Goal: Information Seeking & Learning: Learn about a topic

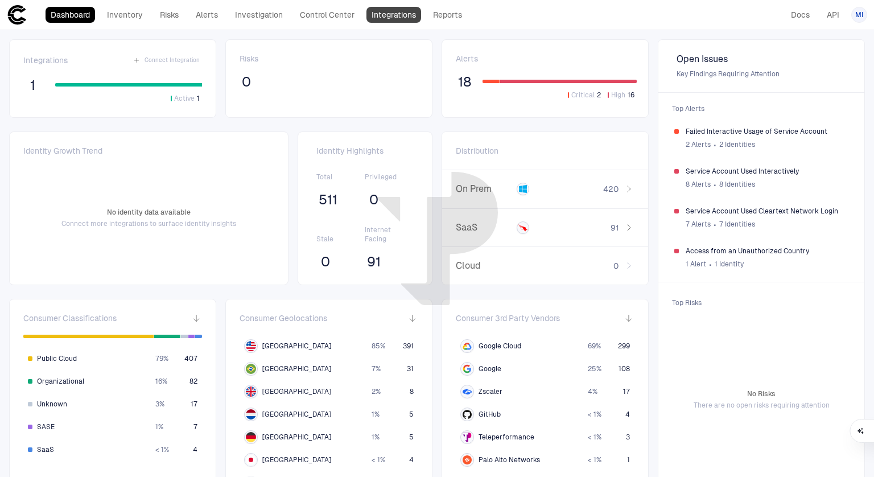
click at [391, 15] on link "Integrations" at bounding box center [394, 15] width 55 height 16
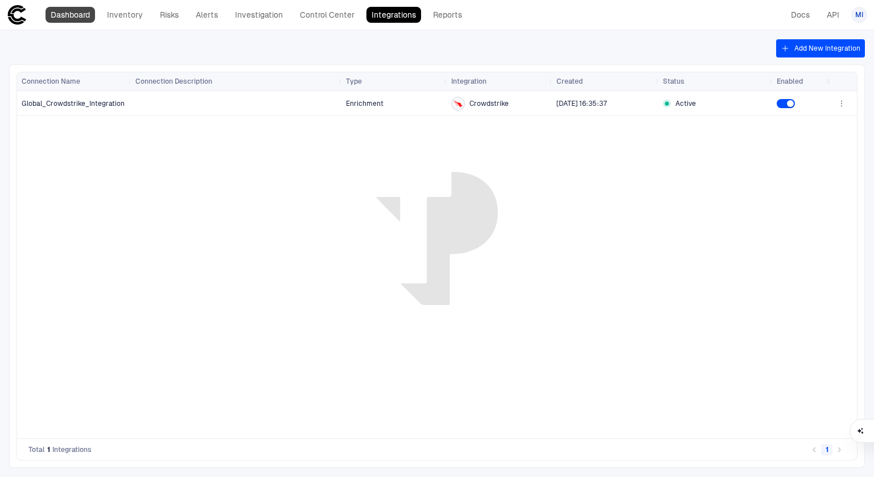
click at [74, 20] on link "Dashboard" at bounding box center [71, 15] width 50 height 16
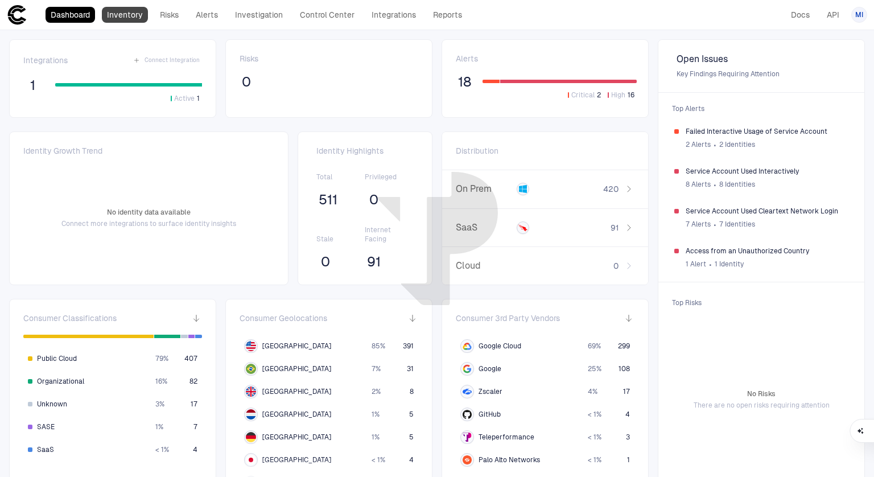
click at [121, 14] on link "Inventory" at bounding box center [125, 15] width 46 height 16
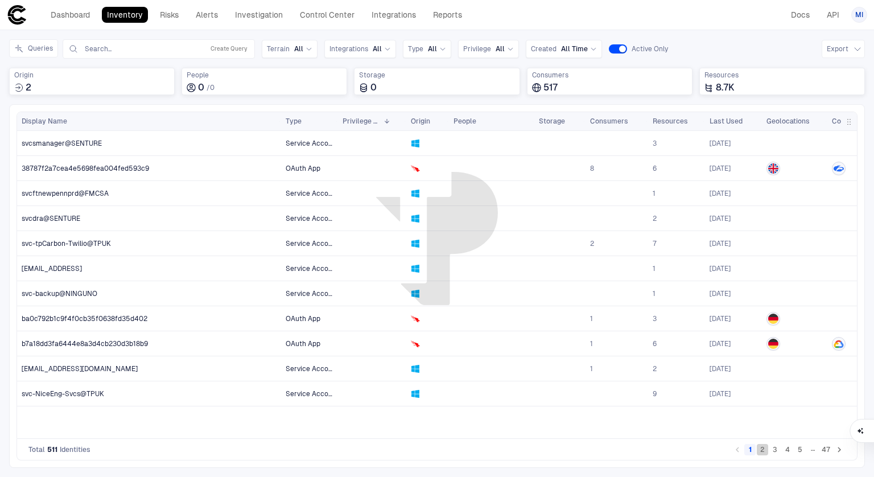
click at [760, 450] on button "2" at bounding box center [762, 449] width 11 height 11
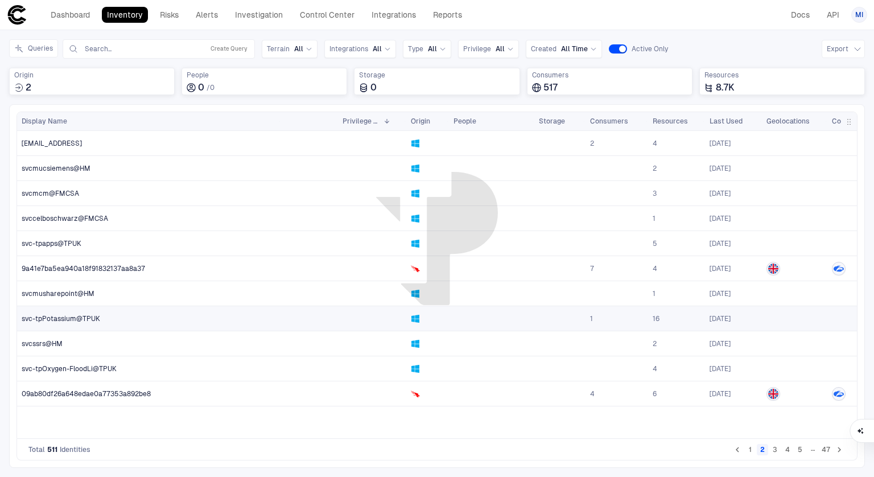
scroll to position [0, 197]
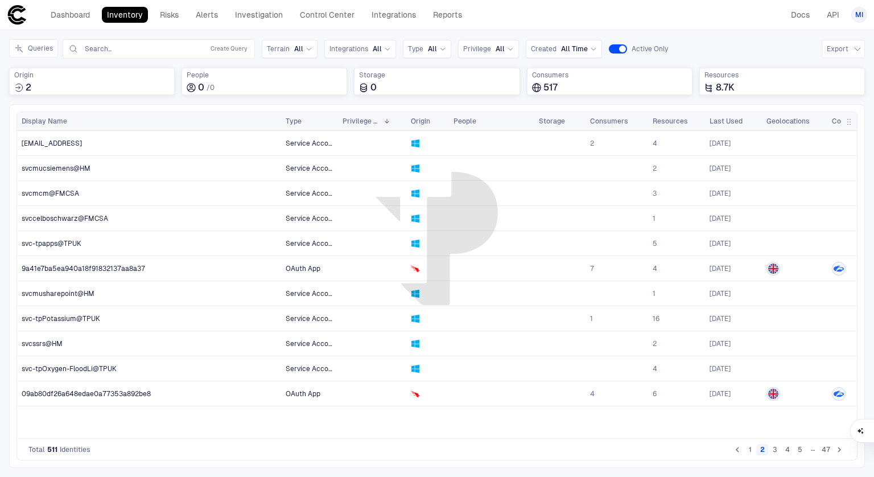
click at [775, 452] on button "3" at bounding box center [774, 449] width 11 height 11
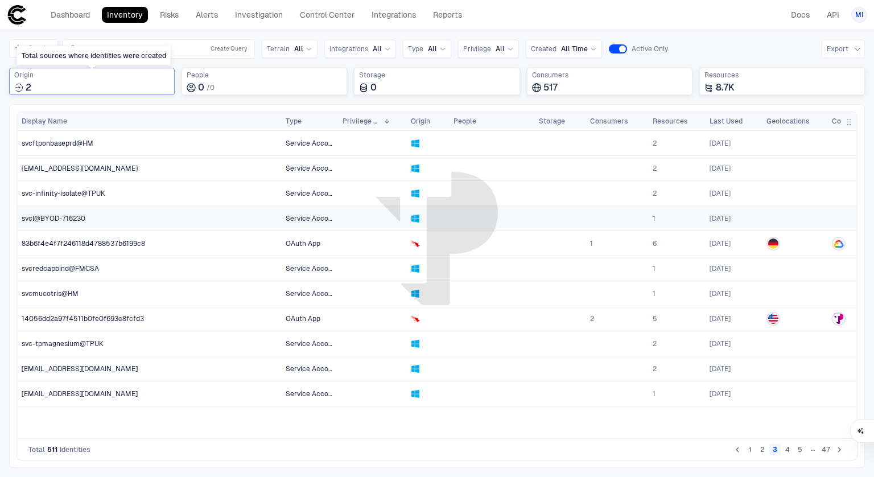
click at [129, 84] on div "2" at bounding box center [91, 87] width 155 height 11
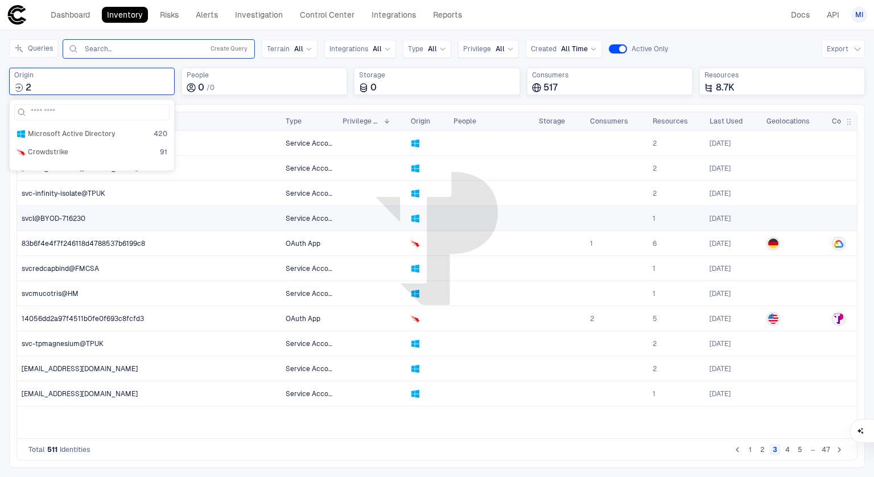
click at [144, 50] on input "text" at bounding box center [142, 48] width 116 height 9
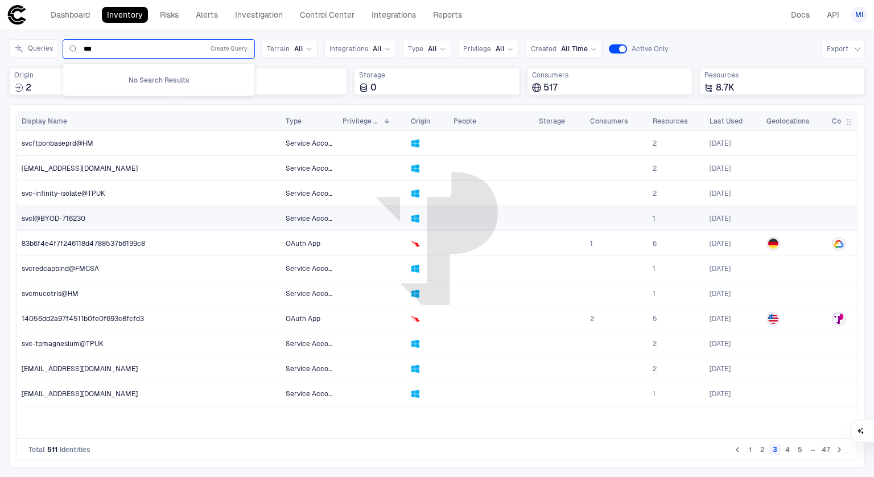
type input "***"
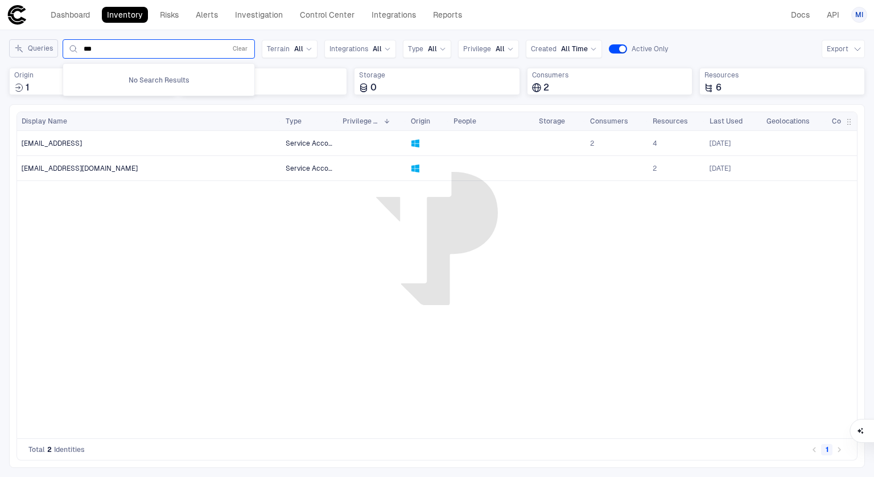
drag, startPoint x: 143, startPoint y: 52, endPoint x: 55, endPoint y: 40, distance: 89.6
click at [55, 40] on div "Queries 0 results available for search term usa. Use Up and Down to choose opti…" at bounding box center [132, 48] width 246 height 19
type input "***"
click at [131, 29] on header "Dashboard Inventory Risks Alerts Investigation Control Center Integrations Repo…" at bounding box center [437, 15] width 874 height 30
click at [244, 43] on button "Clear" at bounding box center [240, 49] width 19 height 14
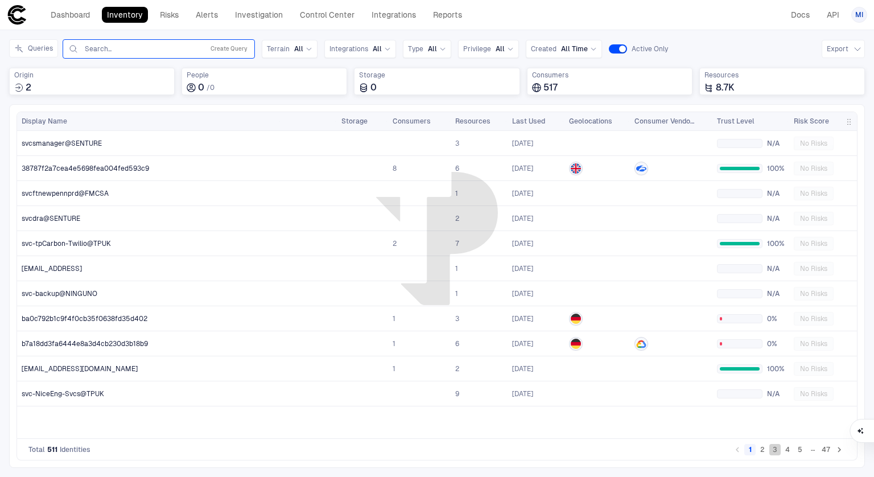
click at [774, 450] on button "3" at bounding box center [774, 449] width 11 height 11
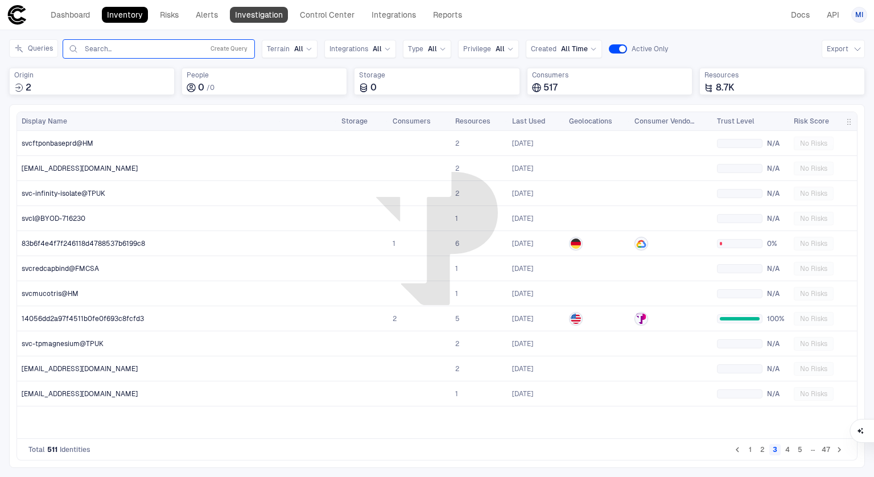
click at [253, 14] on link "Investigation" at bounding box center [259, 15] width 58 height 16
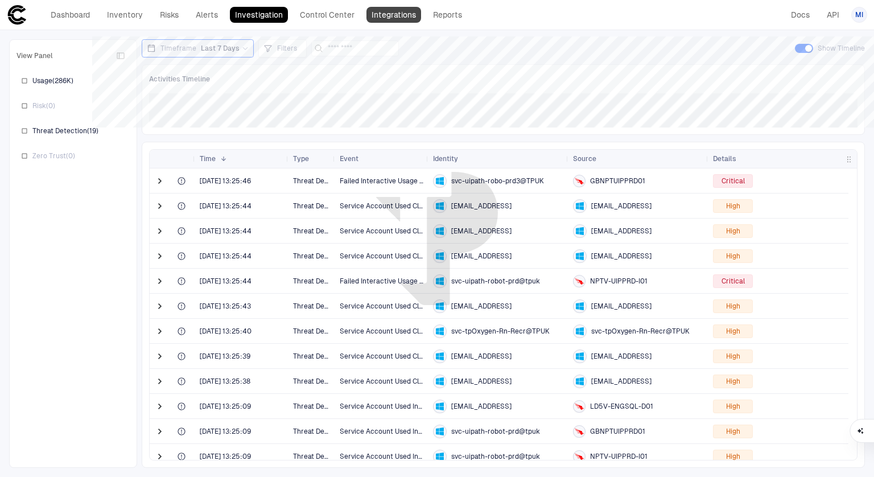
click at [389, 17] on link "Integrations" at bounding box center [394, 15] width 55 height 16
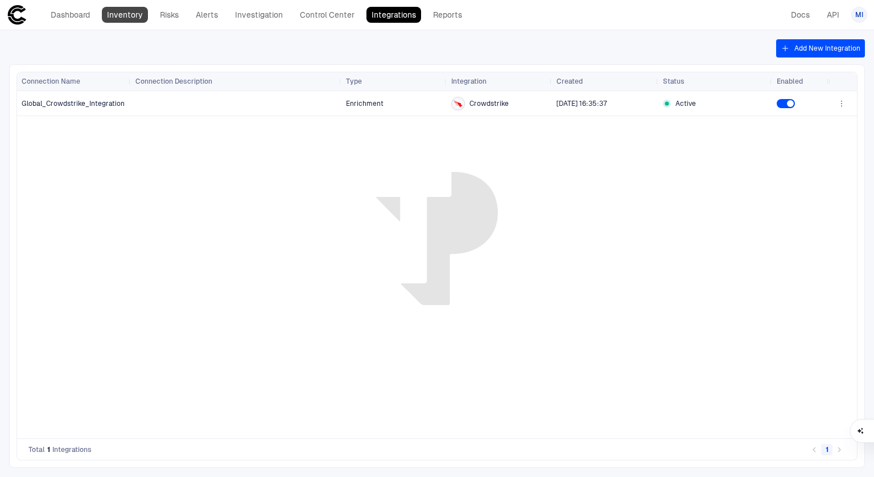
click at [131, 20] on link "Inventory" at bounding box center [125, 15] width 46 height 16
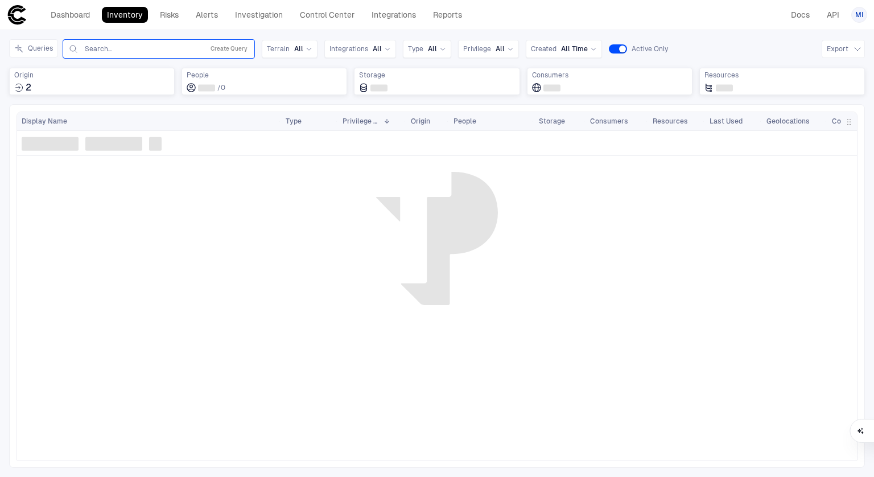
click at [120, 46] on input "text" at bounding box center [142, 48] width 116 height 9
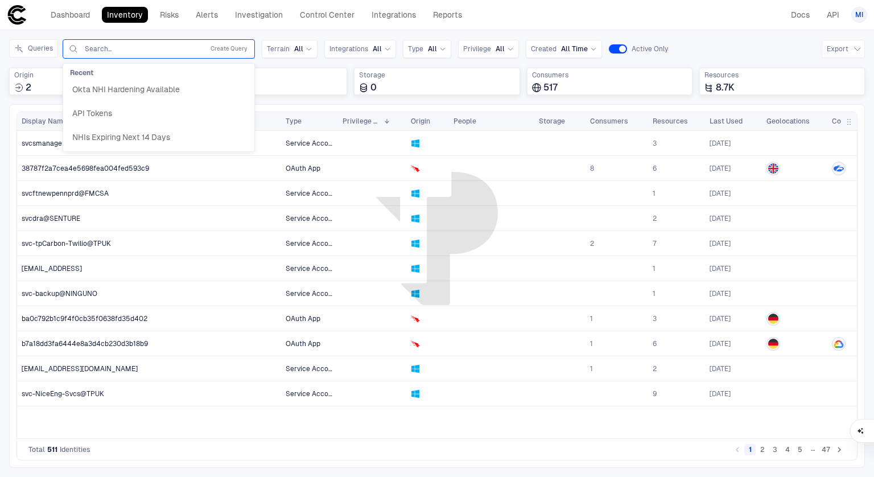
paste input "****"
type input "****"
click at [157, 52] on input "text" at bounding box center [142, 48] width 116 height 9
paste input "****"
type input "****"
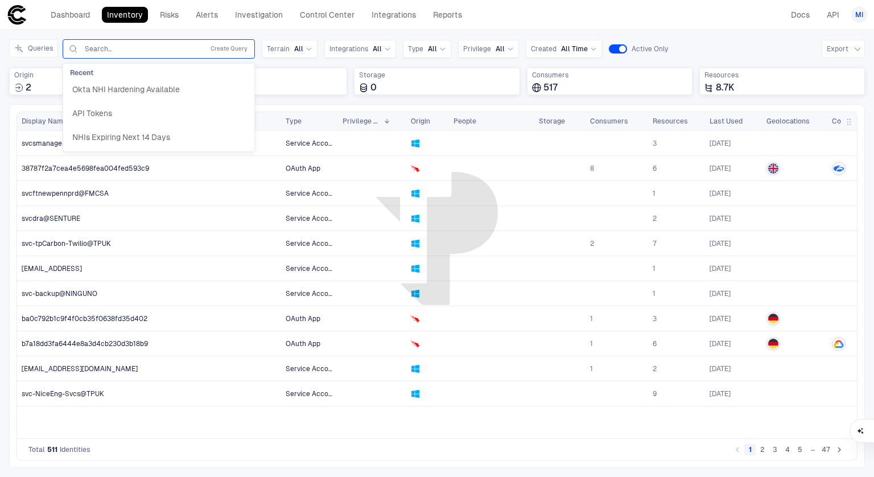
click at [310, 101] on div "Queries 3 results available. Use Up and Down to choose options, press Enter to …" at bounding box center [437, 71] width 856 height 65
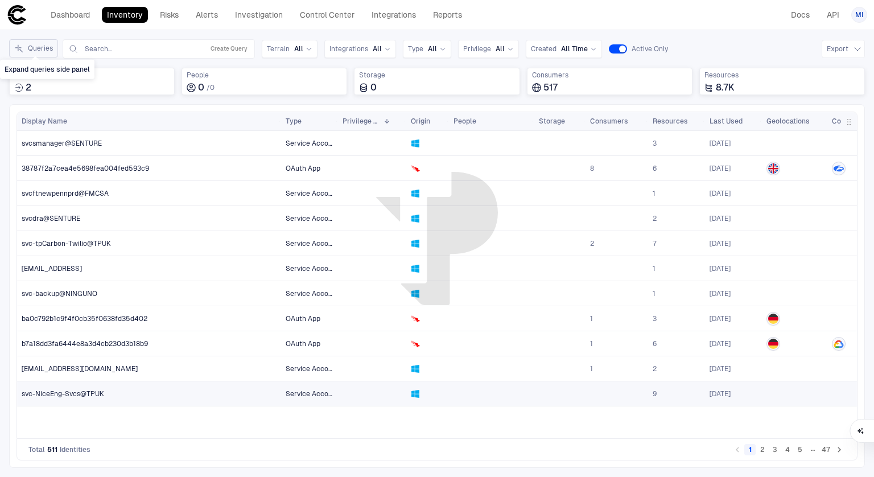
click at [28, 50] on button "Queries" at bounding box center [33, 48] width 49 height 18
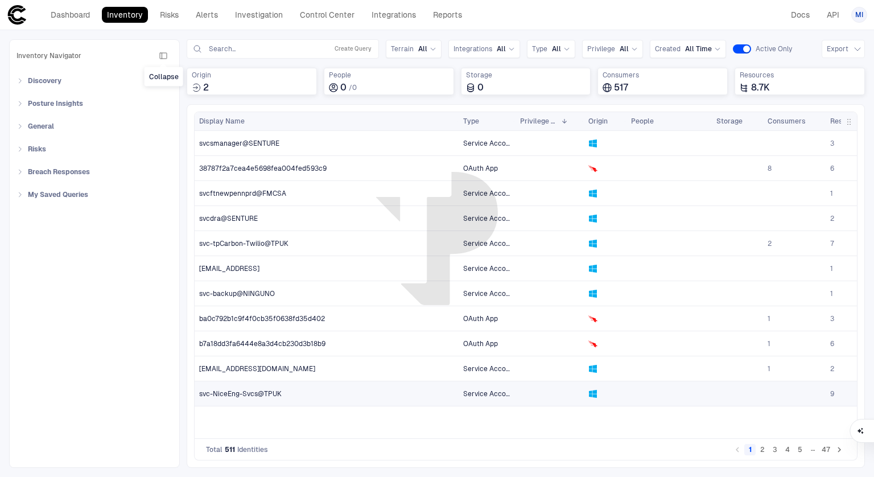
click at [164, 53] on icon "button" at bounding box center [163, 55] width 9 height 9
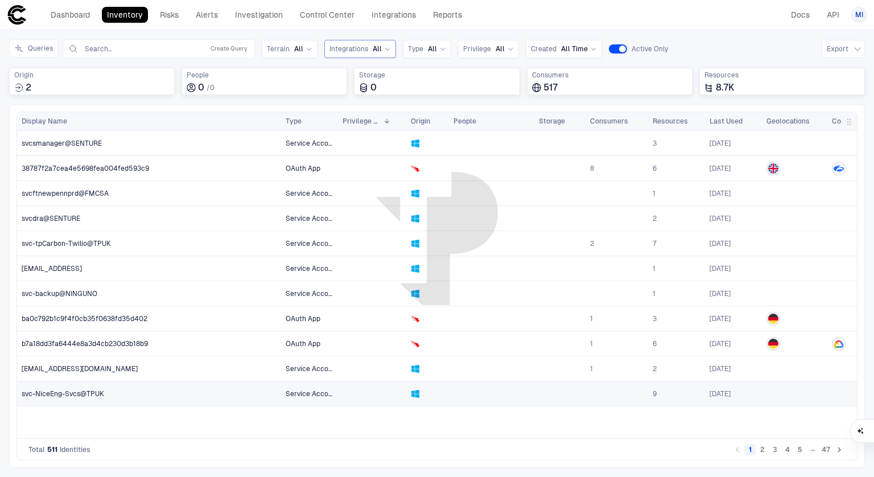
click at [367, 50] on div "Integrations All" at bounding box center [360, 48] width 61 height 9
click at [446, 30] on div "Inventory Navigator Discovery AD Service Accounts Access from Non-Org Addresses…" at bounding box center [437, 253] width 874 height 447
click at [293, 118] on span "Type" at bounding box center [294, 121] width 16 height 9
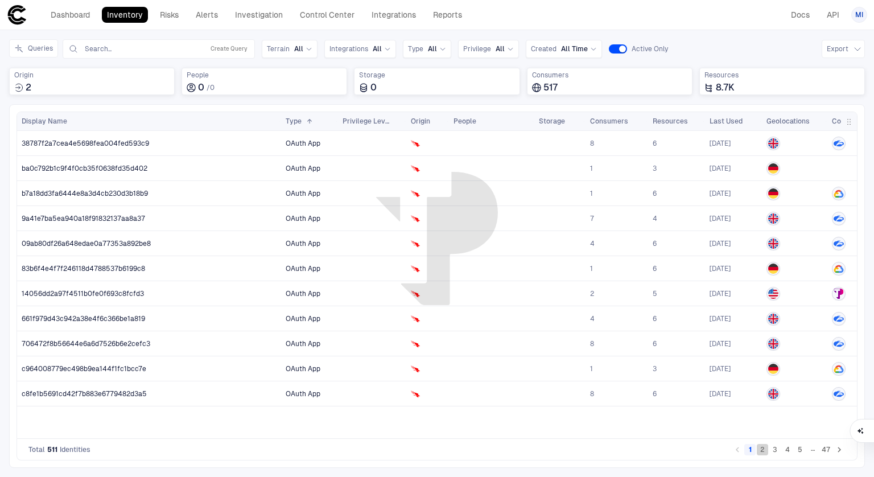
click at [763, 452] on button "2" at bounding box center [762, 449] width 11 height 11
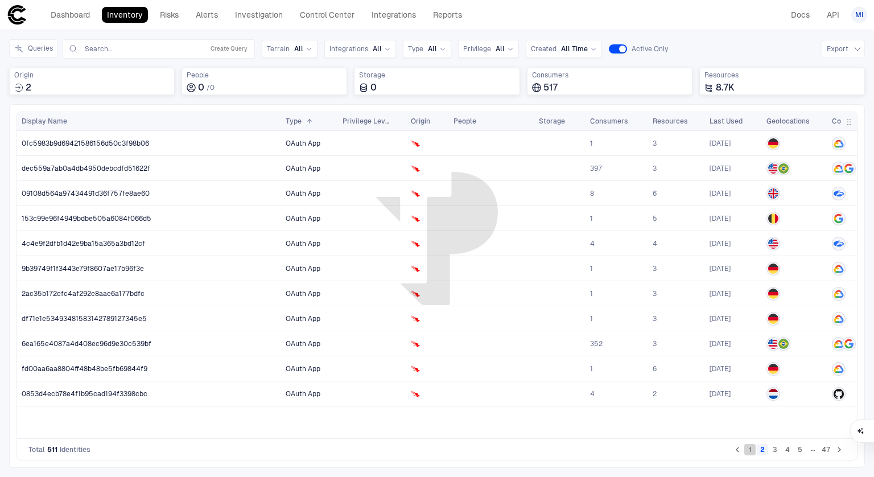
click at [749, 451] on button "1" at bounding box center [749, 449] width 11 height 11
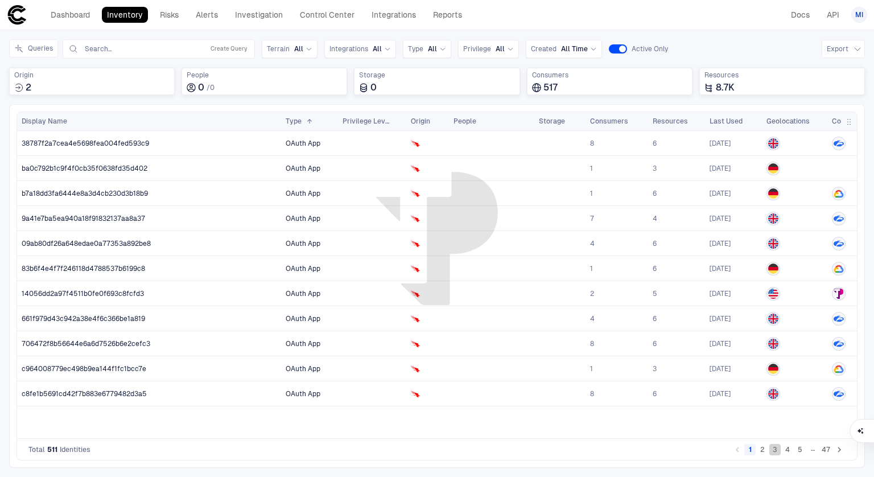
click at [774, 450] on button "3" at bounding box center [774, 449] width 11 height 11
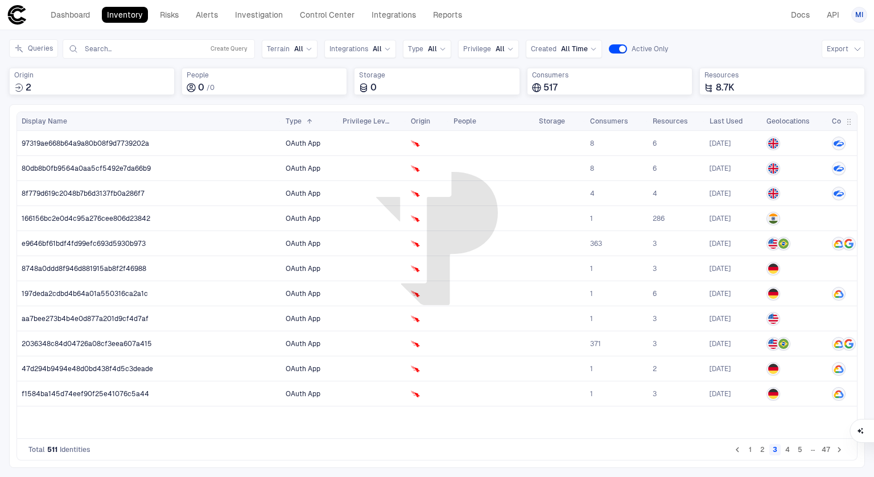
click at [788, 450] on button "4" at bounding box center [787, 449] width 11 height 11
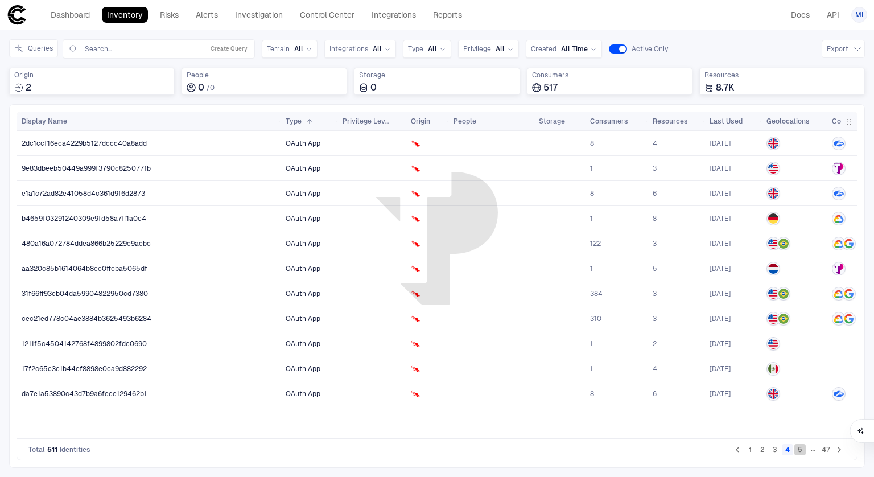
click at [798, 449] on button "5" at bounding box center [800, 449] width 11 height 11
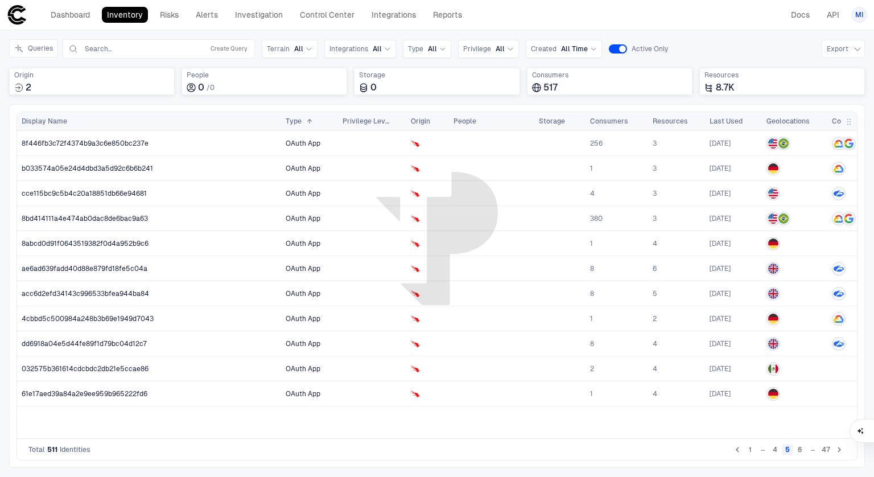
click at [499, 27] on header "Dashboard Inventory Risks Alerts Investigation Control Center Integrations Repo…" at bounding box center [437, 15] width 874 height 30
click at [801, 448] on button "6" at bounding box center [800, 449] width 11 height 11
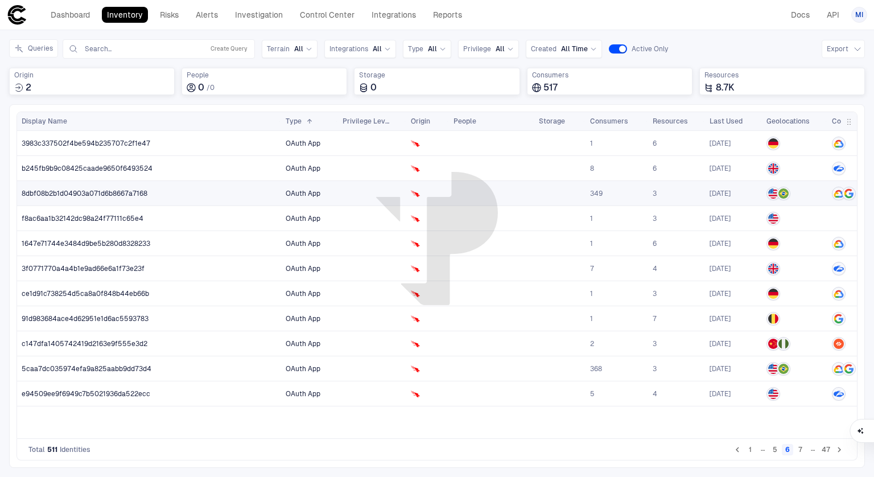
click at [133, 189] on span "8dbf08b2b1d04903a071d6b8667a7168" at bounding box center [85, 193] width 126 height 9
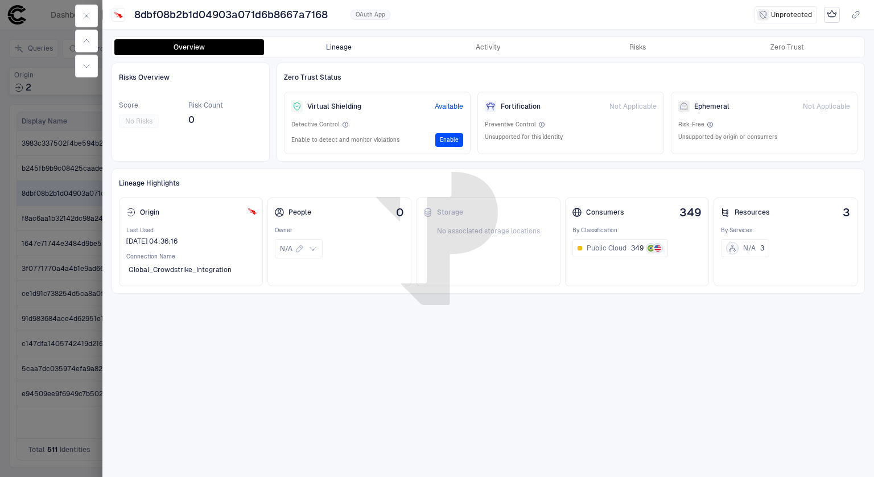
click at [335, 50] on button "Lineage" at bounding box center [339, 47] width 150 height 16
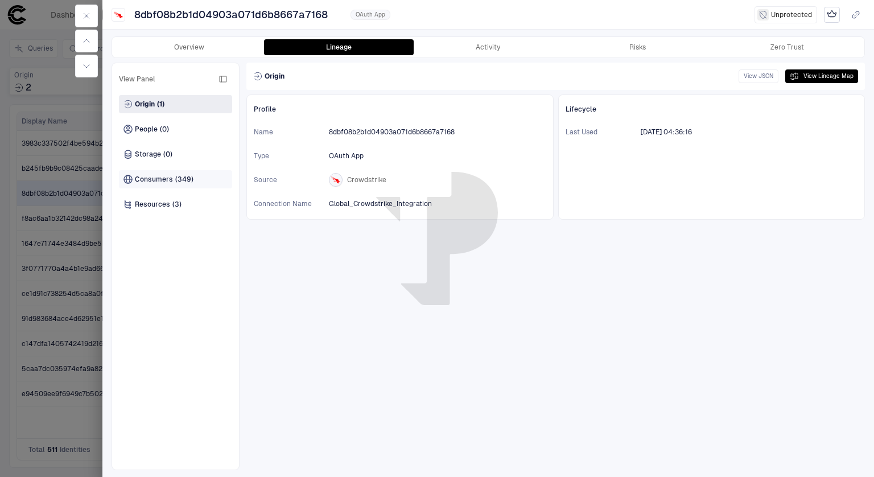
click at [175, 182] on span "(349)" at bounding box center [184, 179] width 18 height 9
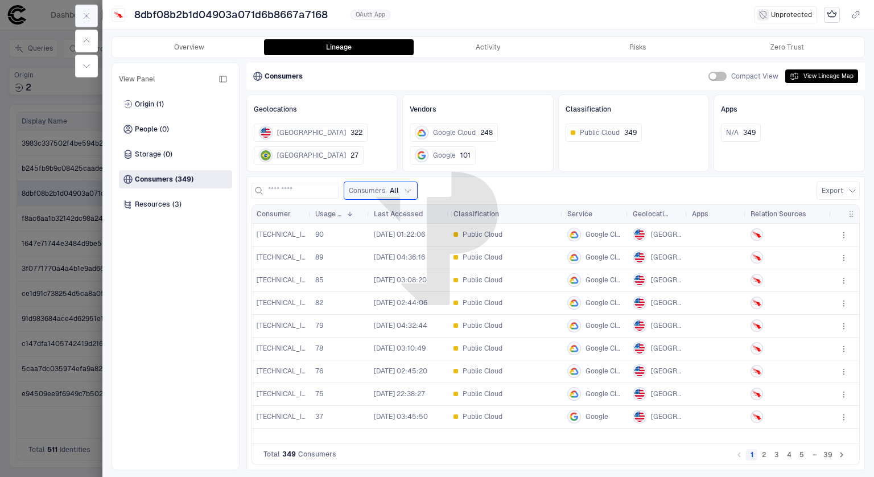
click at [89, 14] on icon "button" at bounding box center [86, 15] width 9 height 9
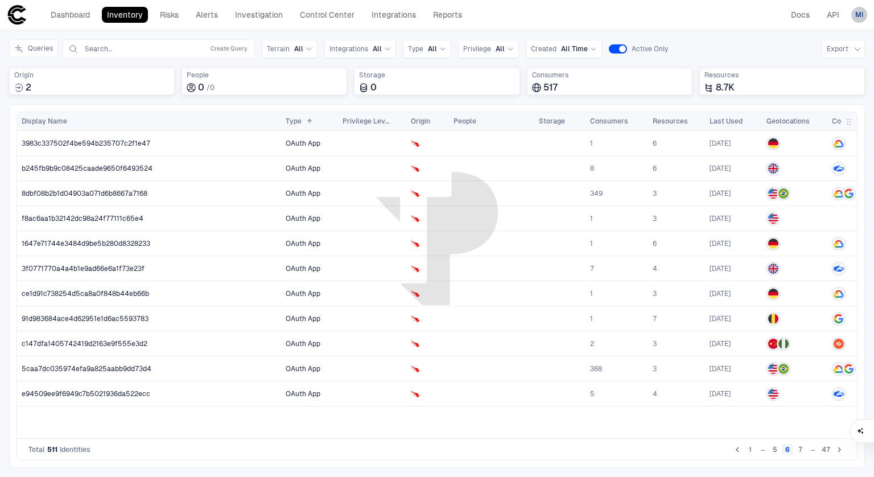
click at [861, 16] on span "MI" at bounding box center [859, 14] width 8 height 9
click at [817, 70] on span "Admin Settings" at bounding box center [803, 72] width 48 height 9
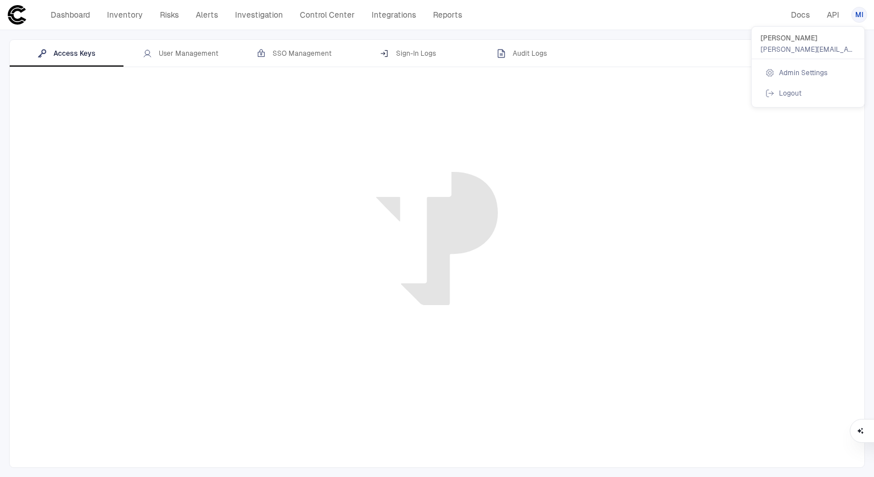
click at [208, 56] on div at bounding box center [437, 238] width 874 height 477
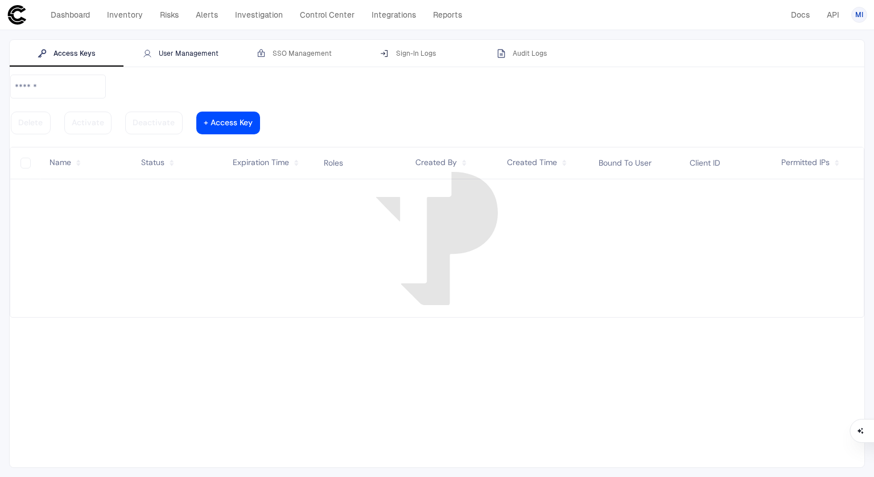
click at [178, 54] on div "User Management" at bounding box center [181, 53] width 76 height 9
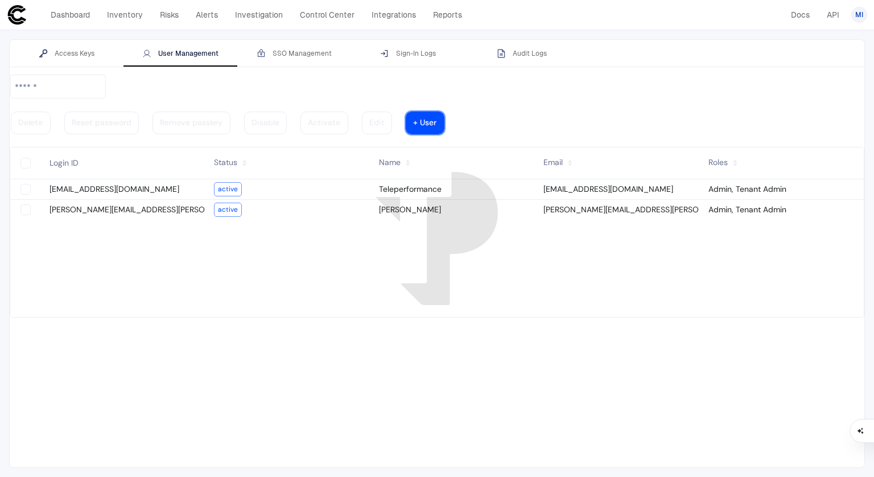
click at [437, 120] on div at bounding box center [424, 123] width 23 height 6
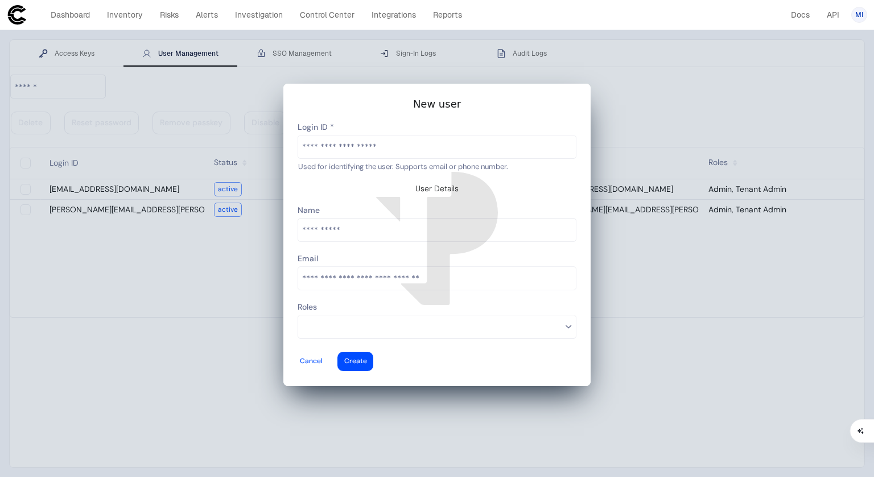
click at [385, 154] on input "text" at bounding box center [437, 146] width 278 height 23
type input "**********"
type vaadin-text-field "[PERSON_NAME][EMAIL_ADDRESS][PERSON_NAME][DOMAIN_NAME]"
type descope-text-field "[PERSON_NAME][EMAIL_ADDRESS][PERSON_NAME][DOMAIN_NAME]"
paste input "text"
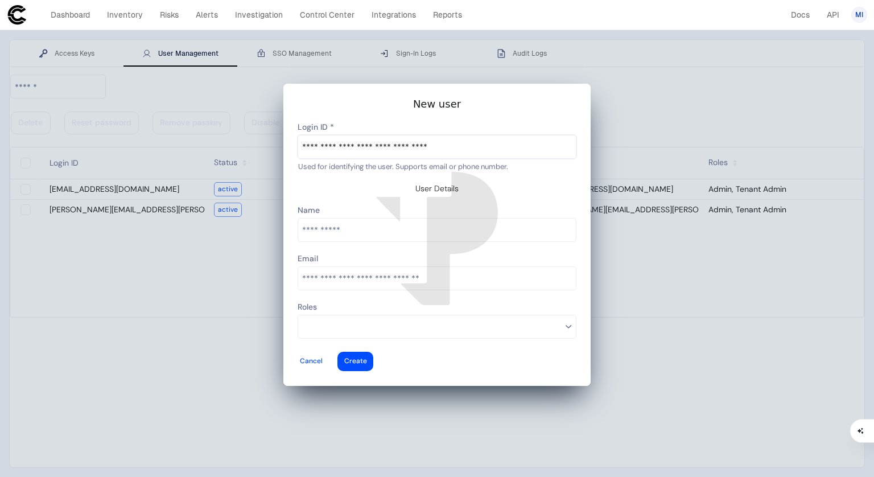
type input "**********"
type vaadin-text-field "Michael.Terban@teleperformance.com"
type descope-text-field "Michael.Terban@teleperformance.com"
click at [345, 229] on input "text" at bounding box center [437, 230] width 278 height 23
type input "*******"
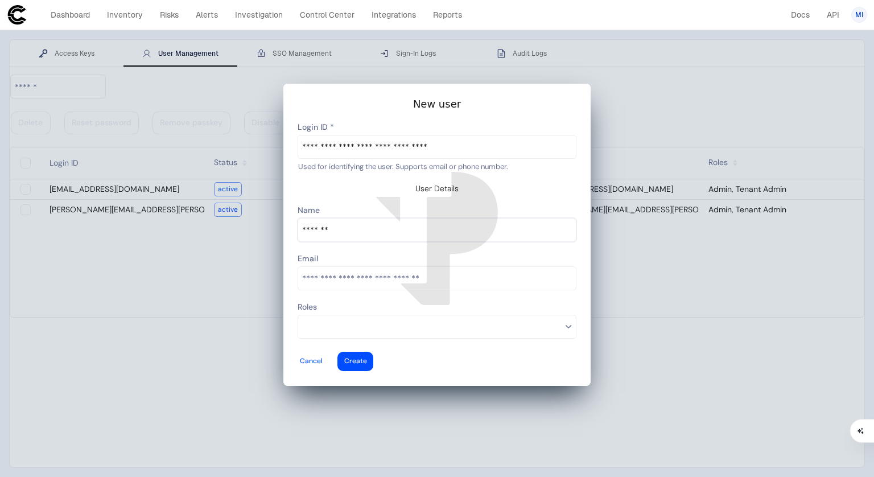
type vaadin-text-field "[PERSON_NAME]"
type descope-text-field "[PERSON_NAME]"
type input "******"
type vaadin-email-field "Terban"
type descope-email-field "Terban"
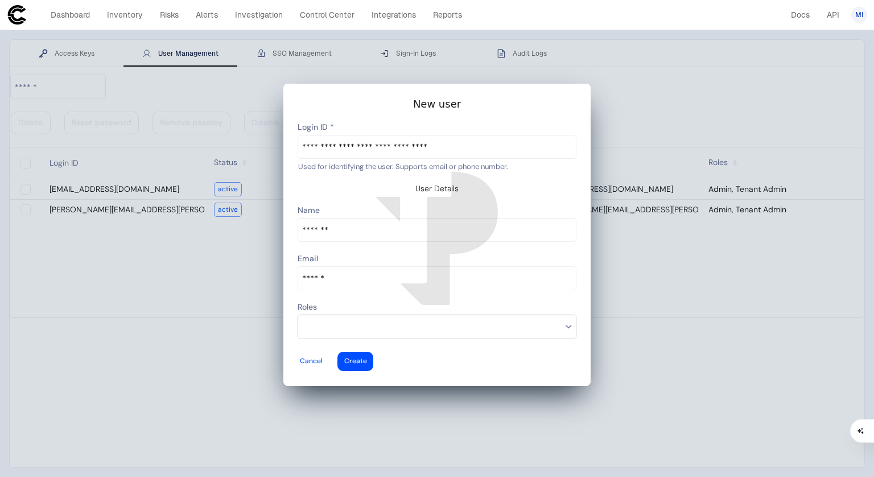
click at [343, 319] on input at bounding box center [432, 326] width 260 height 15
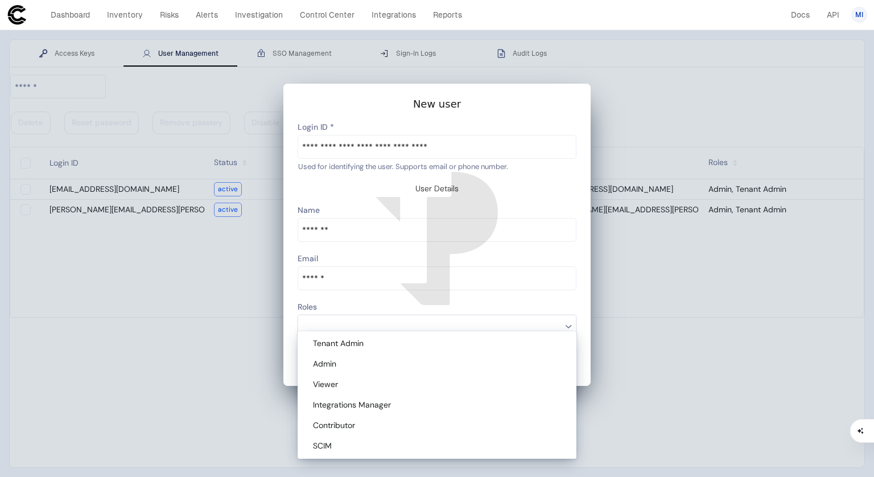
click at [344, 361] on div "Admin" at bounding box center [439, 364] width 252 height 10
type descope-multi-select-combo-box "Admin"
click at [446, 301] on div "Roles" at bounding box center [437, 308] width 279 height 14
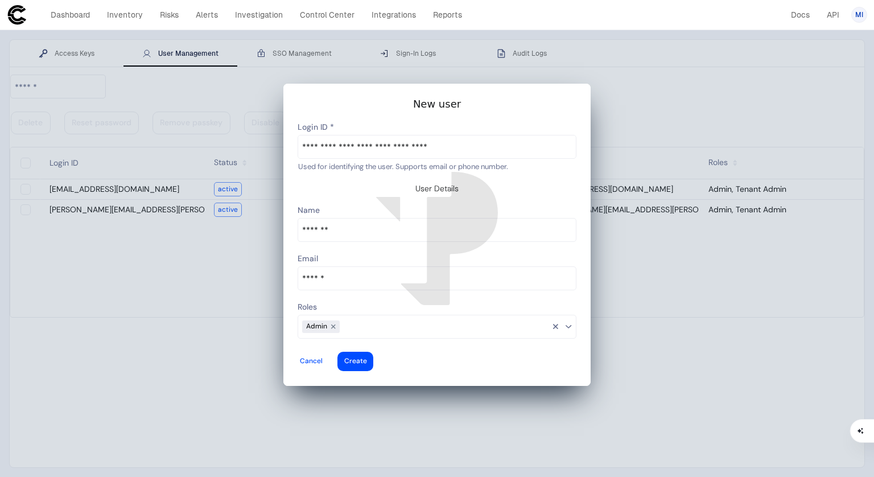
drag, startPoint x: 412, startPoint y: 102, endPoint x: 198, endPoint y: 86, distance: 214.6
click at [198, 86] on vaadin-dialog-overlay at bounding box center [437, 238] width 856 height 459
click at [367, 359] on div at bounding box center [355, 361] width 23 height 5
click at [351, 267] on input "******" at bounding box center [437, 278] width 278 height 23
click at [362, 143] on input "**********" at bounding box center [437, 146] width 278 height 23
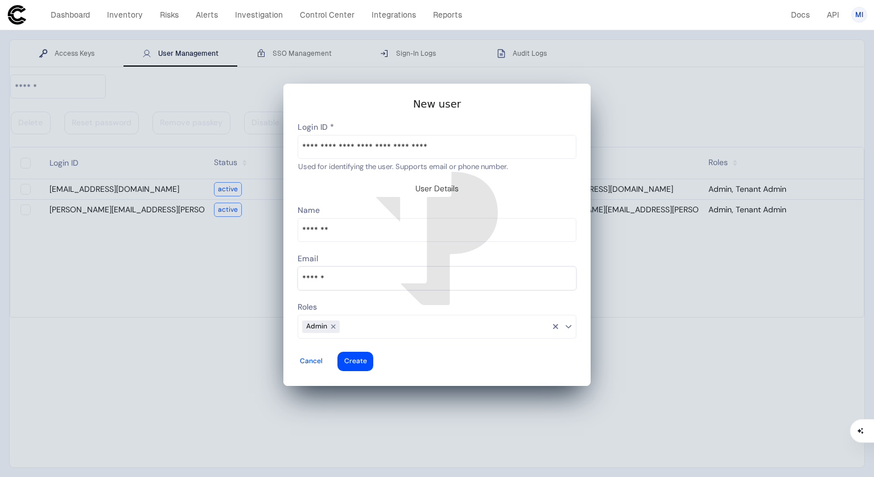
click at [340, 267] on input "******" at bounding box center [437, 278] width 278 height 23
type input "**********"
type vaadin-email-field "Michael.Terban@teleperformance.com"
type descope-email-field "Michael.Terban@teleperformance.com"
click at [392, 319] on input at bounding box center [445, 326] width 210 height 15
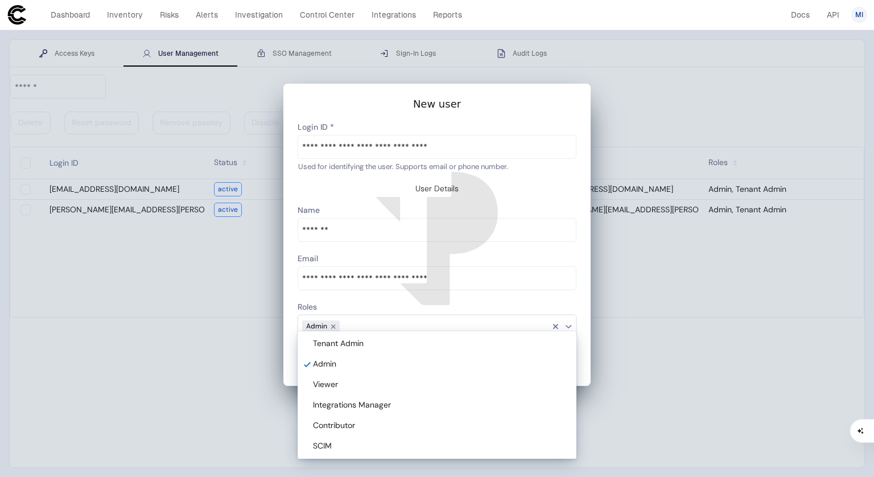
click at [362, 345] on span "Tenant Admin" at bounding box center [338, 343] width 51 height 10
type descope-multi-select-combo-box "Admin,Tenant Admin"
click at [565, 301] on div "Roles" at bounding box center [437, 308] width 279 height 14
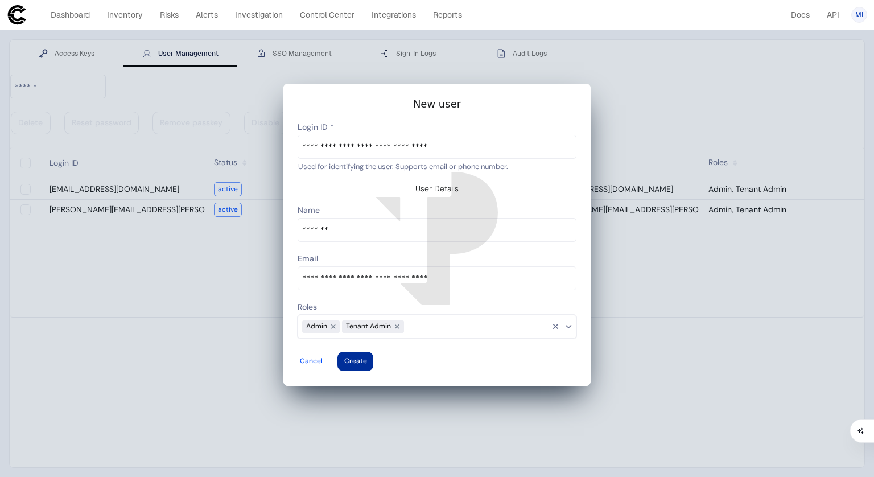
click at [373, 352] on vaadin-button "Create" at bounding box center [356, 361] width 36 height 19
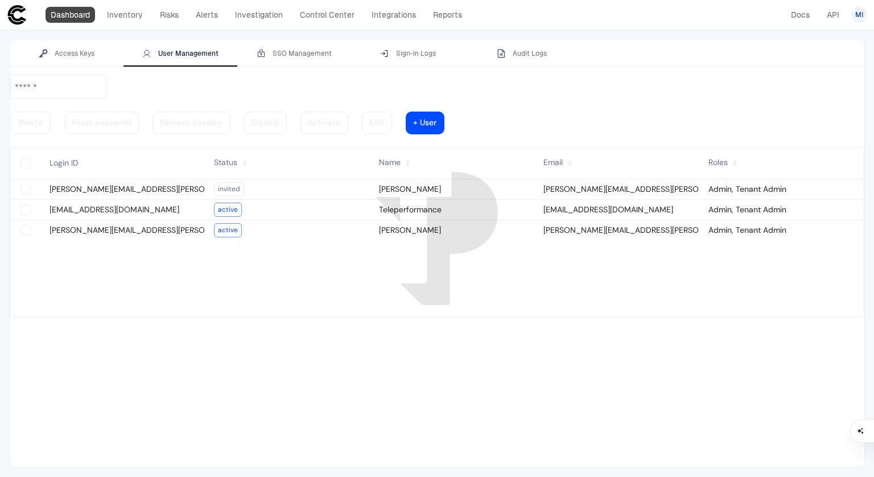
click at [79, 22] on link "Dashboard" at bounding box center [71, 15] width 50 height 16
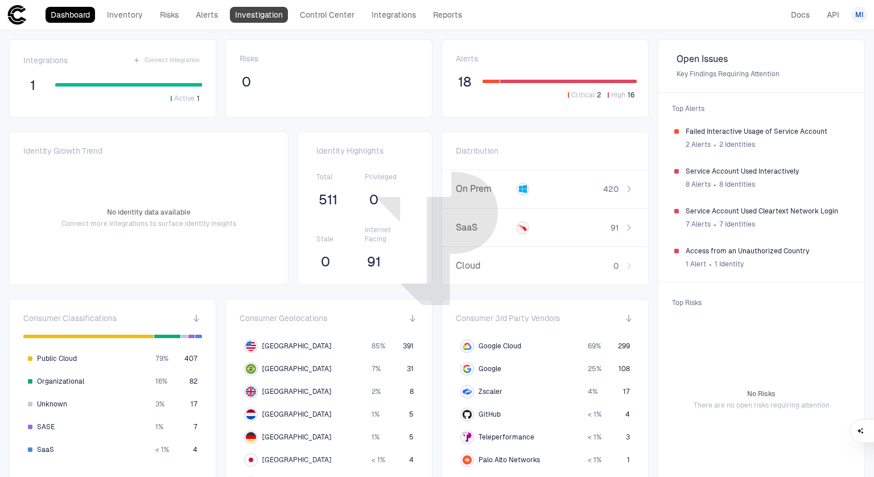
click at [272, 21] on link "Investigation" at bounding box center [259, 15] width 58 height 16
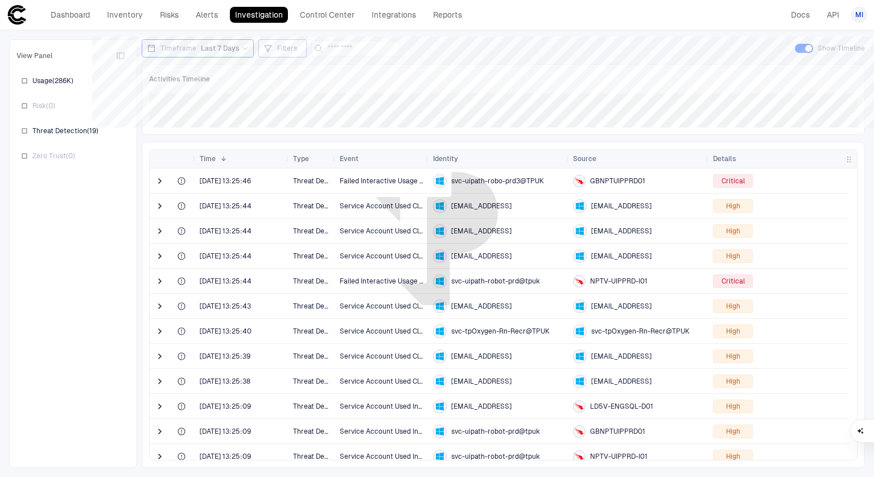
click at [277, 44] on span "Filters" at bounding box center [287, 48] width 20 height 9
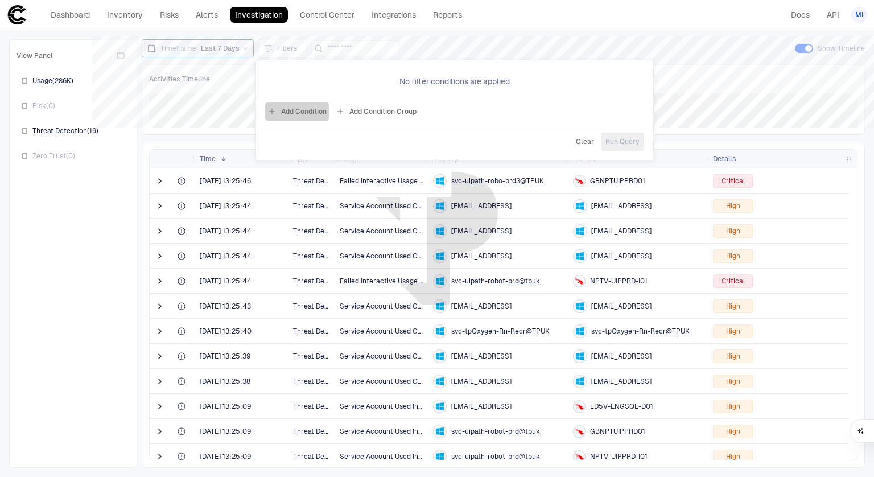
click at [303, 112] on button "Add Condition" at bounding box center [297, 111] width 64 height 18
click at [327, 76] on span "Event: ID" at bounding box center [323, 78] width 29 height 9
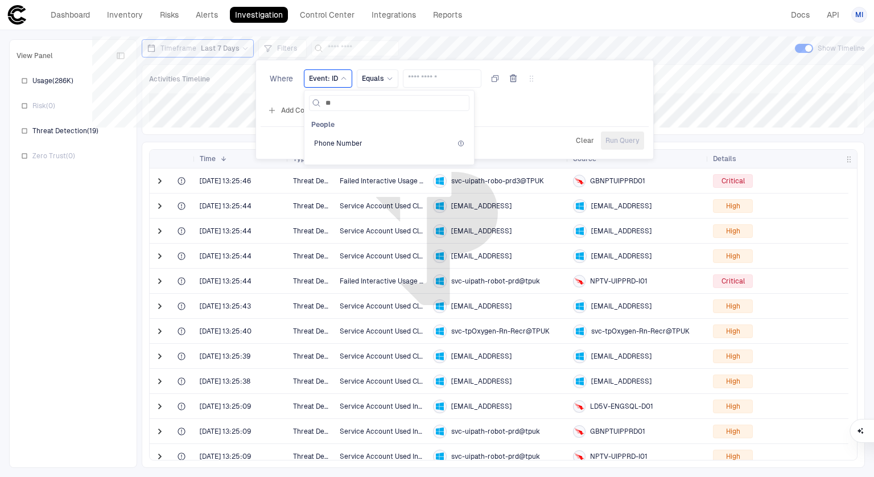
type input "*"
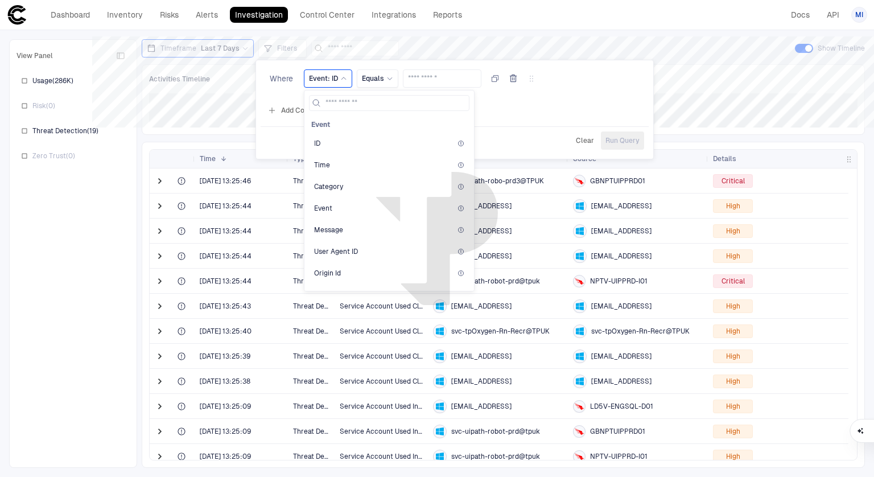
type input "*"
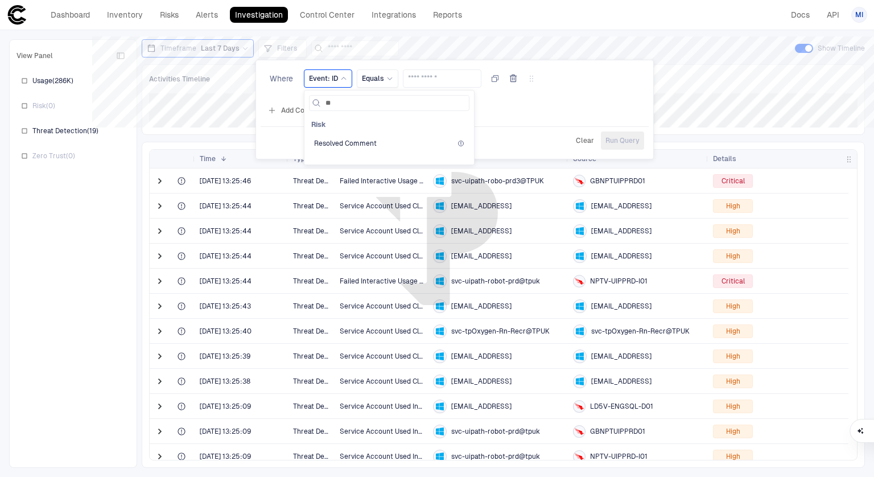
type input "*"
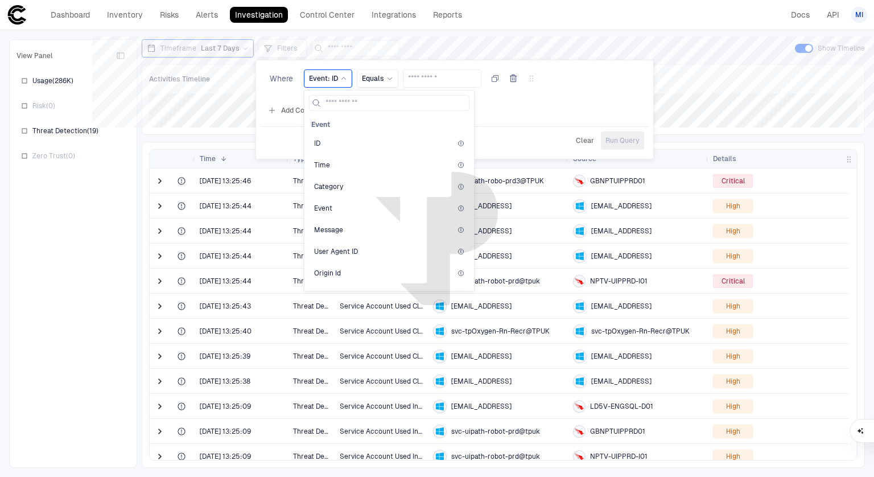
click at [494, 31] on div at bounding box center [437, 238] width 874 height 477
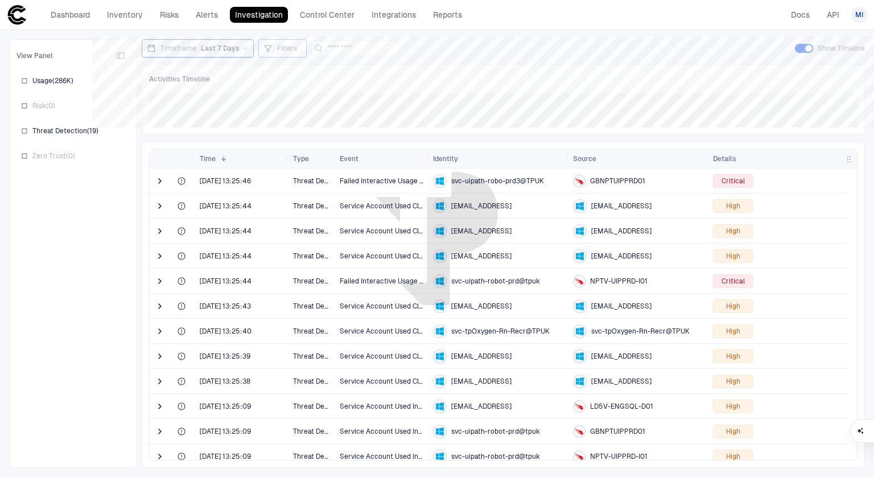
click at [284, 52] on span "Filters" at bounding box center [287, 48] width 20 height 9
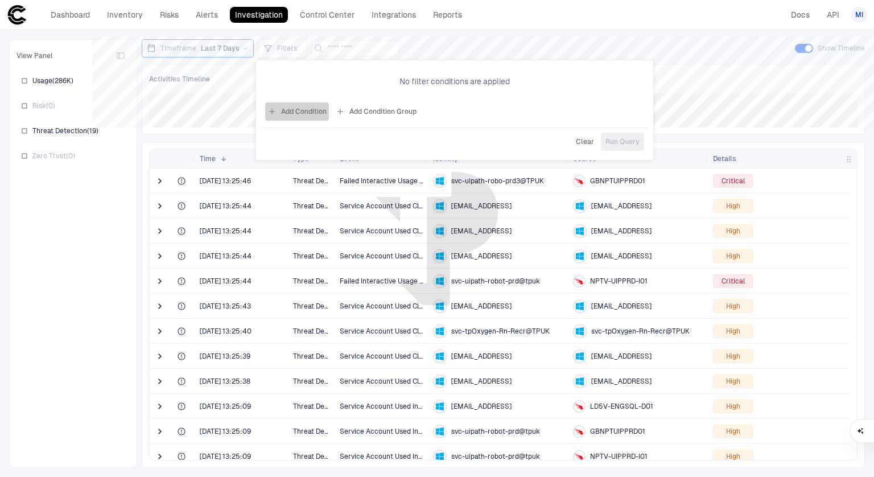
click at [301, 109] on button "Add Condition" at bounding box center [297, 111] width 64 height 18
click at [324, 79] on span "Event: ID" at bounding box center [323, 78] width 29 height 9
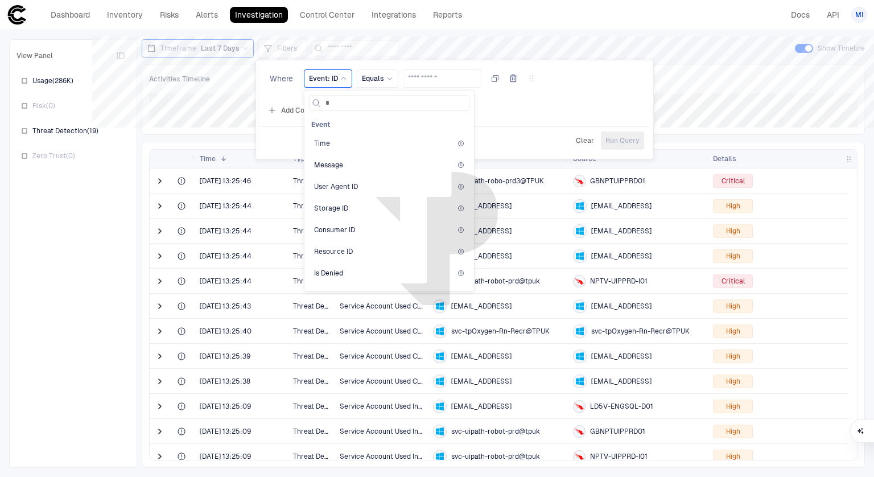
type input "**"
click at [332, 209] on span "Source" at bounding box center [325, 209] width 23 height 9
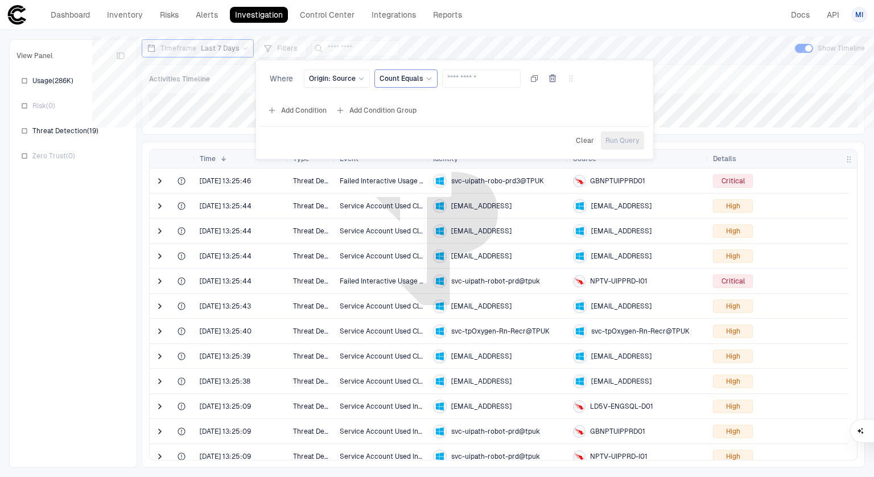
click at [413, 79] on span "Count Equals" at bounding box center [402, 78] width 44 height 9
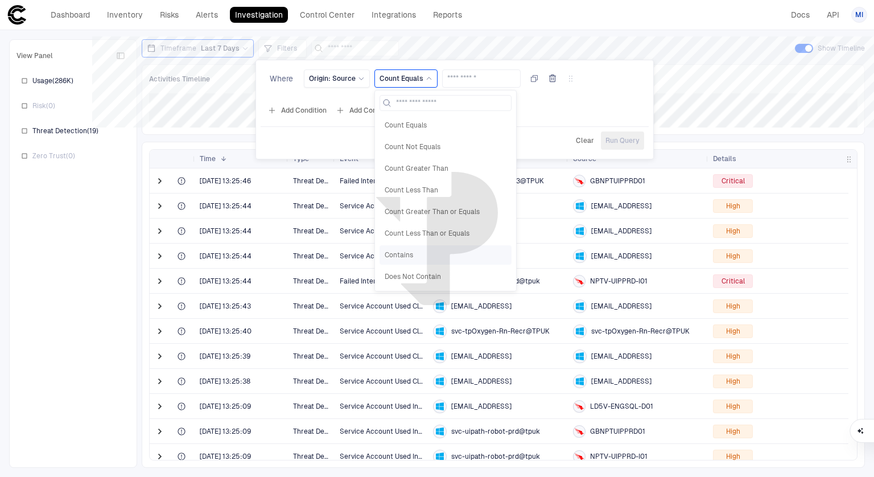
click at [428, 252] on span "Contains" at bounding box center [446, 254] width 122 height 9
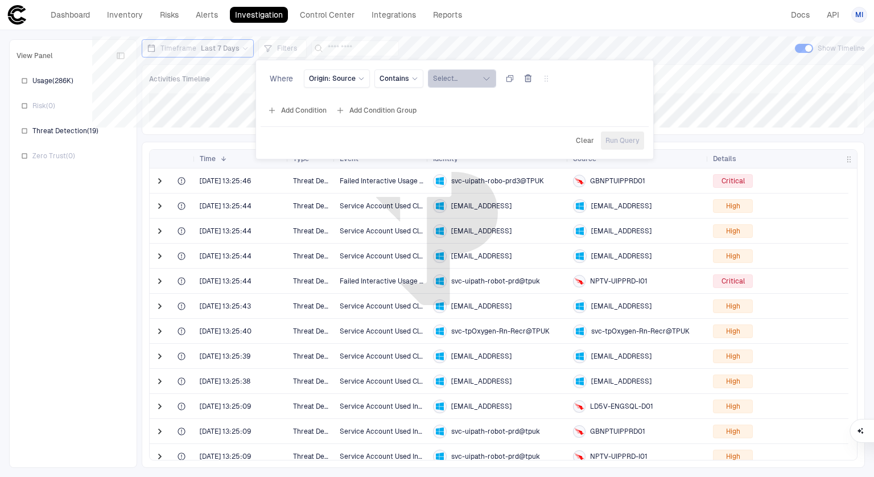
click at [456, 73] on button "Select..." at bounding box center [462, 78] width 68 height 18
click at [368, 99] on div "Where Origin: Source Contains Select... Crowdstrike Microsoft Active Directory …" at bounding box center [455, 94] width 388 height 59
click at [513, 54] on div at bounding box center [437, 238] width 874 height 477
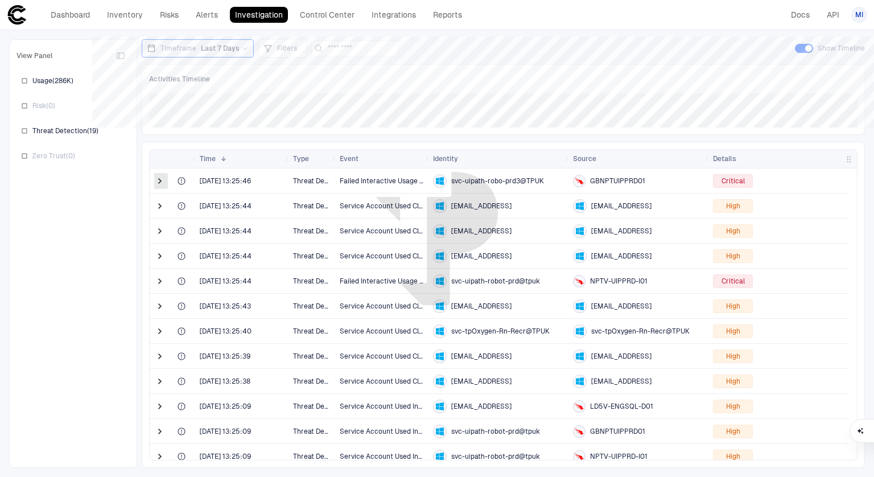
click at [155, 179] on span at bounding box center [159, 180] width 11 height 11
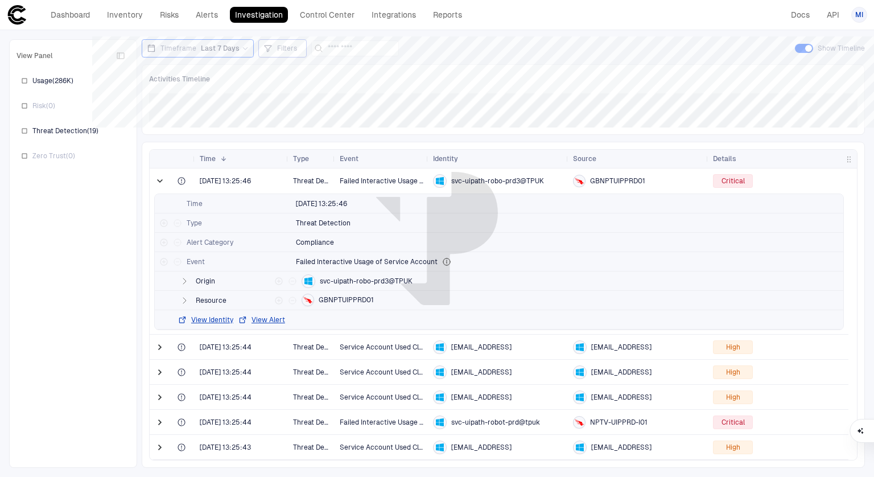
click at [281, 50] on span "Filters" at bounding box center [287, 48] width 20 height 9
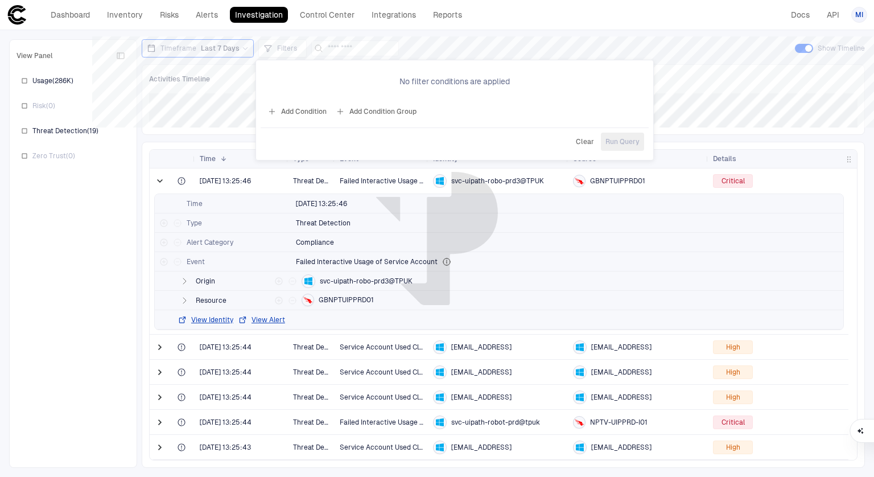
click at [310, 112] on button "Add Condition" at bounding box center [297, 111] width 64 height 18
click at [335, 72] on div "Event: ID" at bounding box center [328, 78] width 38 height 13
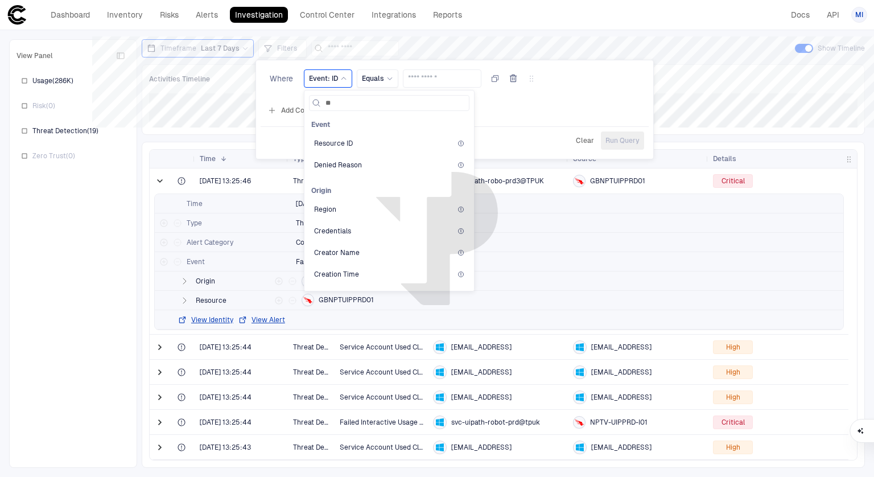
type input "***"
click at [359, 273] on div "Resources" at bounding box center [389, 275] width 150 height 9
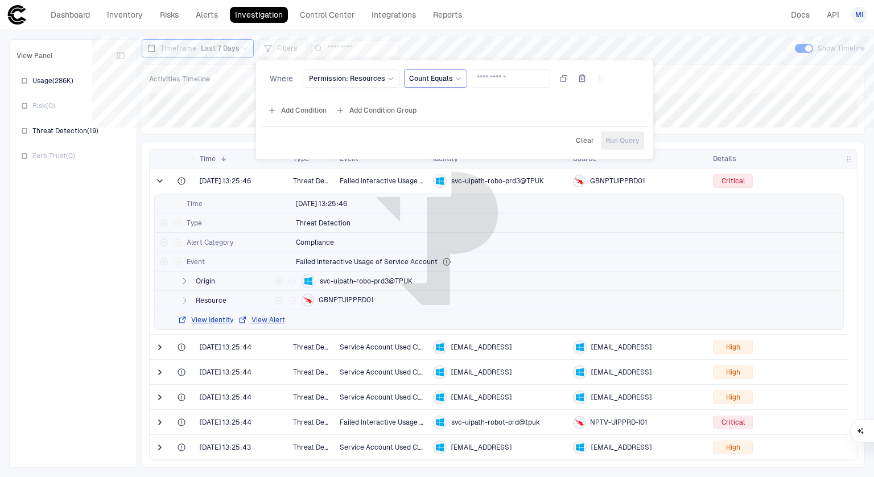
click at [423, 78] on span "Count Equals" at bounding box center [431, 78] width 44 height 9
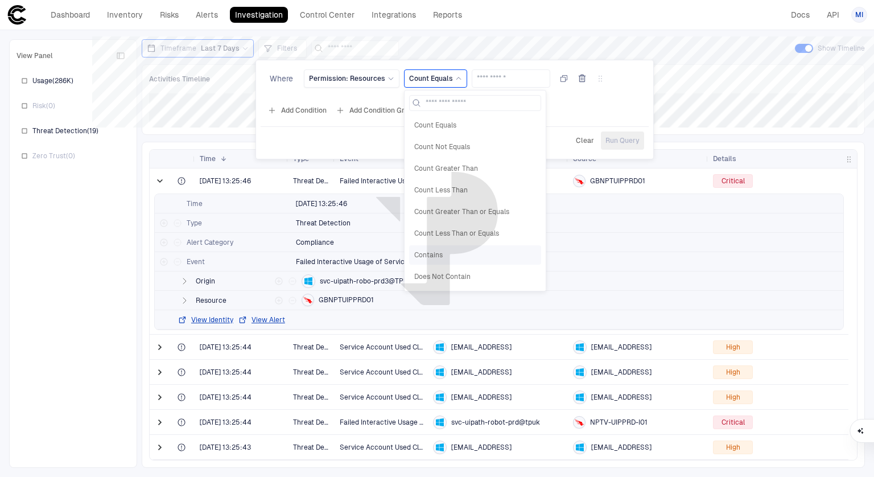
click at [441, 261] on div "Contains" at bounding box center [475, 254] width 132 height 19
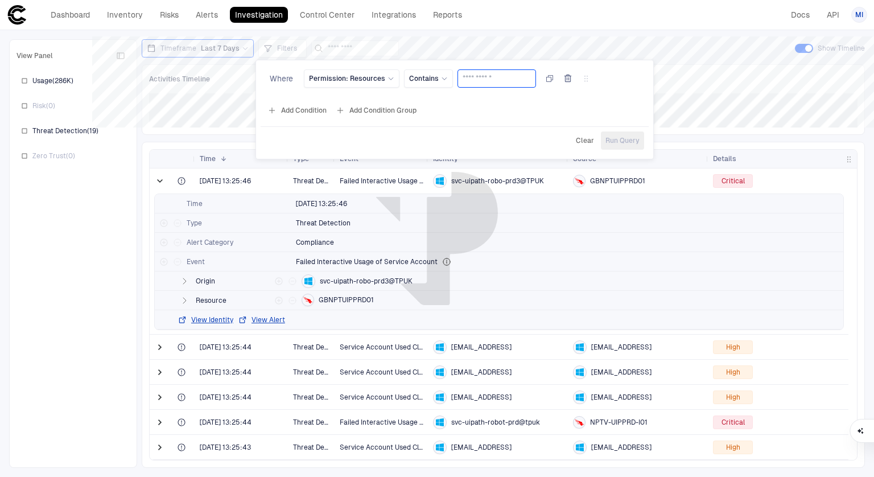
click at [478, 81] on input "text" at bounding box center [497, 78] width 68 height 17
type input "****"
click at [614, 141] on span "Run Query" at bounding box center [623, 140] width 34 height 9
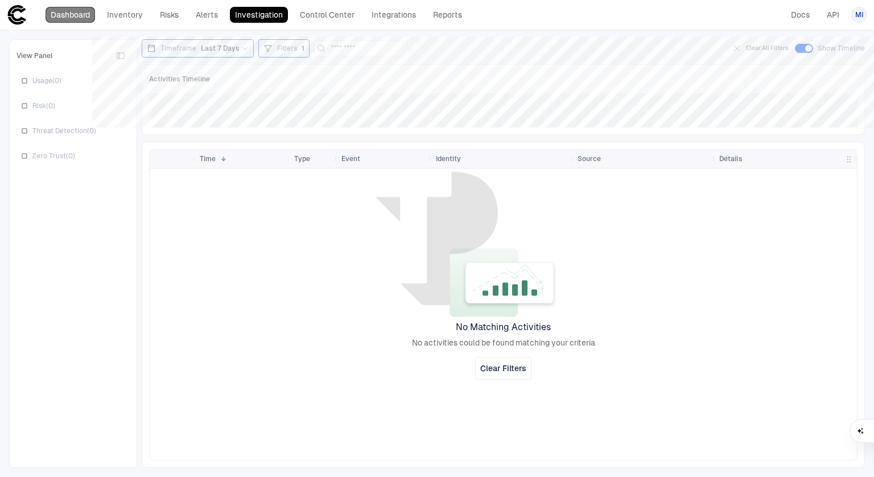
click at [82, 14] on link "Dashboard" at bounding box center [71, 15] width 50 height 16
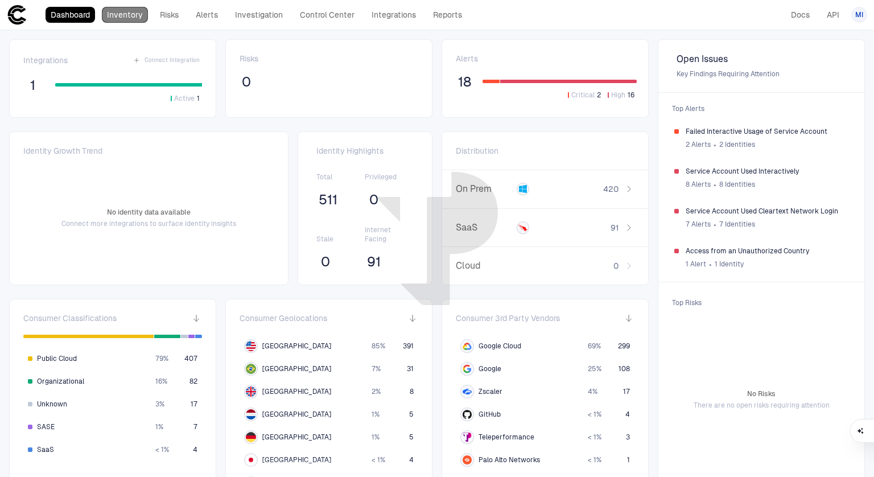
click at [140, 13] on link "Inventory" at bounding box center [125, 15] width 46 height 16
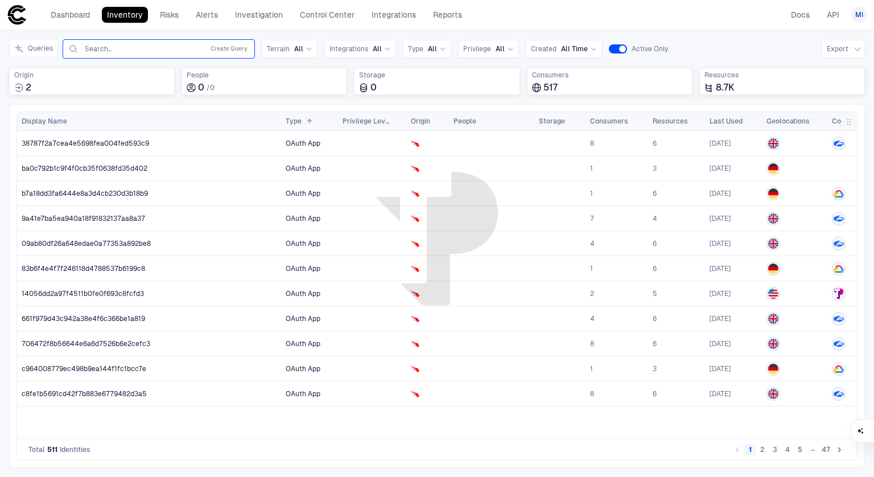
click at [130, 47] on input "text" at bounding box center [142, 48] width 116 height 9
type input "****"
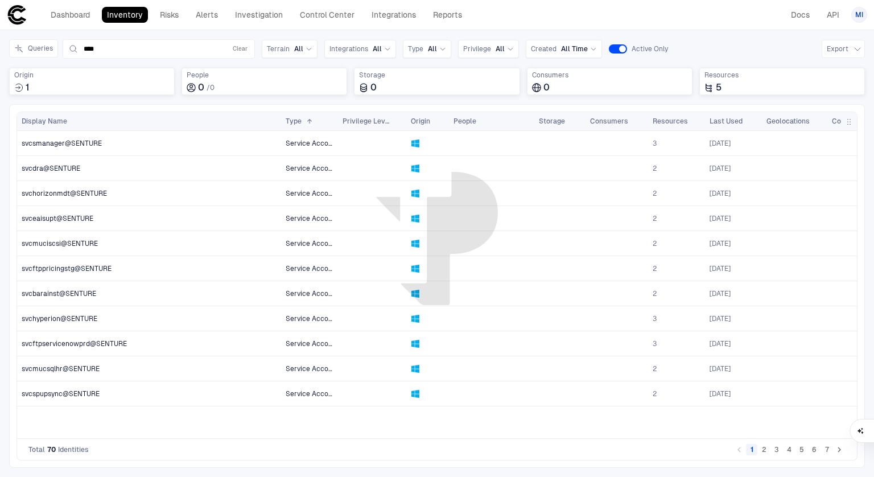
scroll to position [0, 197]
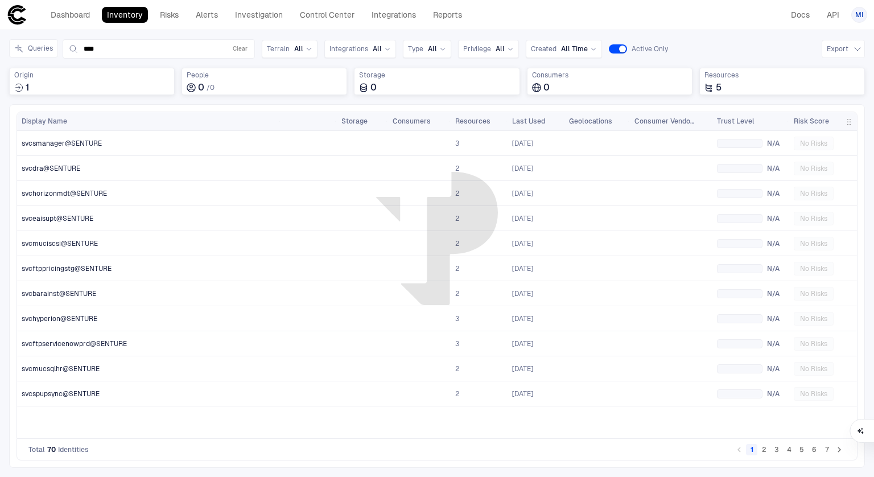
click at [765, 448] on button "2" at bounding box center [764, 449] width 11 height 11
click at [777, 448] on button "3" at bounding box center [776, 449] width 11 height 11
click at [791, 448] on button "4" at bounding box center [789, 449] width 11 height 11
click at [804, 448] on button "5" at bounding box center [801, 449] width 11 height 11
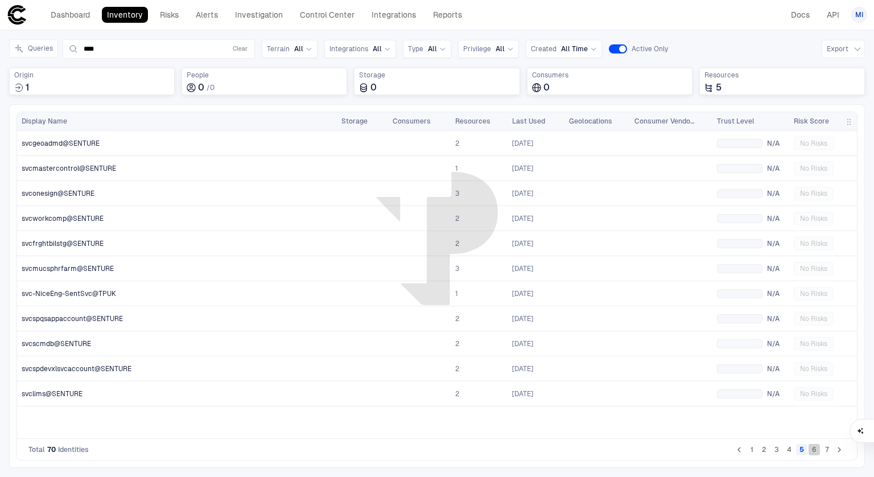
click at [814, 447] on button "6" at bounding box center [814, 449] width 11 height 11
click at [822, 449] on button "7" at bounding box center [826, 449] width 11 height 11
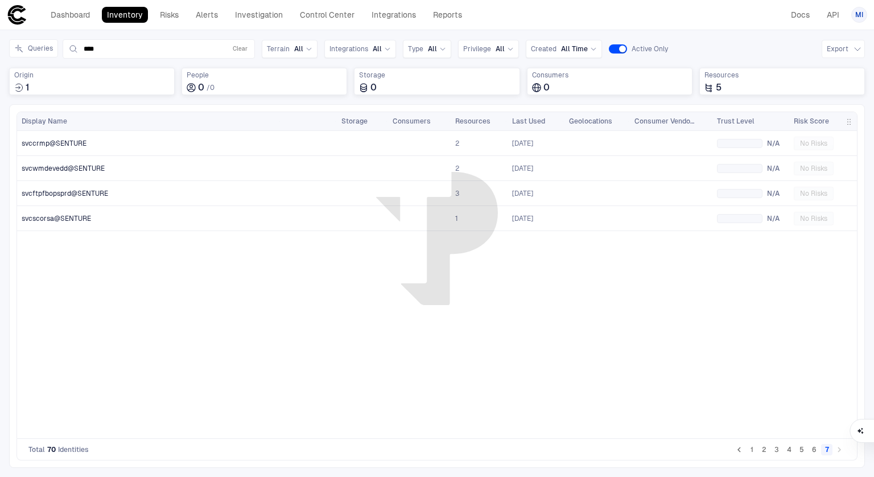
click at [841, 450] on li "pagination navigation" at bounding box center [839, 450] width 13 height 14
click at [752, 452] on button "1" at bounding box center [751, 449] width 11 height 11
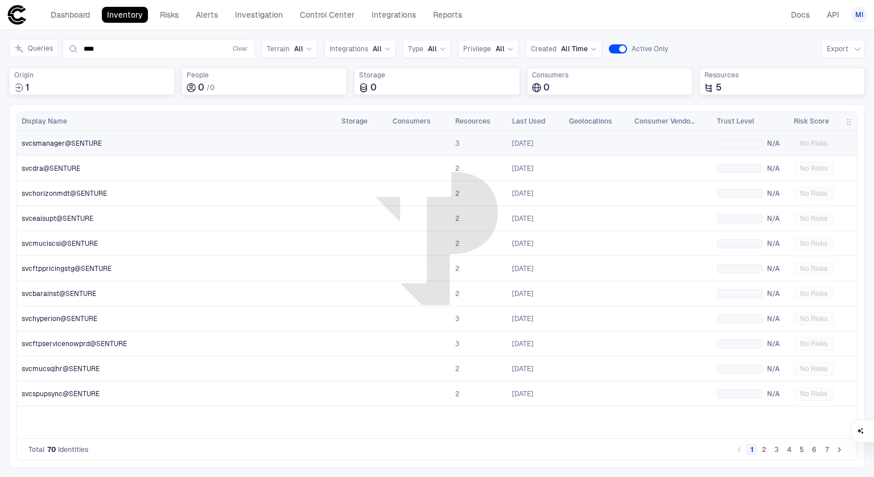
click at [82, 143] on span "svcsmanager@SENTURE" at bounding box center [62, 143] width 80 height 9
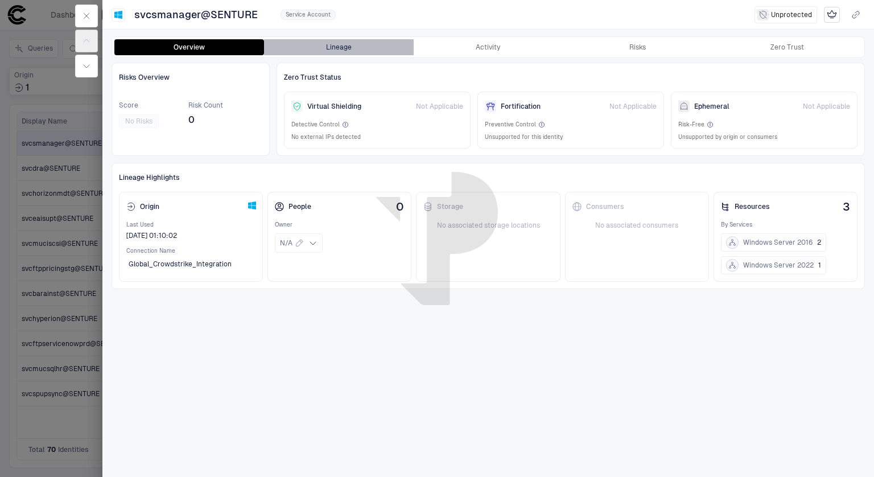
click at [344, 43] on button "Lineage" at bounding box center [339, 47] width 150 height 16
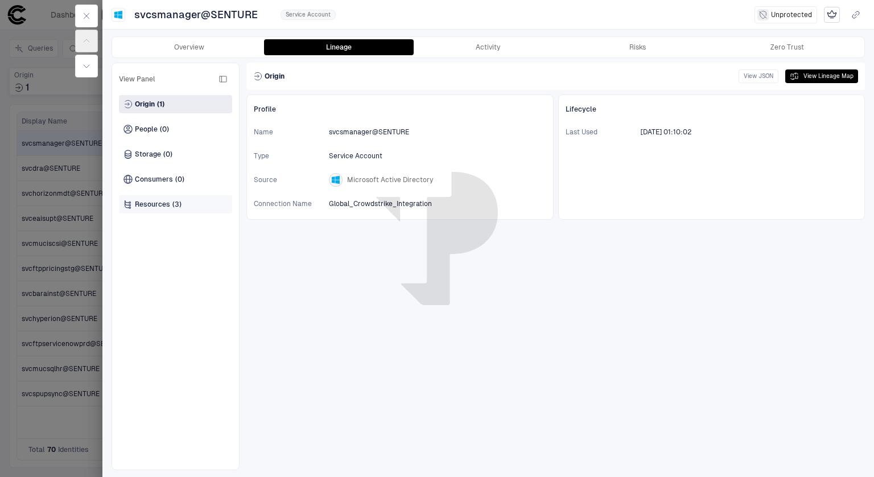
click at [174, 200] on span "(3)" at bounding box center [176, 204] width 9 height 9
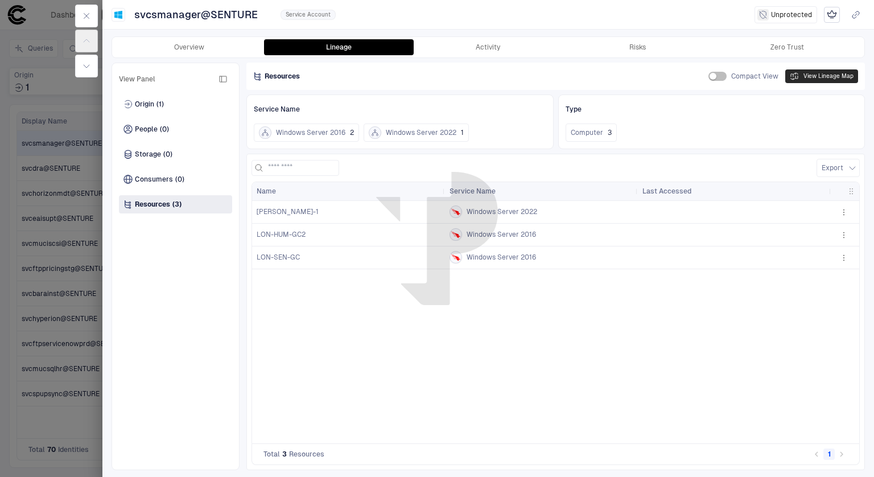
click at [818, 77] on button "View Lineage Map" at bounding box center [821, 76] width 73 height 14
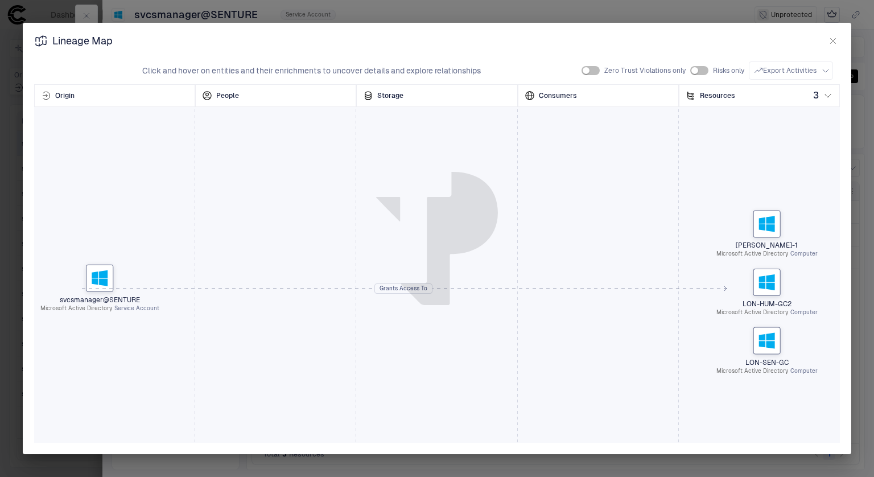
drag, startPoint x: 603, startPoint y: 253, endPoint x: 418, endPoint y: 257, distance: 185.0
click at [418, 257] on div "svcsmanager@SENTURE Microsoft Active Directory Service Account LON-GC-1 Microso…" at bounding box center [437, 288] width 806 height 455
click at [827, 42] on button "button" at bounding box center [833, 41] width 14 height 14
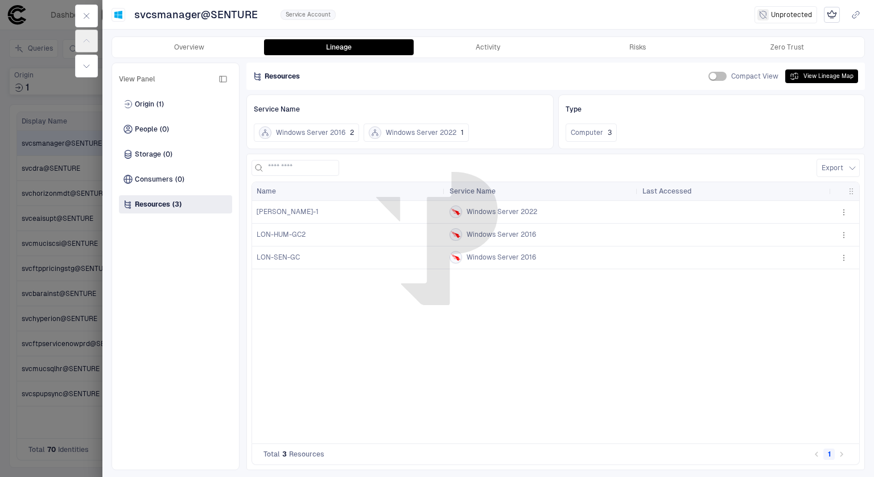
drag, startPoint x: 91, startPoint y: 17, endPoint x: 356, endPoint y: 26, distance: 265.4
click at [356, 26] on div "svcsmanager@SENTURE Service Account Unprotected Overview Lineage Activity Risks…" at bounding box center [488, 238] width 772 height 477
click at [495, 53] on button "Activity" at bounding box center [489, 47] width 150 height 16
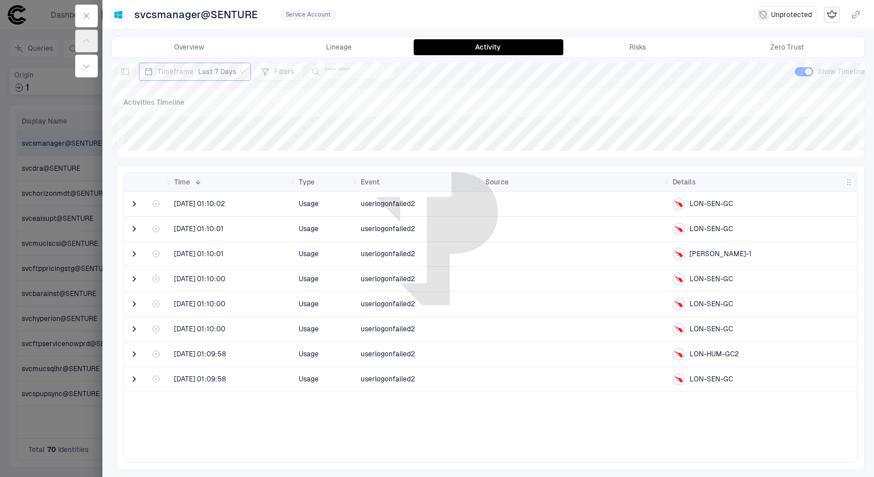
click at [223, 79] on div "Timeframe Last 7 Days" at bounding box center [195, 72] width 112 height 18
click at [230, 181] on label "Last 90 Days" at bounding box center [202, 186] width 129 height 17
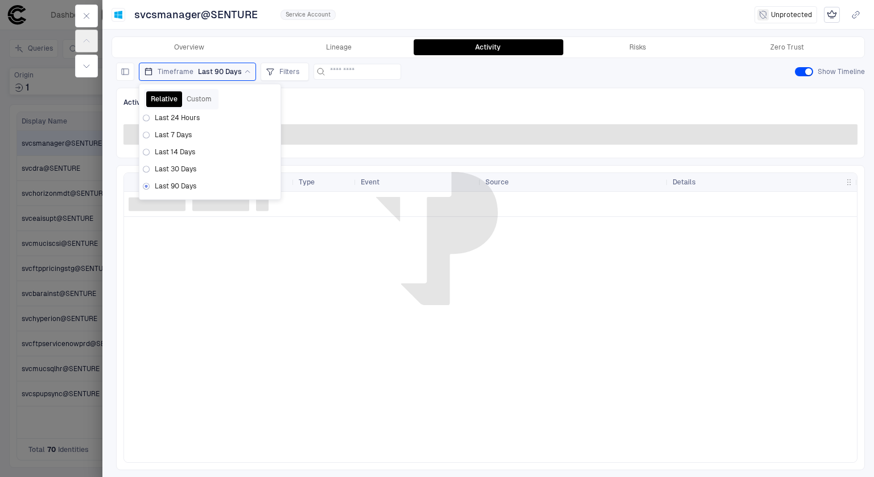
click at [378, 60] on div "Overview Lineage Activity Risks Zero Trust View Panel Usage ( ) Risk ( ) Threat…" at bounding box center [488, 253] width 772 height 448
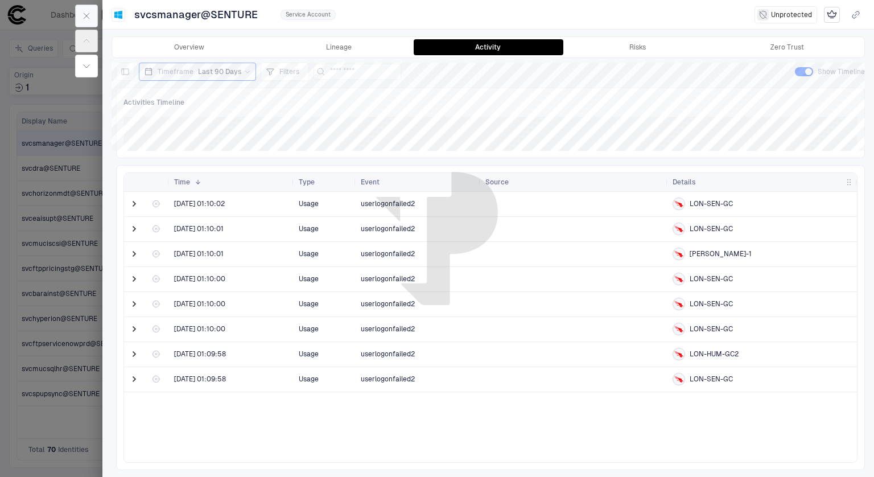
click at [78, 10] on button "button" at bounding box center [86, 16] width 23 height 23
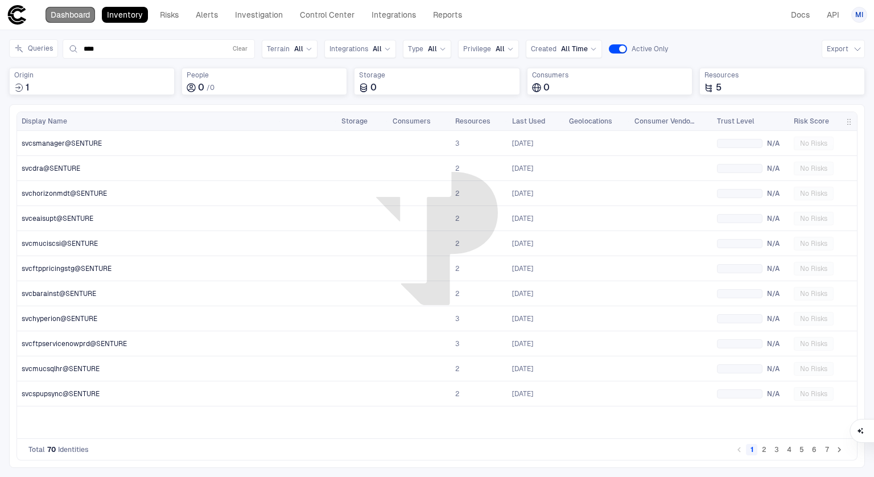
click at [50, 9] on link "Dashboard" at bounding box center [71, 15] width 50 height 16
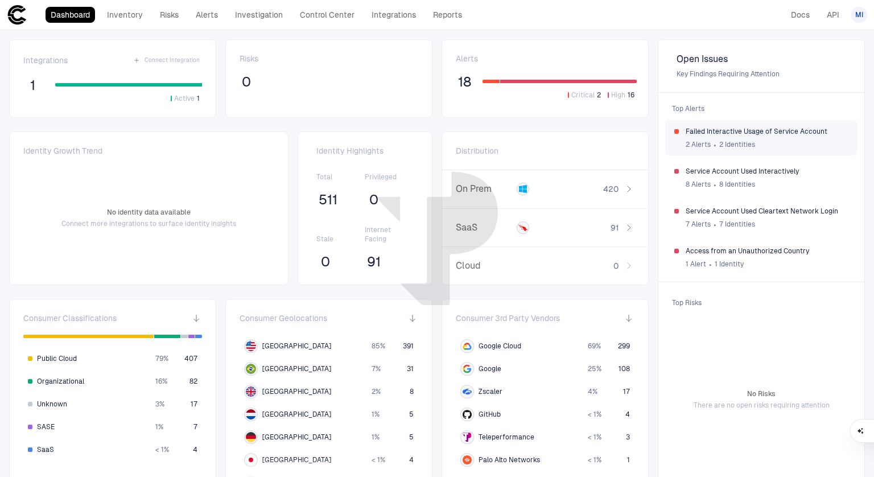
click at [701, 136] on div "2 Alerts ∙ 2 Identities" at bounding box center [767, 144] width 163 height 17
click at [710, 258] on div "1 Alert ∙ 1 Identity" at bounding box center [767, 264] width 163 height 17
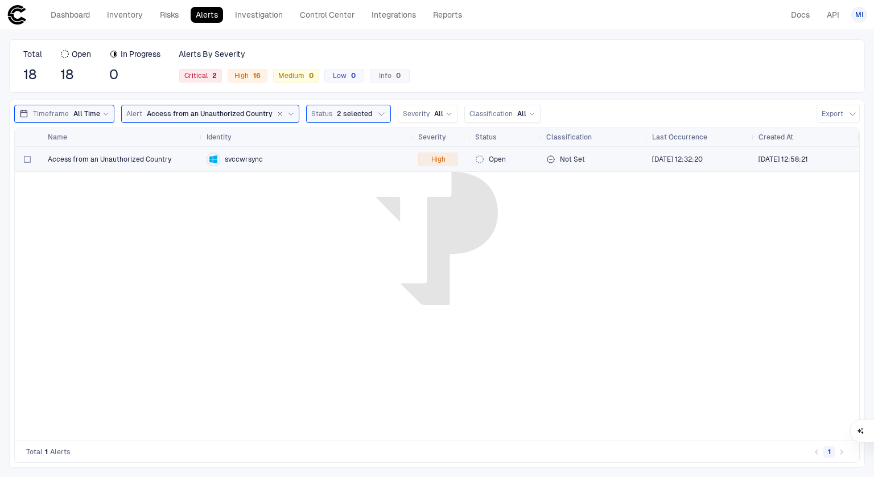
click at [143, 158] on span "Access from an Unauthorized Country" at bounding box center [110, 159] width 124 height 9
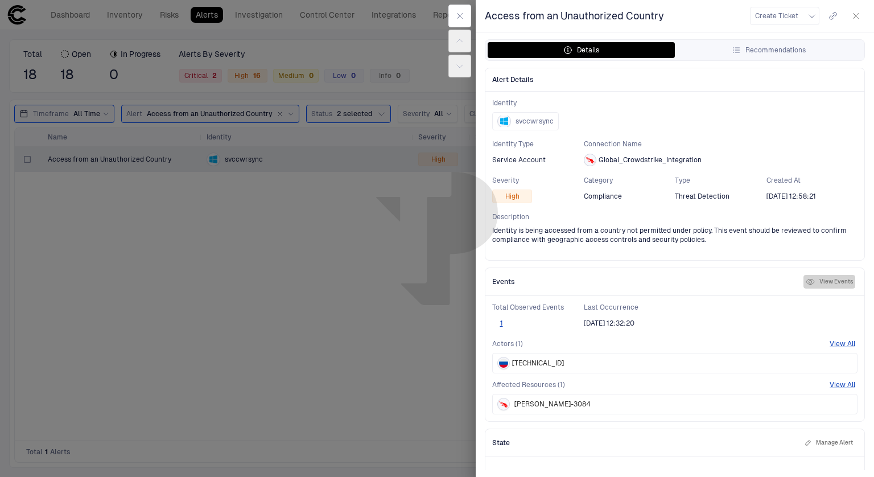
click at [809, 282] on button "View Events" at bounding box center [830, 282] width 52 height 14
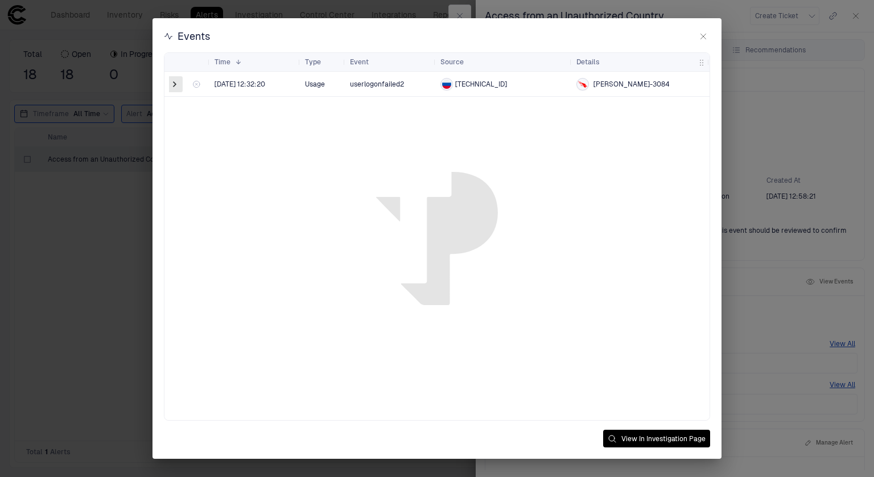
click at [178, 84] on span at bounding box center [174, 84] width 11 height 11
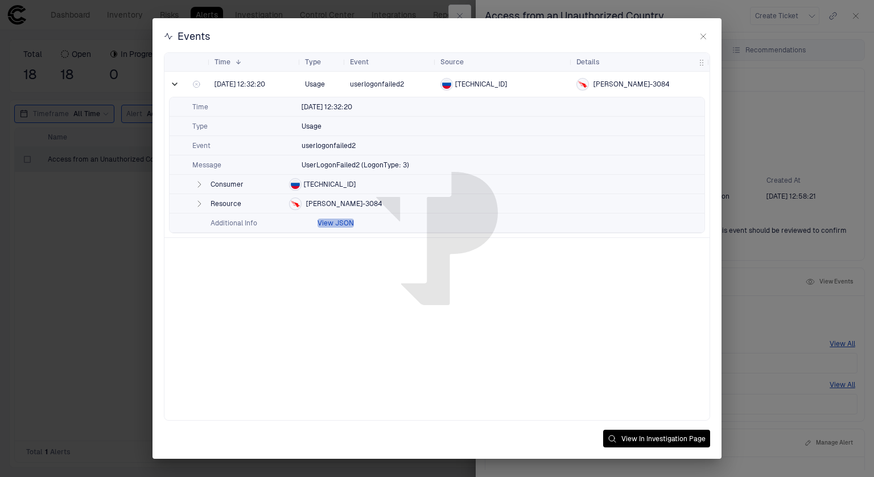
click at [343, 223] on button "View JSON" at bounding box center [336, 223] width 36 height 9
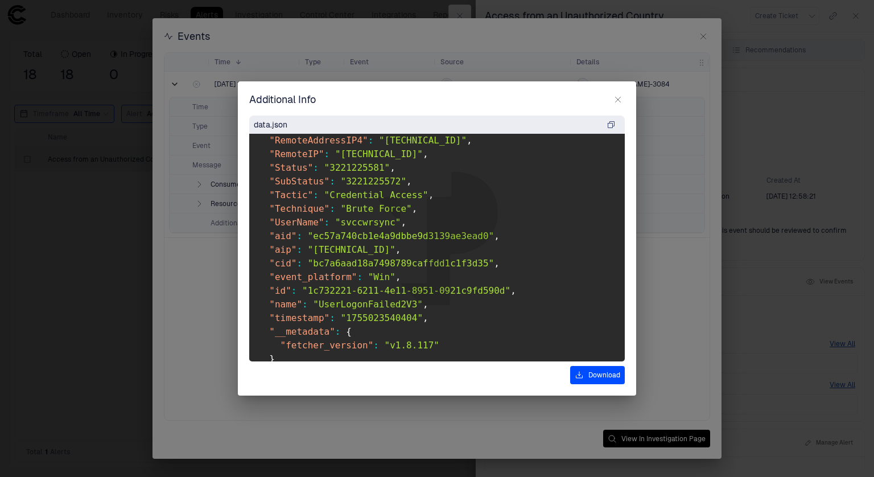
scroll to position [427, 0]
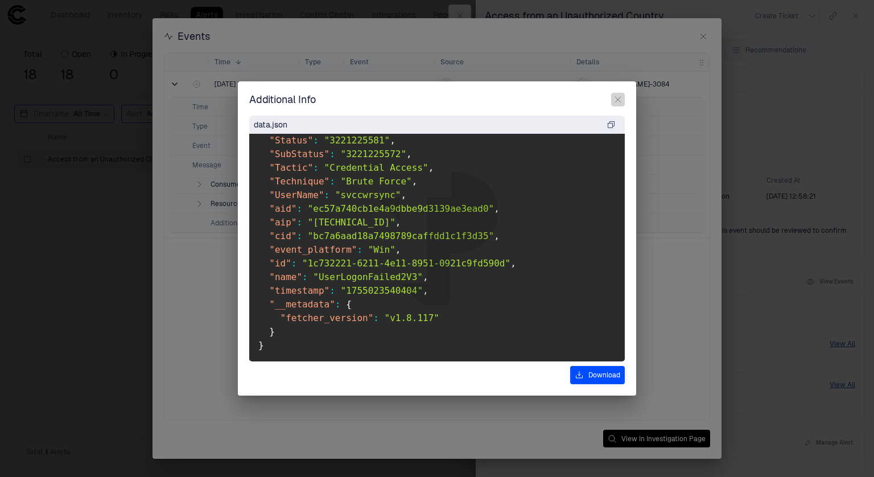
click at [618, 104] on icon "button" at bounding box center [618, 99] width 9 height 9
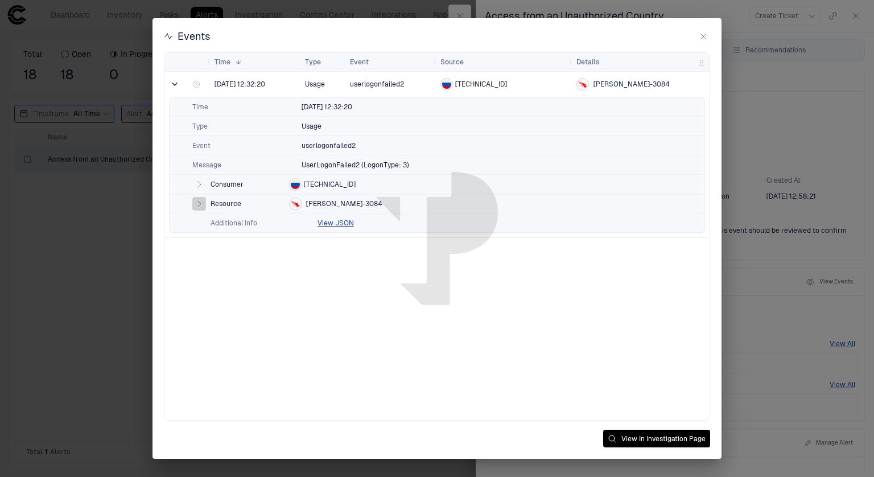
click at [198, 202] on icon "button" at bounding box center [199, 204] width 3 height 6
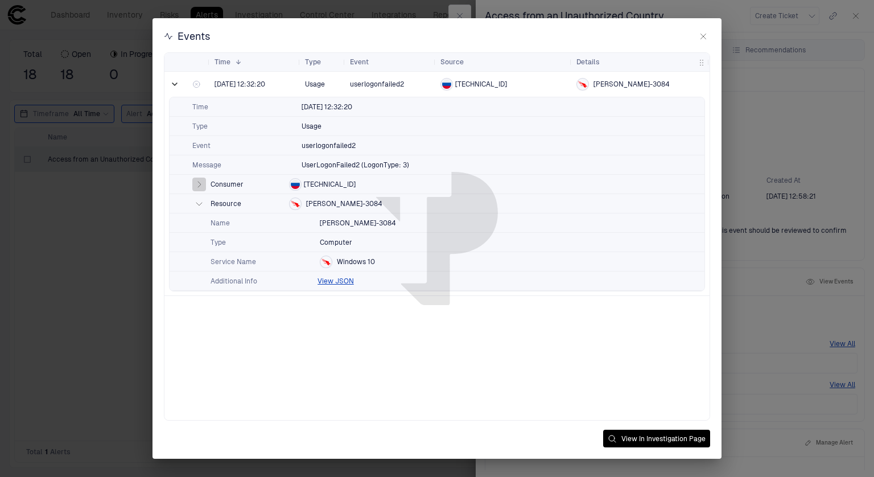
click at [199, 183] on icon "button" at bounding box center [199, 185] width 3 height 6
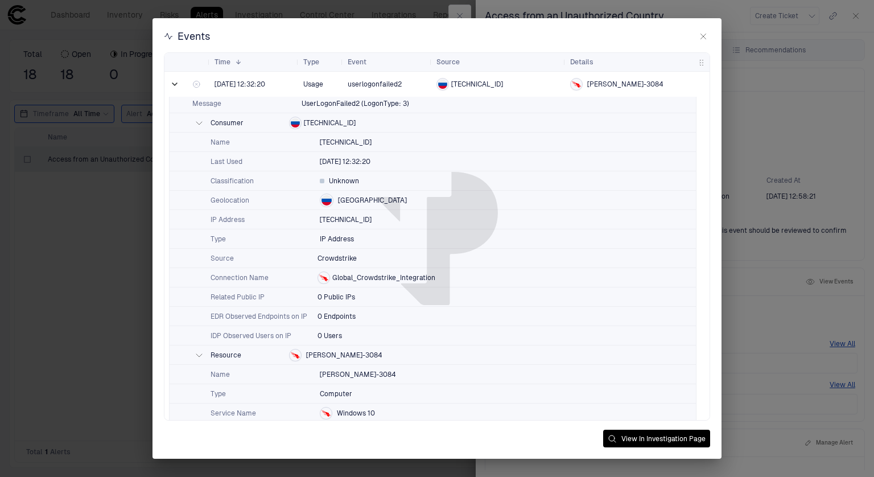
scroll to position [88, 0]
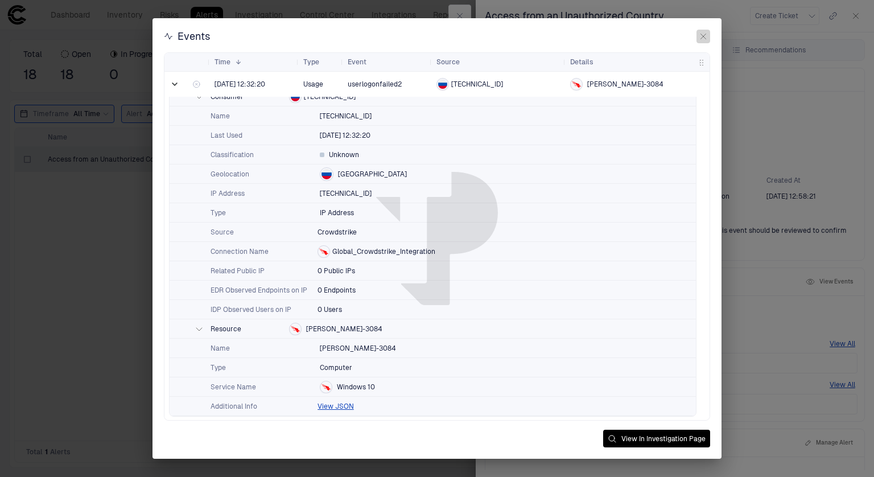
click at [701, 32] on icon "button" at bounding box center [703, 36] width 9 height 9
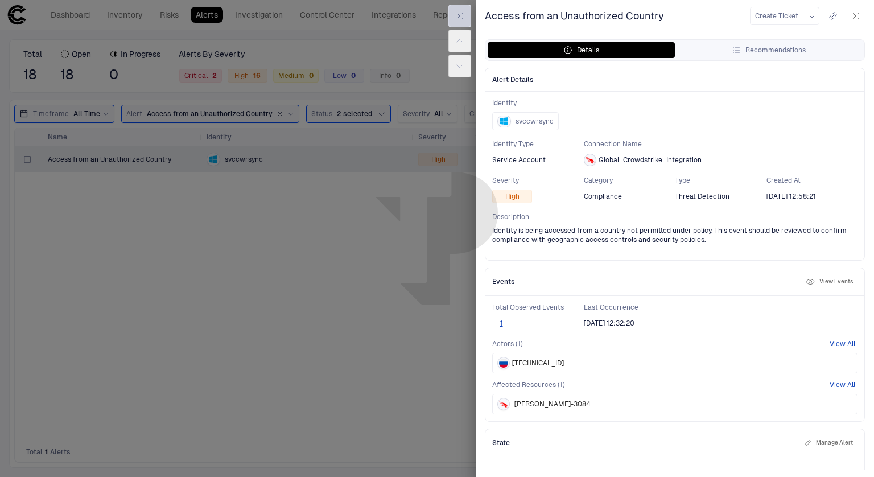
click at [458, 13] on icon "button" at bounding box center [459, 15] width 9 height 9
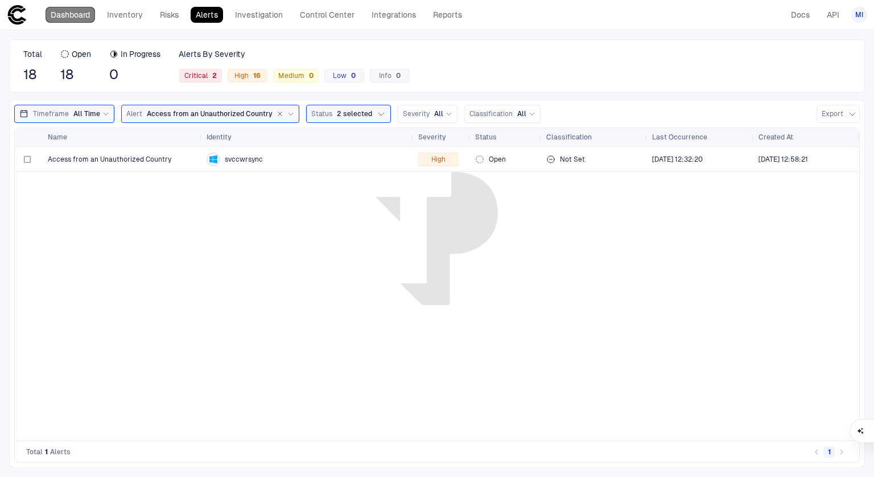
click at [82, 10] on link "Dashboard" at bounding box center [71, 15] width 50 height 16
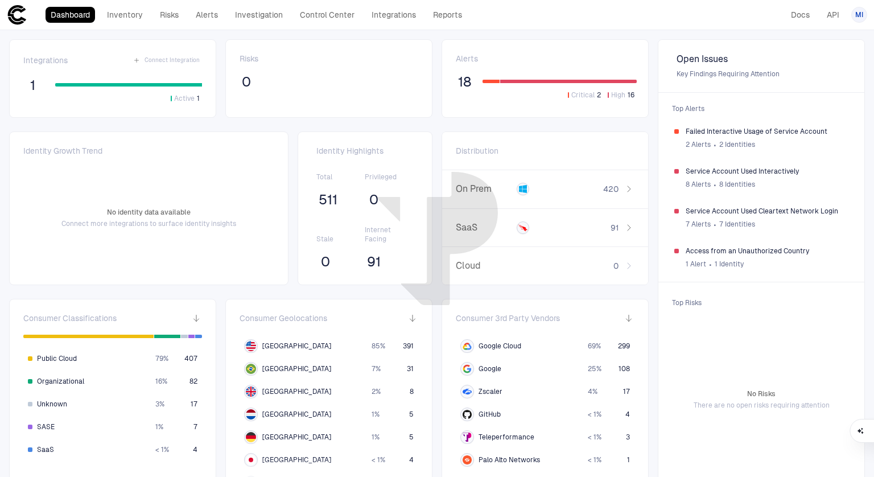
scroll to position [41, 0]
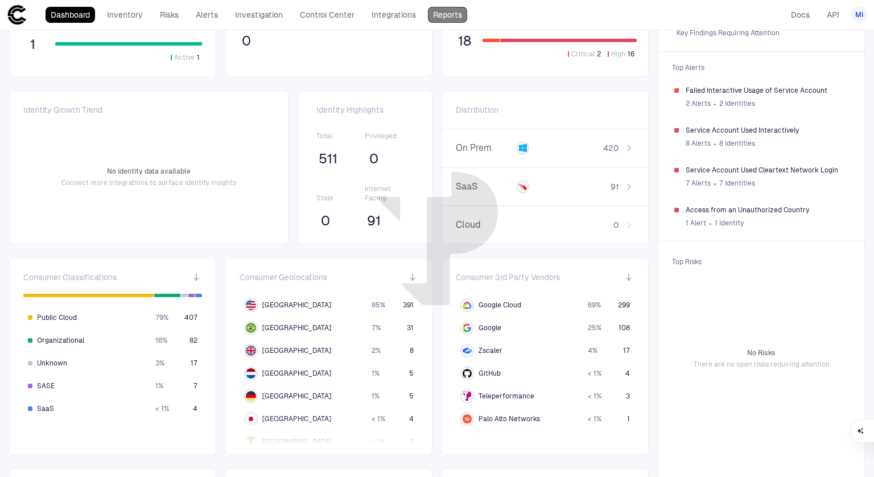
click at [446, 16] on link "Reports" at bounding box center [447, 15] width 39 height 16
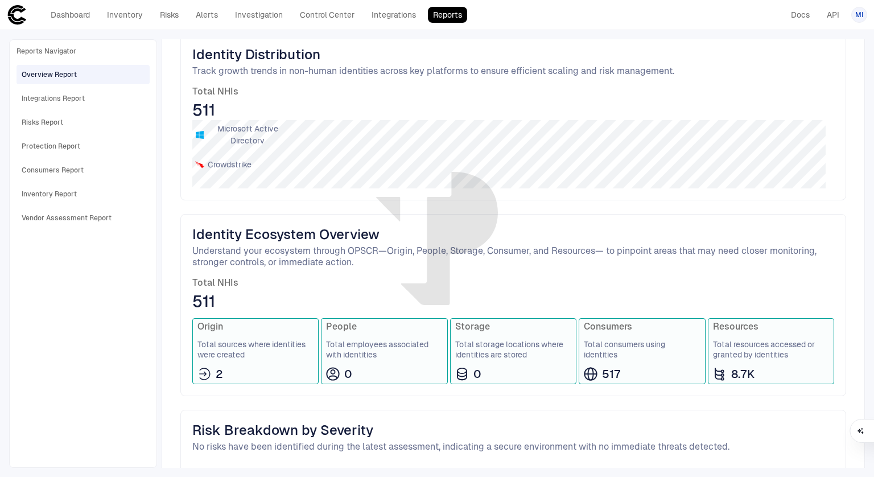
scroll to position [112, 0]
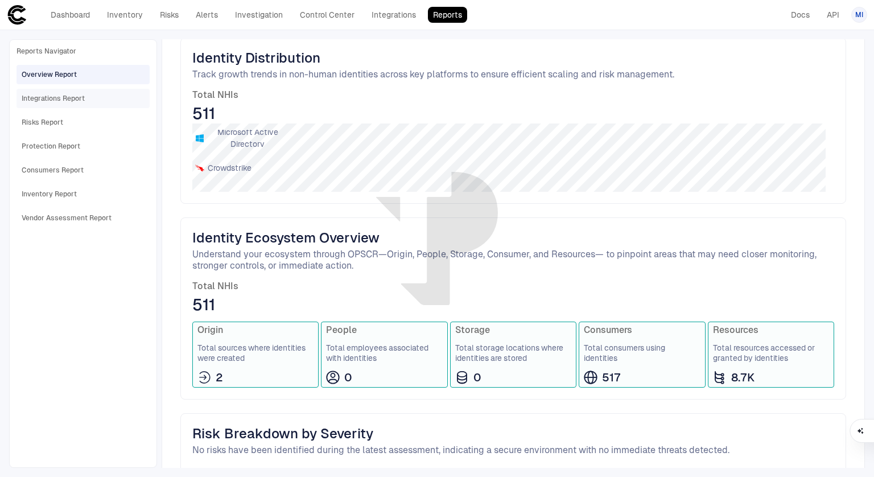
click at [57, 97] on div "Integrations Report" at bounding box center [53, 98] width 63 height 10
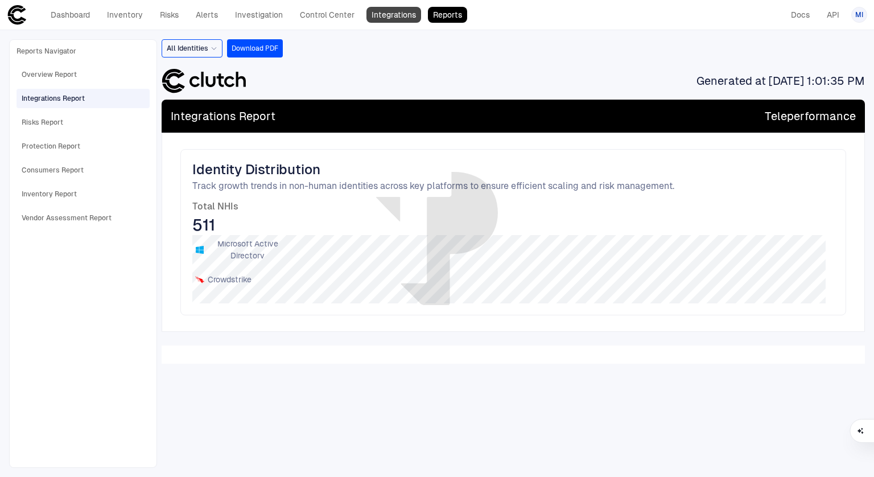
click at [382, 14] on link "Integrations" at bounding box center [394, 15] width 55 height 16
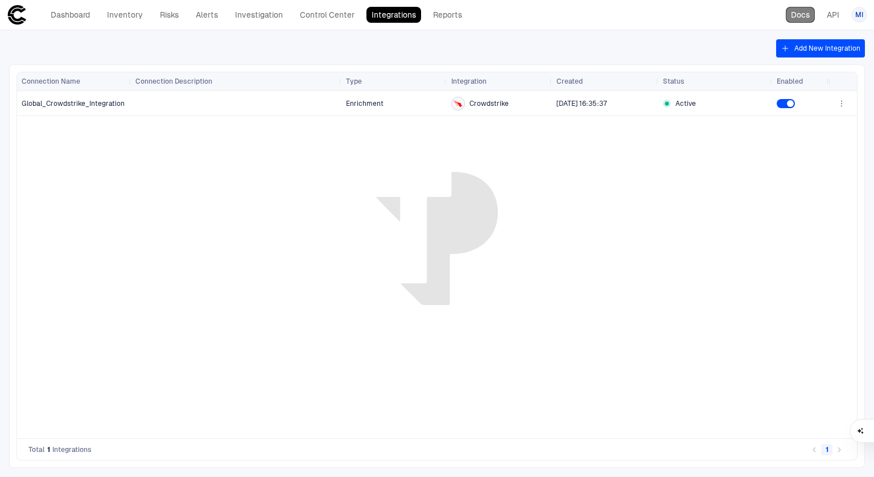
click at [796, 15] on link "Docs" at bounding box center [800, 15] width 29 height 16
click at [856, 14] on span "MI" at bounding box center [859, 14] width 8 height 9
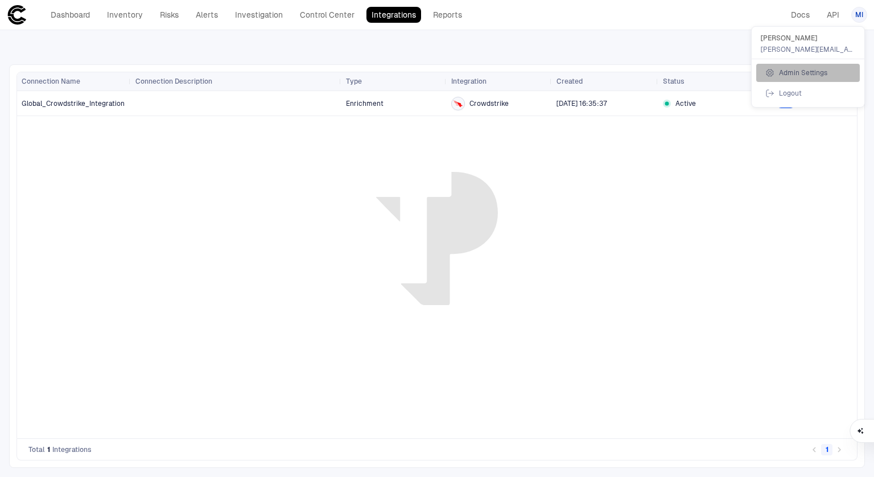
click at [820, 77] on li "Admin Settings" at bounding box center [808, 73] width 104 height 18
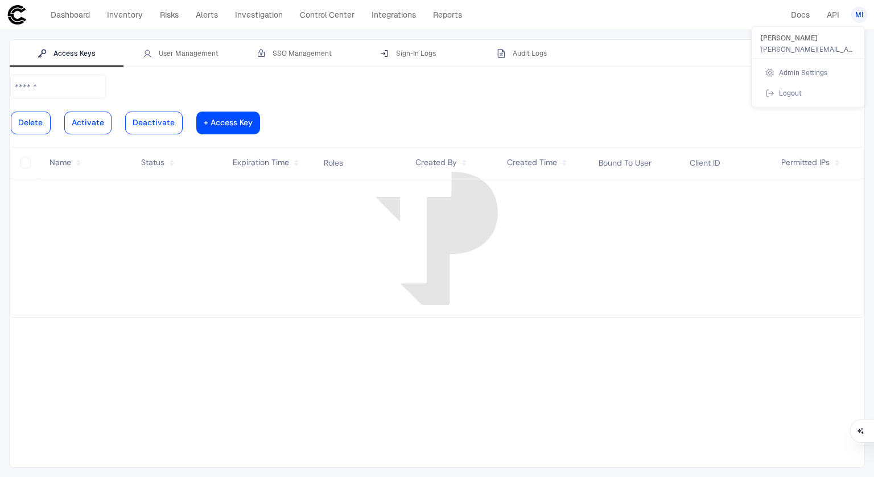
click at [187, 47] on div at bounding box center [437, 238] width 874 height 477
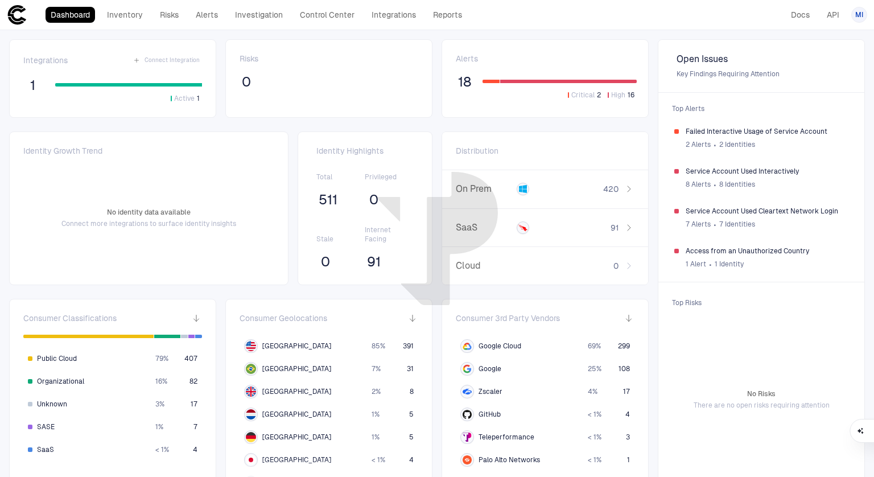
click at [861, 10] on span "MI" at bounding box center [859, 14] width 8 height 9
click at [835, 71] on li "Admin Settings" at bounding box center [808, 73] width 104 height 18
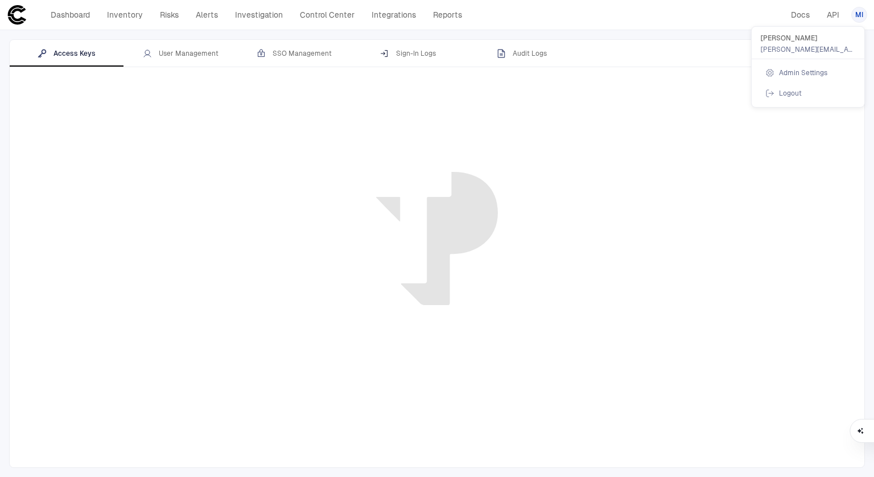
click at [200, 56] on div at bounding box center [437, 238] width 874 height 477
click at [188, 51] on div "User Management" at bounding box center [181, 53] width 76 height 9
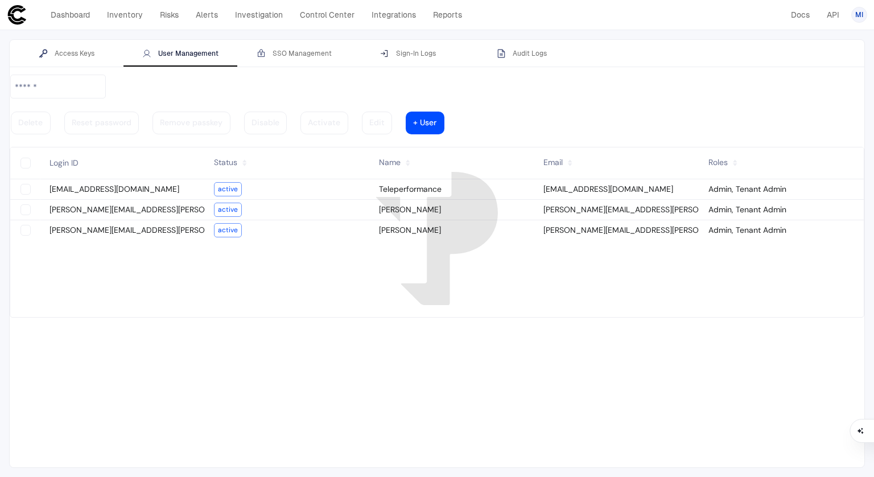
click at [0, 0] on slot "active" at bounding box center [0, 0] width 0 height 0
type vaadin-text-field "on"
type descope-checkbox "true"
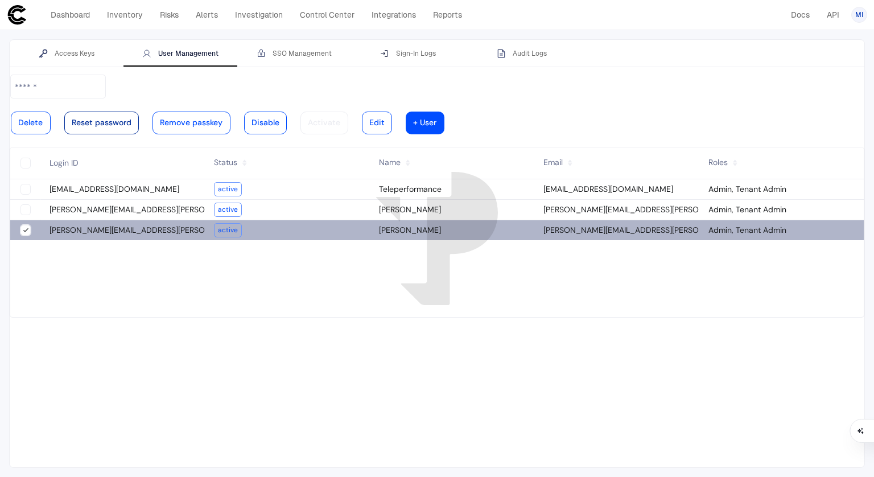
type descope-boolean-field-internal "true"
click at [139, 112] on vaadin-button "Reset password" at bounding box center [101, 123] width 75 height 23
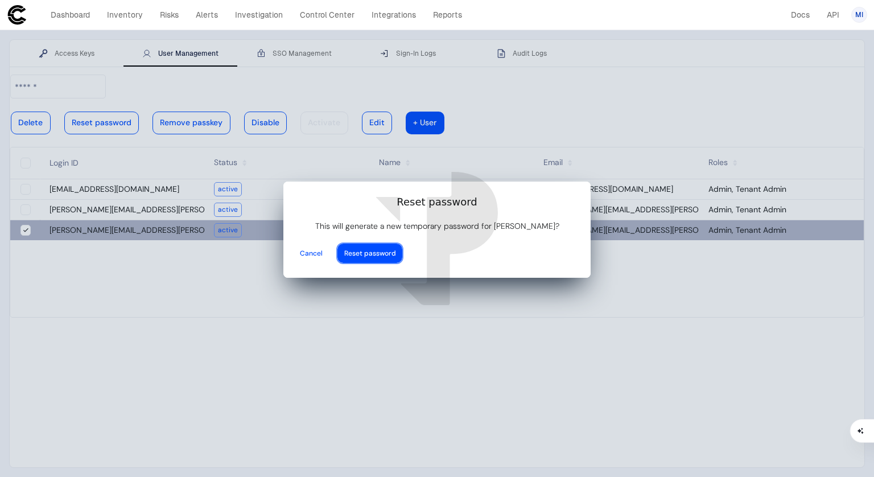
click at [396, 251] on div at bounding box center [370, 253] width 52 height 5
type input "**********"
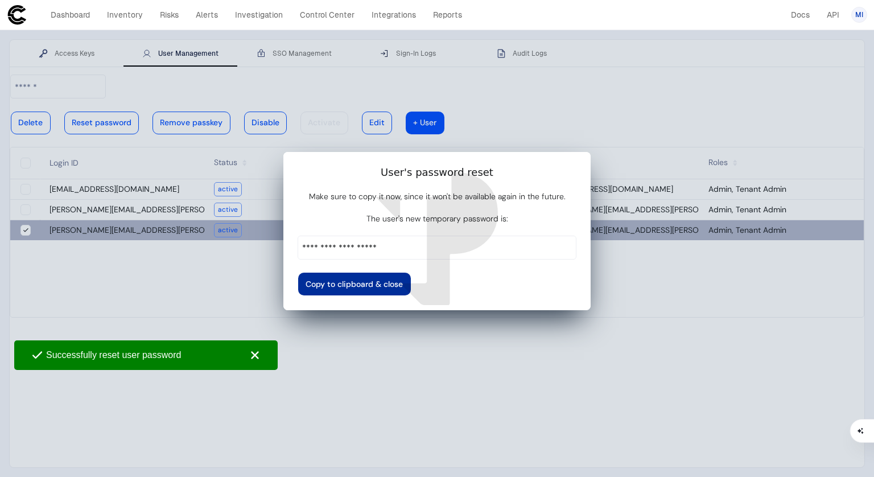
click at [403, 281] on div at bounding box center [354, 284] width 97 height 6
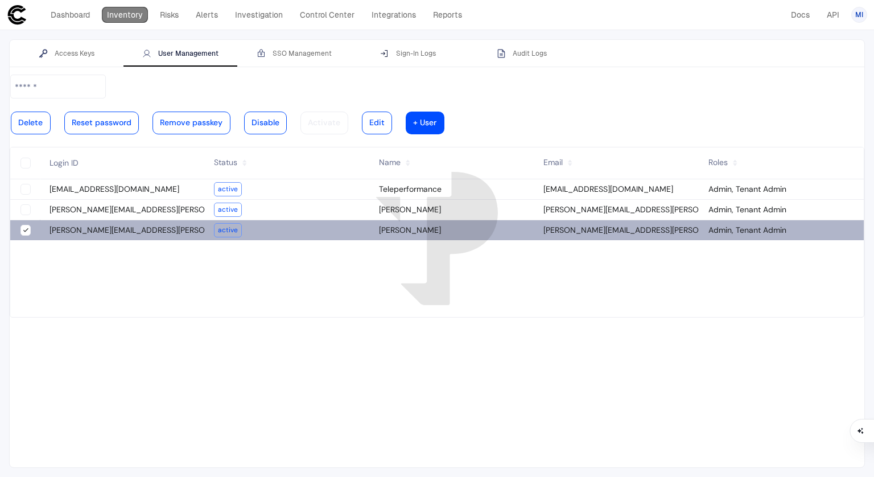
click at [129, 11] on link "Inventory" at bounding box center [125, 15] width 46 height 16
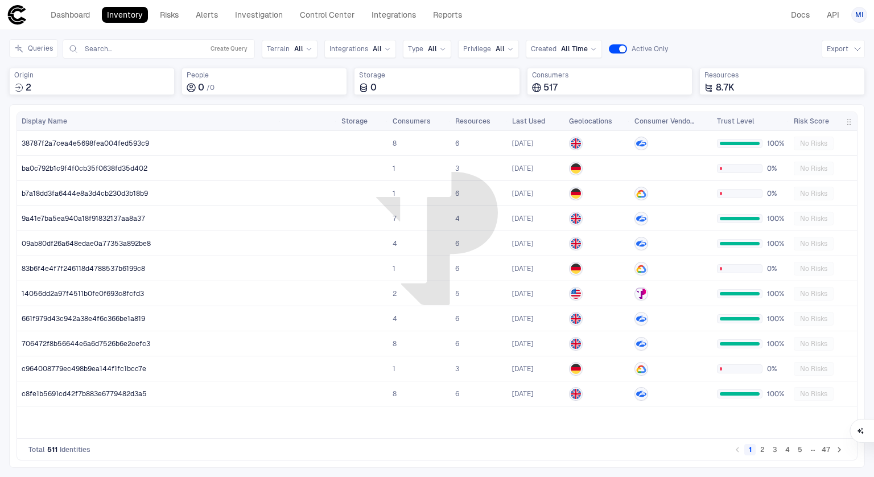
click at [808, 120] on span "Risk Score" at bounding box center [811, 121] width 35 height 9
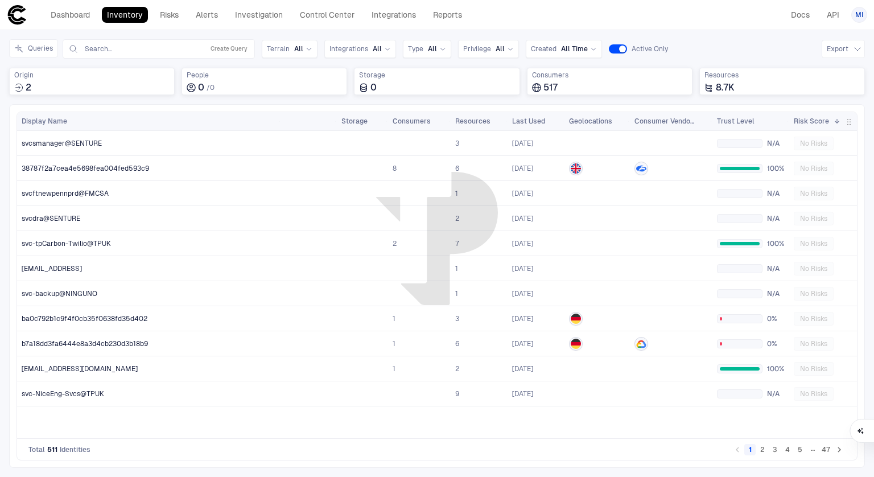
click at [808, 120] on span "Risk Score" at bounding box center [811, 121] width 35 height 9
click at [760, 448] on button "2" at bounding box center [762, 449] width 11 height 11
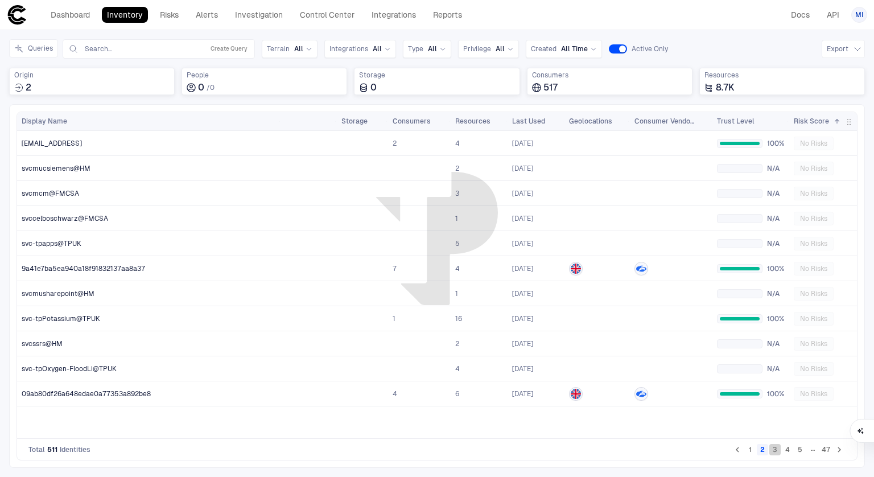
click at [778, 454] on button "3" at bounding box center [774, 449] width 11 height 11
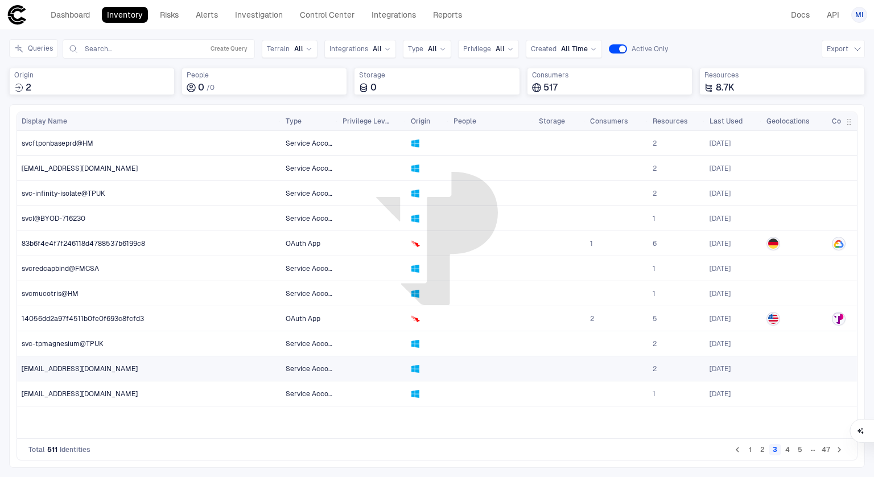
scroll to position [0, 197]
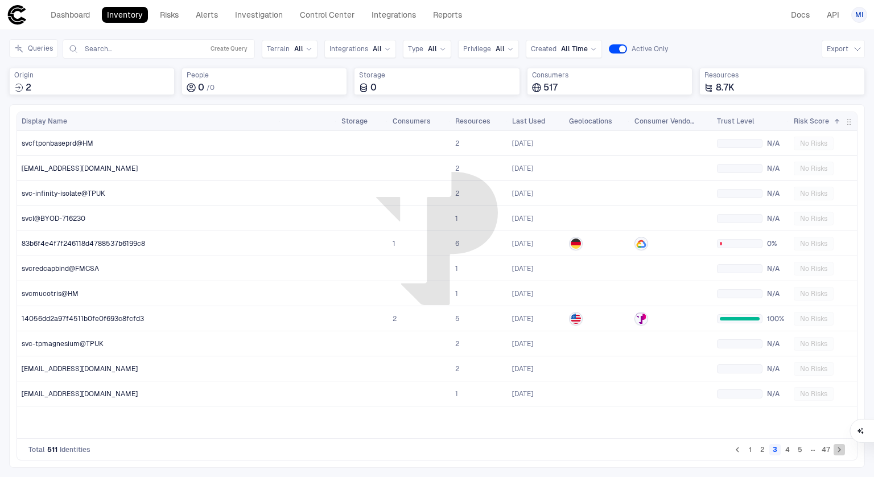
click at [840, 448] on icon "Go to next page" at bounding box center [839, 449] width 10 height 10
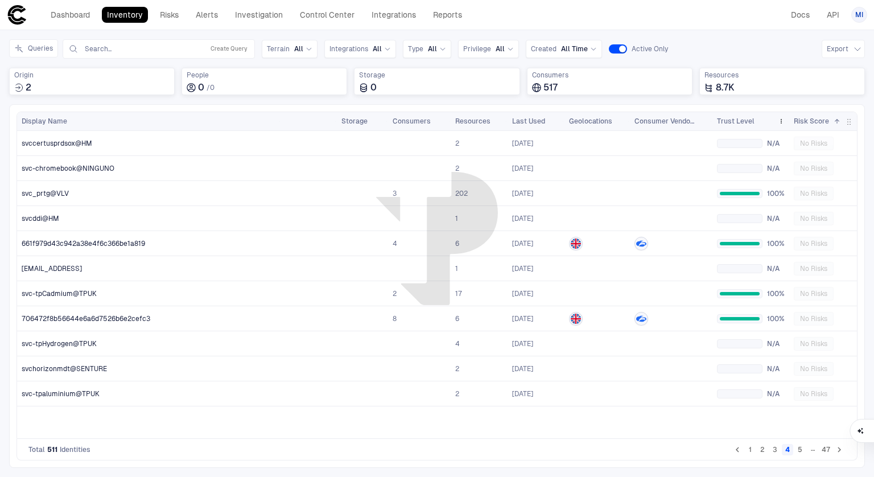
click at [732, 122] on span "Trust Level" at bounding box center [736, 121] width 38 height 9
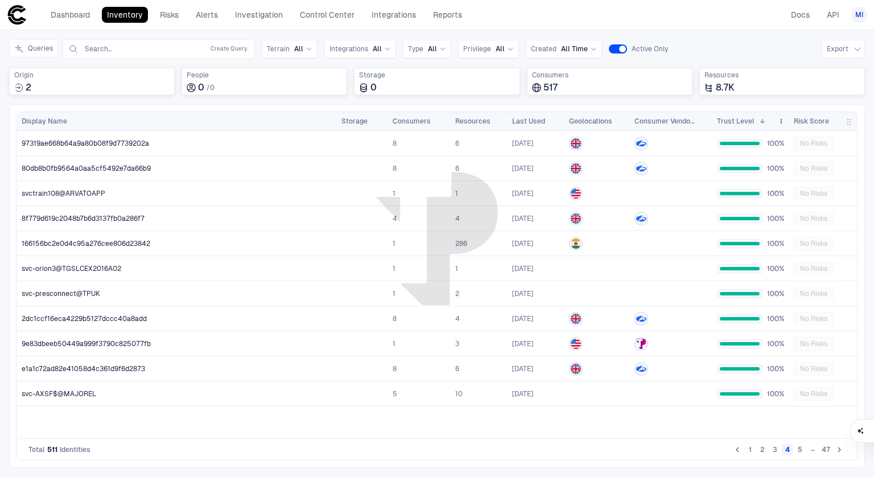
click at [732, 122] on span "Trust Level" at bounding box center [736, 121] width 38 height 9
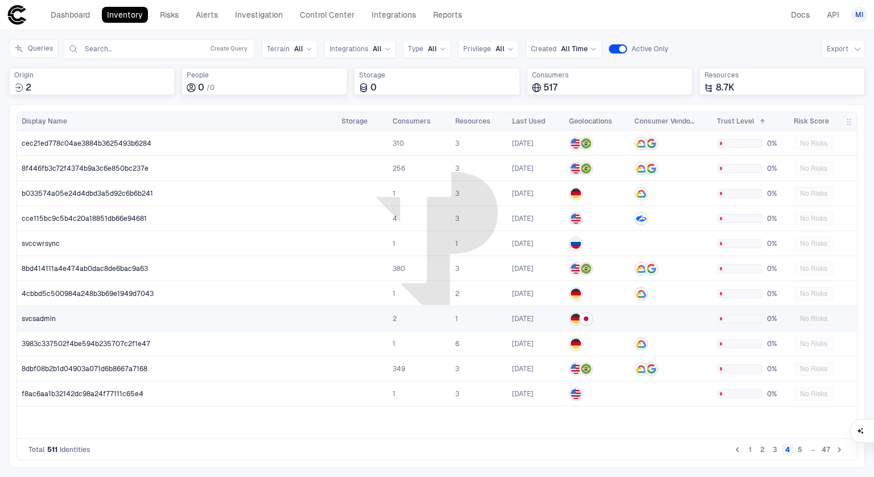
click at [52, 323] on div "svcsadmin" at bounding box center [150, 318] width 256 height 23
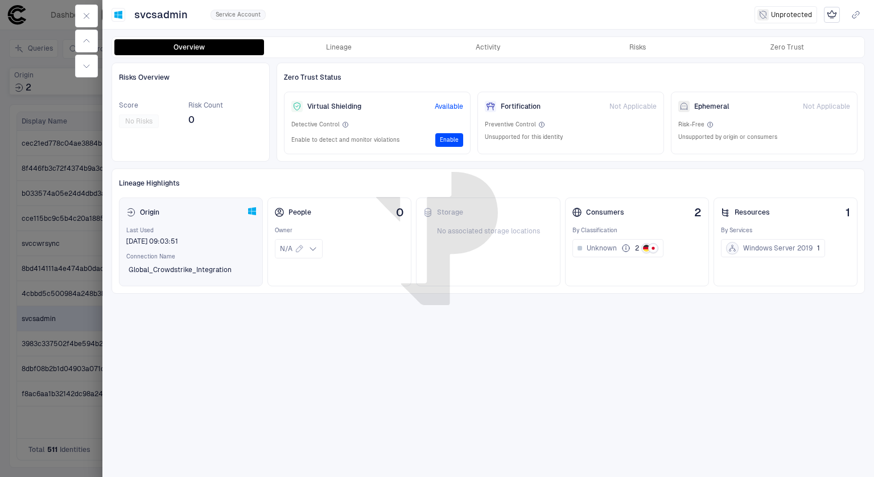
click at [166, 282] on div "Origin Last Used [DATE] 09:03:51 Connection Name Global_Crowdstrike_Integration" at bounding box center [191, 241] width 144 height 89
click at [444, 106] on span "Available" at bounding box center [449, 106] width 28 height 9
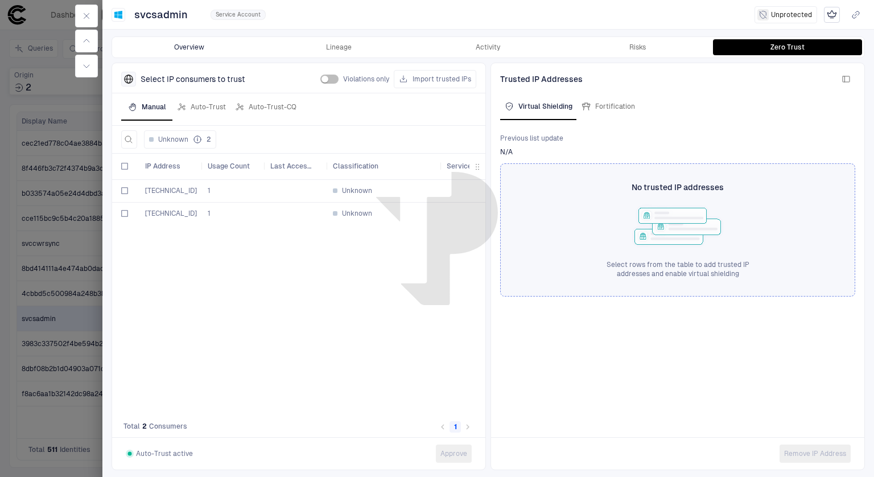
click at [182, 50] on button "Overview" at bounding box center [189, 47] width 150 height 16
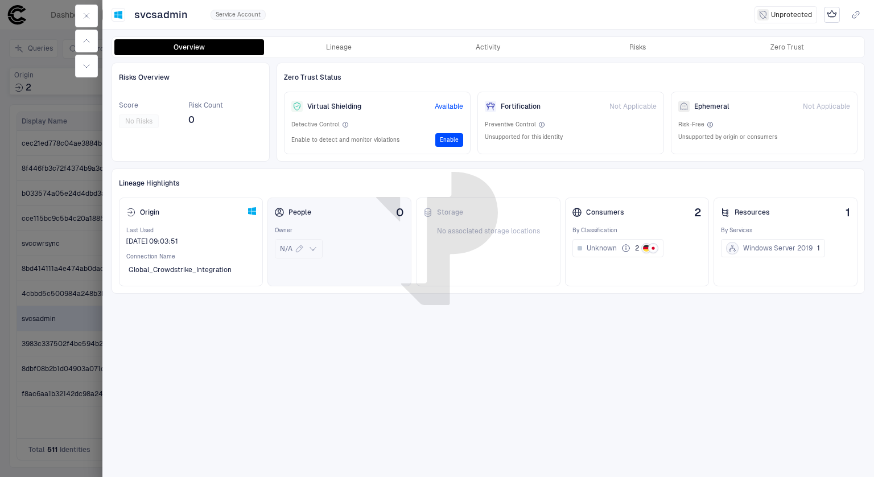
click at [314, 248] on icon at bounding box center [312, 248] width 9 height 9
click at [542, 351] on div "Risks Overview Score No Risks Risk Count 0 Zero Trust Status Virtual Shielding …" at bounding box center [489, 267] width 754 height 408
click at [81, 9] on button "button" at bounding box center [86, 16] width 23 height 23
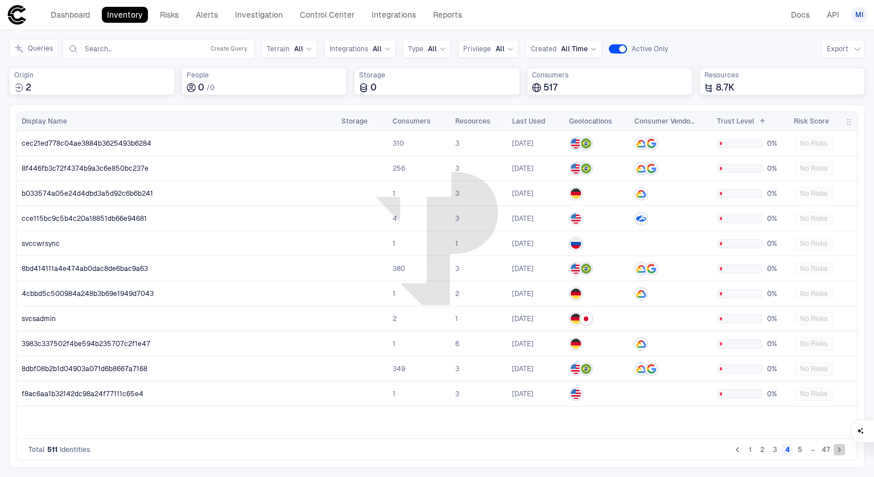
click at [843, 448] on icon "Go to next page" at bounding box center [839, 449] width 10 height 10
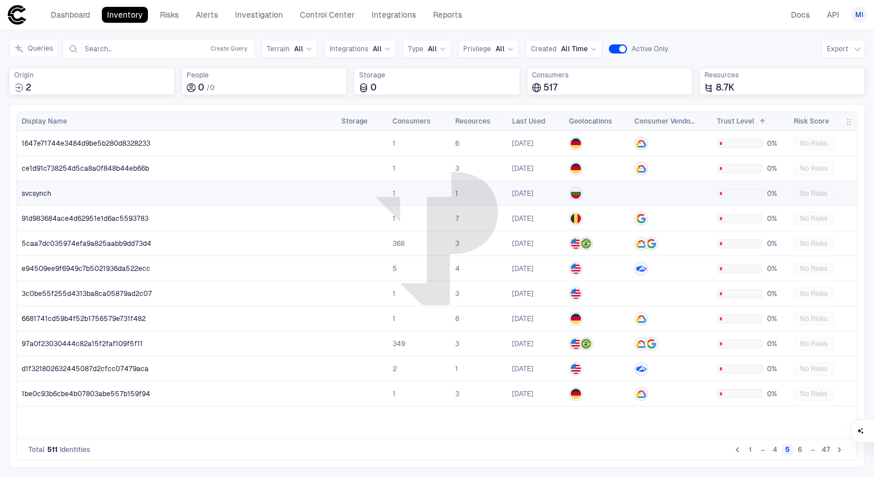
click at [61, 191] on div "svcsynch" at bounding box center [150, 193] width 256 height 9
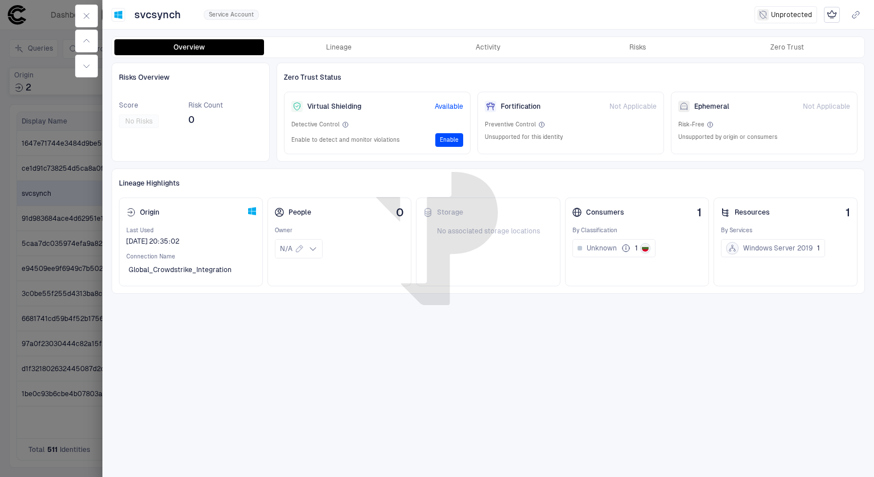
click at [624, 55] on div "Overview Lineage Activity Risks Zero Trust" at bounding box center [488, 47] width 752 height 20
click at [635, 49] on div "Risks" at bounding box center [637, 47] width 17 height 9
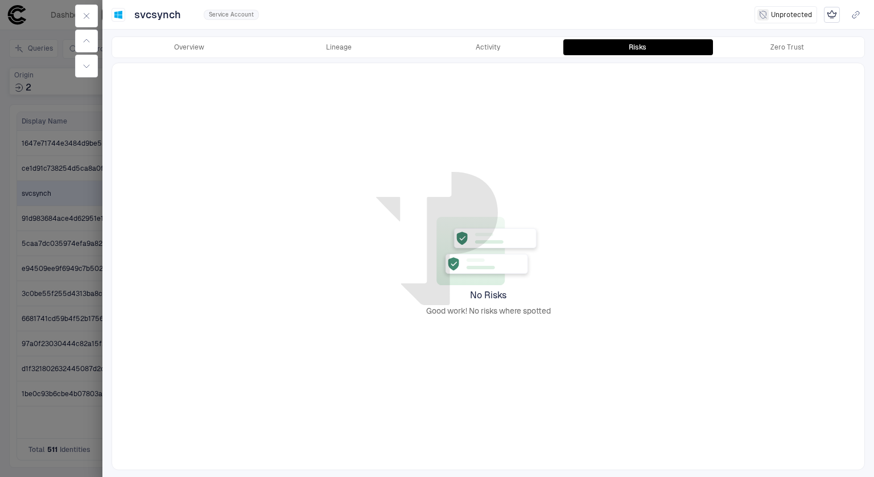
click at [507, 37] on div "Overview Lineage Activity Risks Zero Trust" at bounding box center [488, 47] width 752 height 20
click at [496, 42] on button "Activity" at bounding box center [489, 47] width 150 height 16
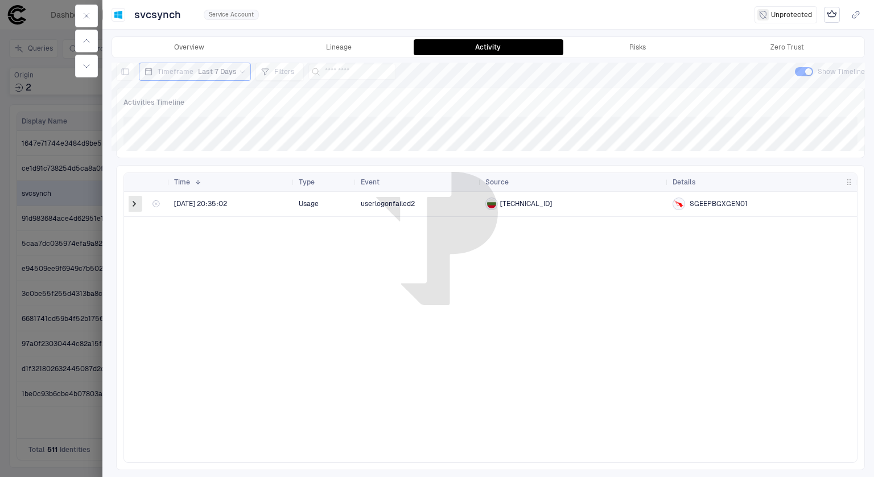
click at [129, 205] on span at bounding box center [134, 203] width 11 height 11
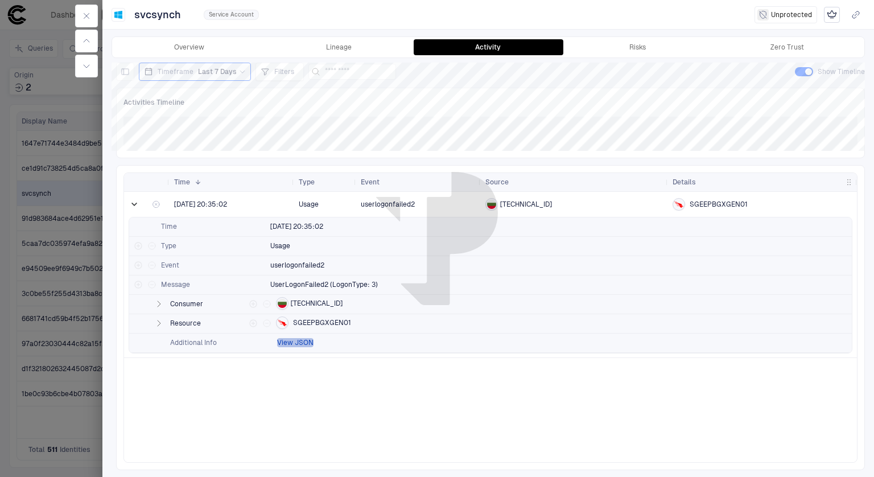
click at [290, 345] on button "View JSON" at bounding box center [295, 342] width 36 height 9
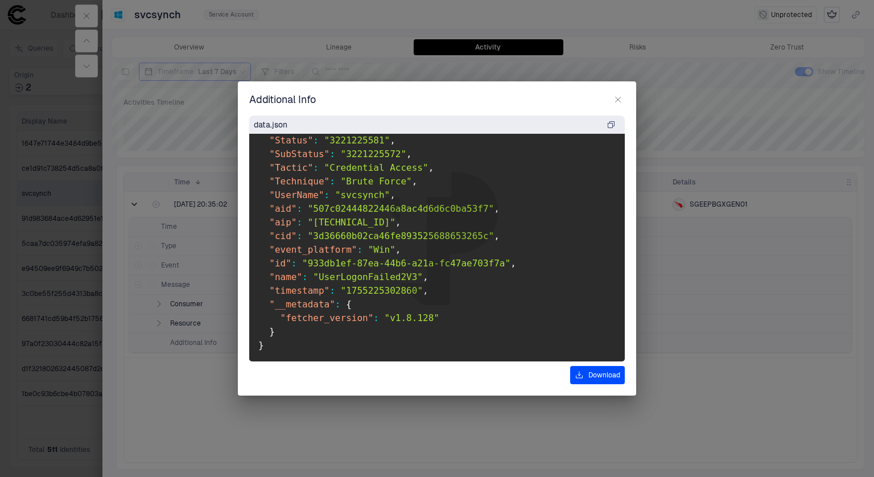
scroll to position [427, 0]
click at [618, 97] on icon "button" at bounding box center [618, 99] width 9 height 9
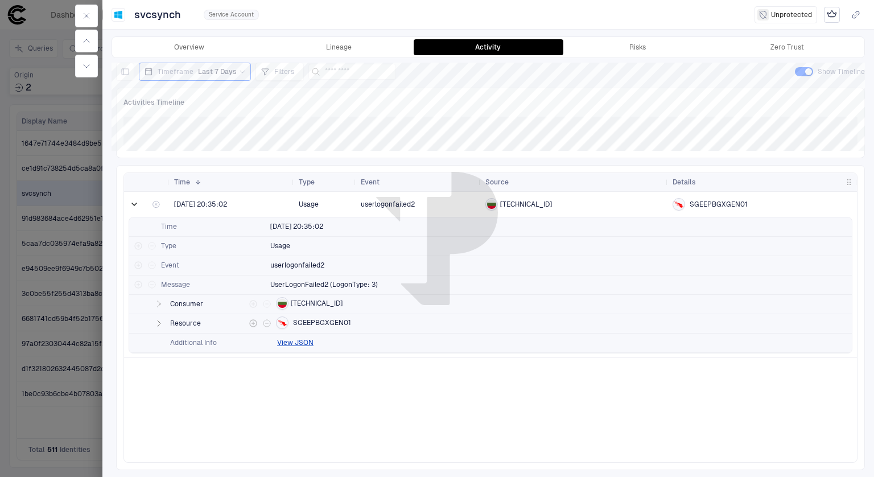
click at [159, 323] on icon "button" at bounding box center [159, 323] width 3 height 6
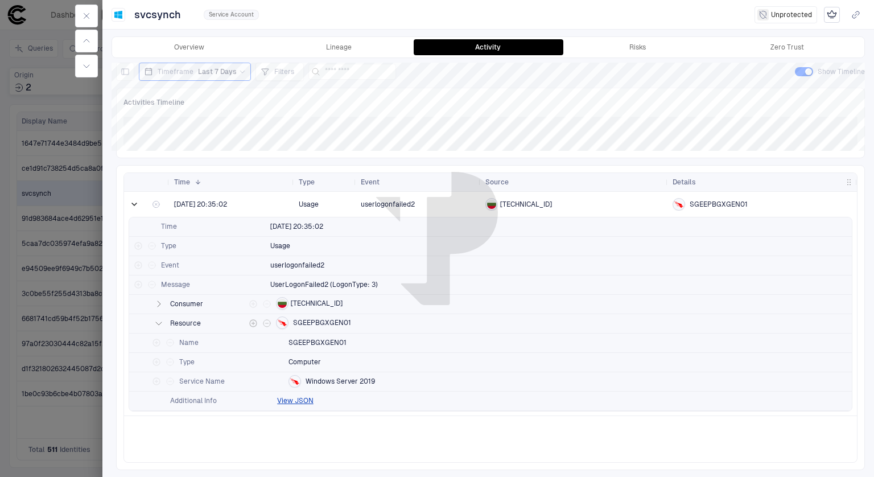
click at [159, 323] on icon "button" at bounding box center [159, 323] width 6 height 3
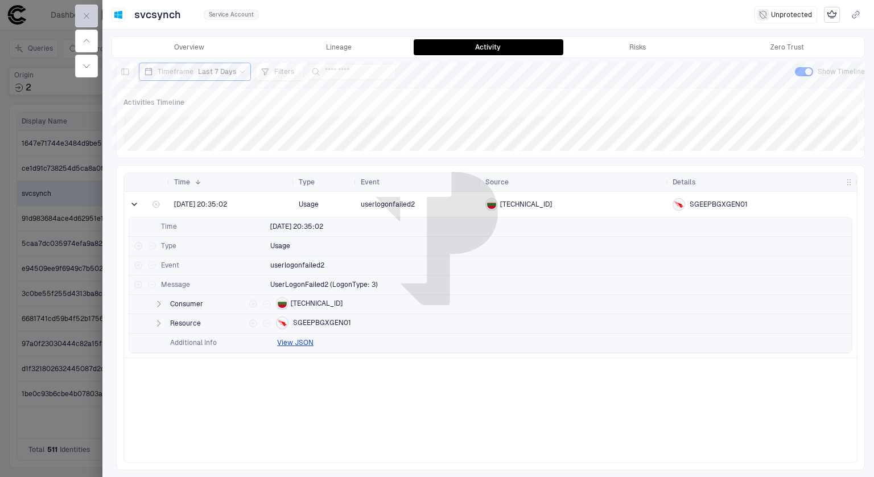
click at [88, 14] on icon "button" at bounding box center [86, 16] width 5 height 5
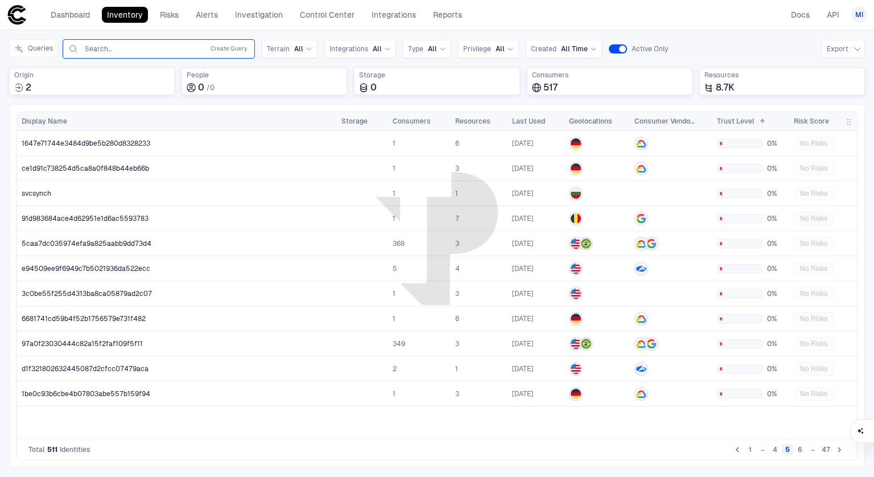
click at [123, 47] on input "text" at bounding box center [142, 48] width 116 height 9
type input "*******"
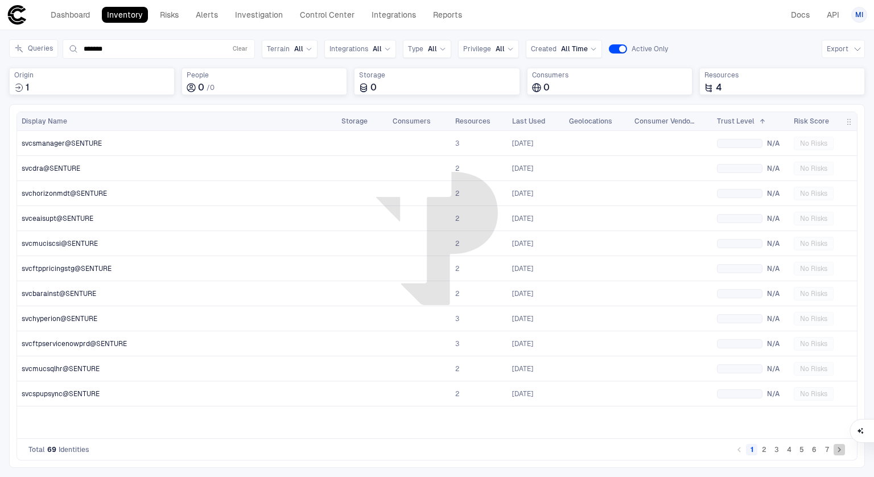
click at [836, 453] on icon "Go to next page" at bounding box center [839, 449] width 10 height 10
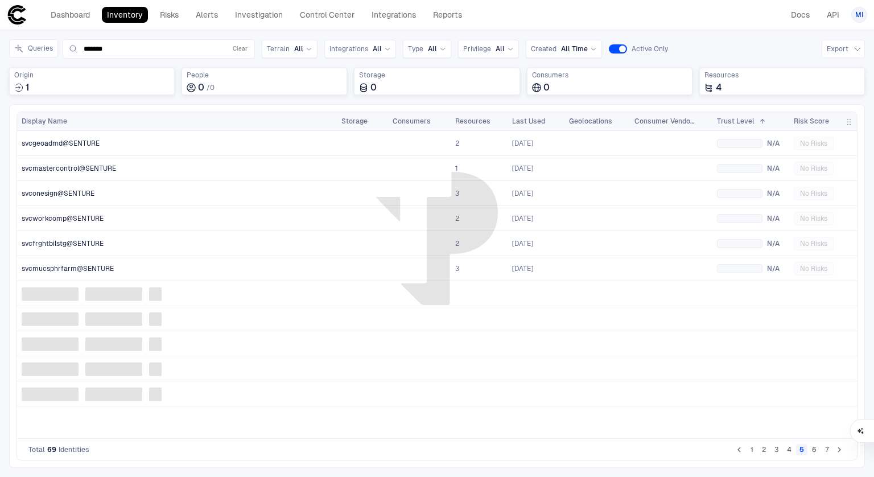
click at [836, 453] on icon "Go to next page" at bounding box center [839, 449] width 10 height 10
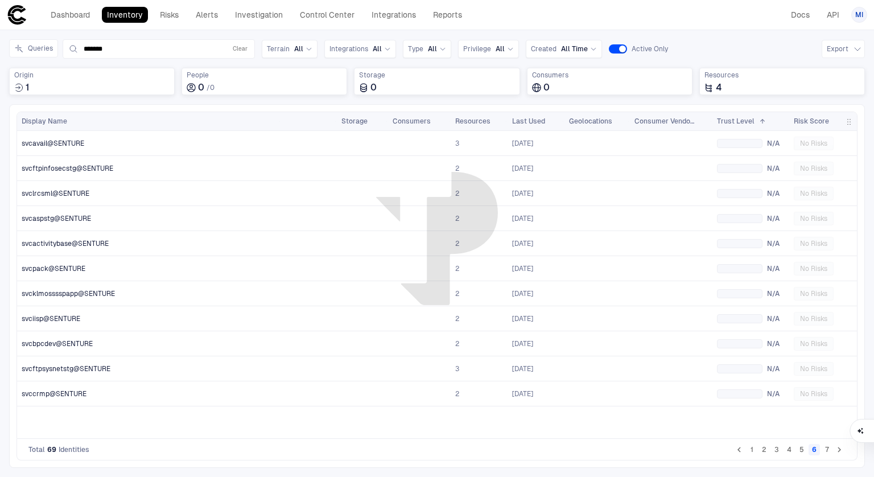
click at [836, 453] on icon "Go to next page" at bounding box center [839, 449] width 10 height 10
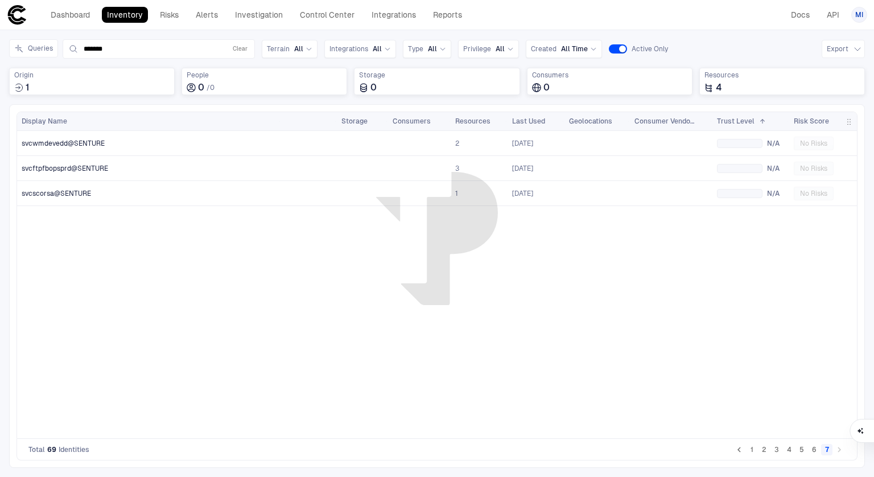
click at [836, 453] on li "pagination navigation" at bounding box center [839, 450] width 13 height 14
click at [841, 451] on li "pagination navigation" at bounding box center [839, 450] width 13 height 14
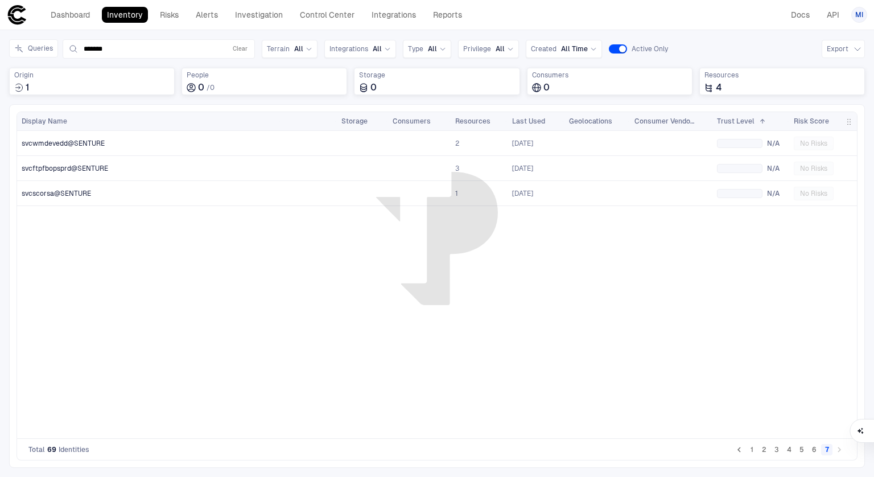
drag, startPoint x: 72, startPoint y: 13, endPoint x: 660, endPoint y: 320, distance: 663.1
click at [72, 13] on link "Dashboard" at bounding box center [71, 15] width 50 height 16
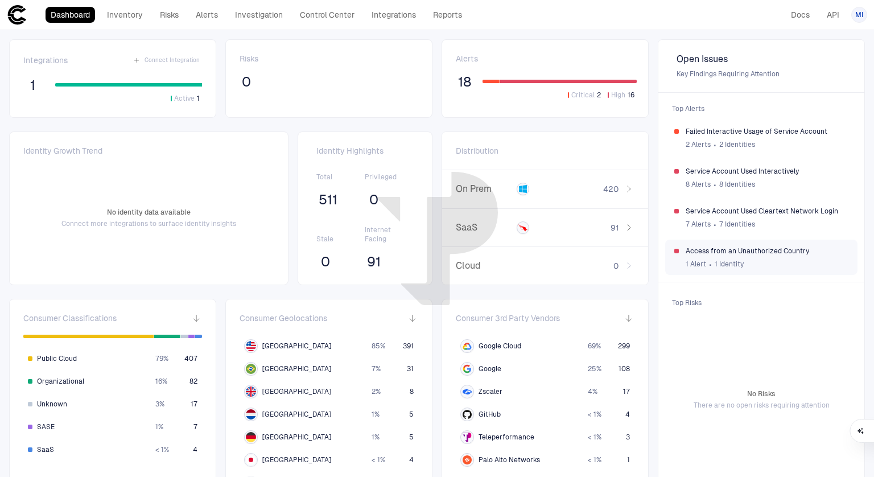
click at [750, 246] on span "Access from an Unauthorized Country" at bounding box center [767, 250] width 163 height 9
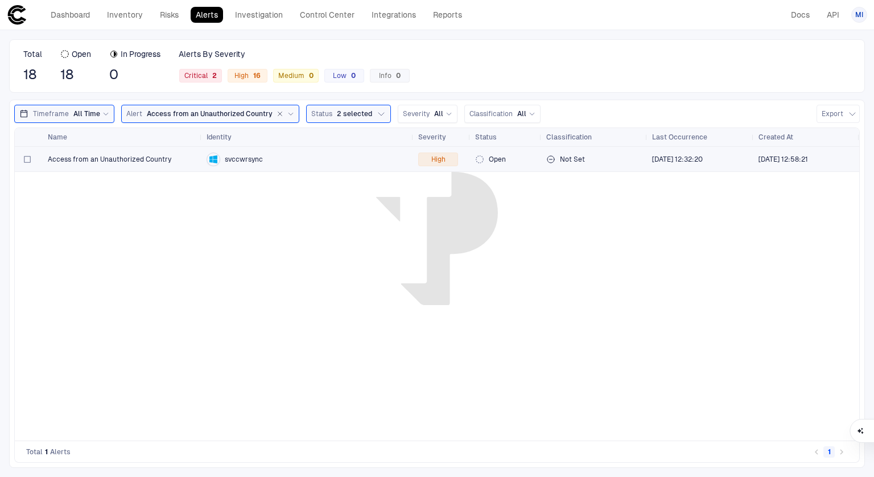
click at [237, 160] on span "svccwrsync" at bounding box center [244, 159] width 38 height 9
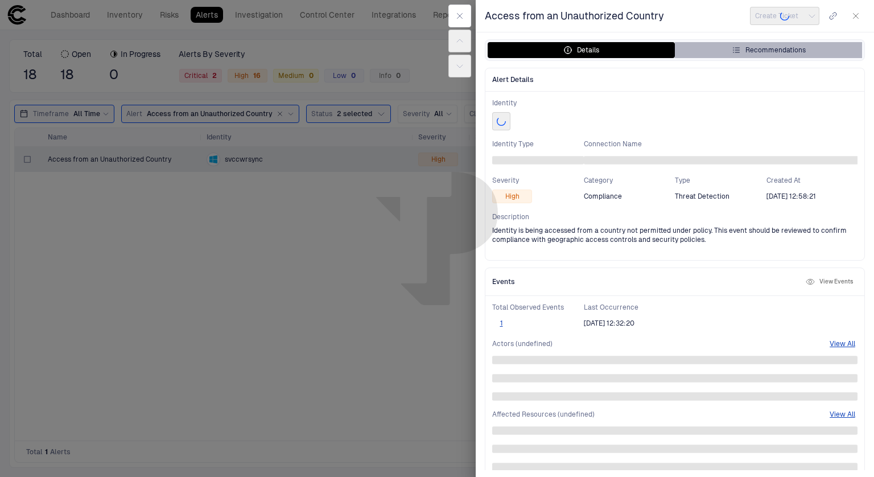
click at [723, 46] on button "Recommendations" at bounding box center [768, 50] width 187 height 16
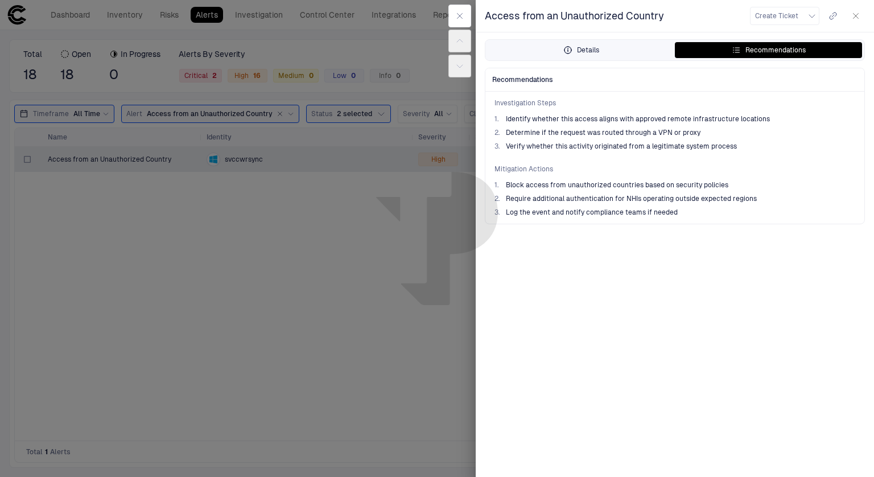
click at [545, 48] on button "Details" at bounding box center [581, 50] width 187 height 16
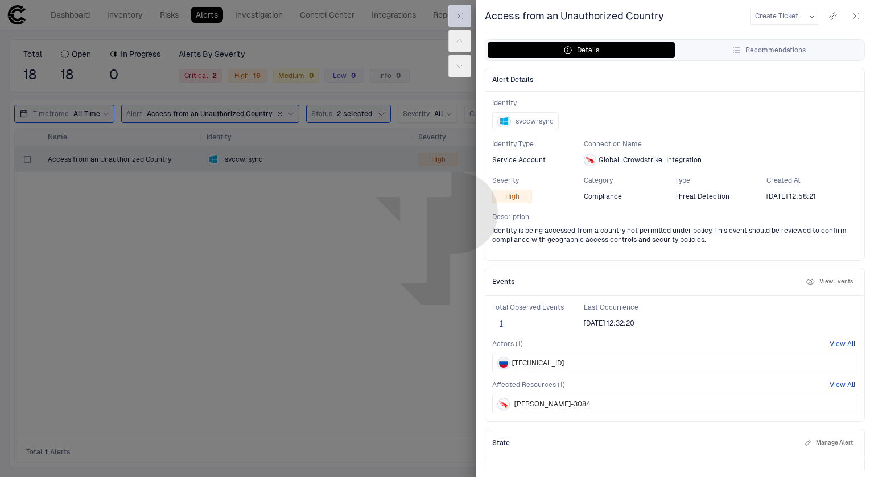
click at [456, 17] on icon "button" at bounding box center [459, 15] width 9 height 9
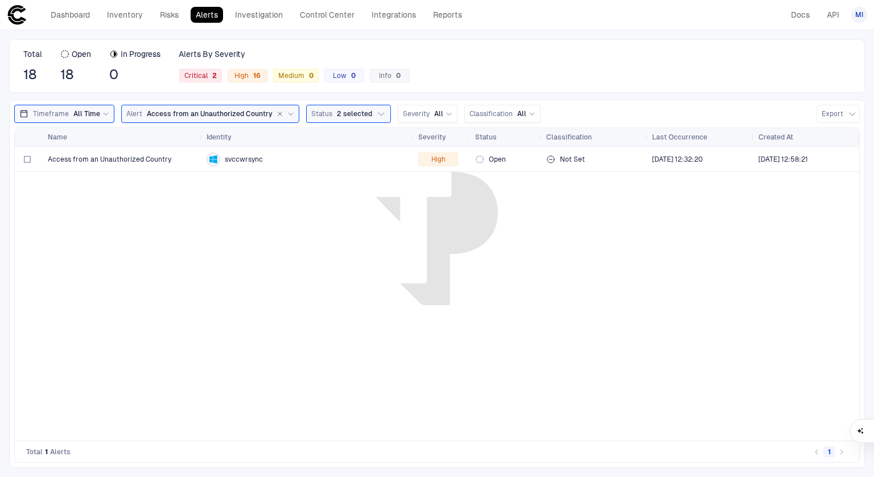
click at [68, 27] on header "Dashboard Inventory Risks Alerts Investigation Control Center Integrations Repo…" at bounding box center [437, 15] width 874 height 30
click at [76, 18] on link "Dashboard" at bounding box center [71, 15] width 50 height 16
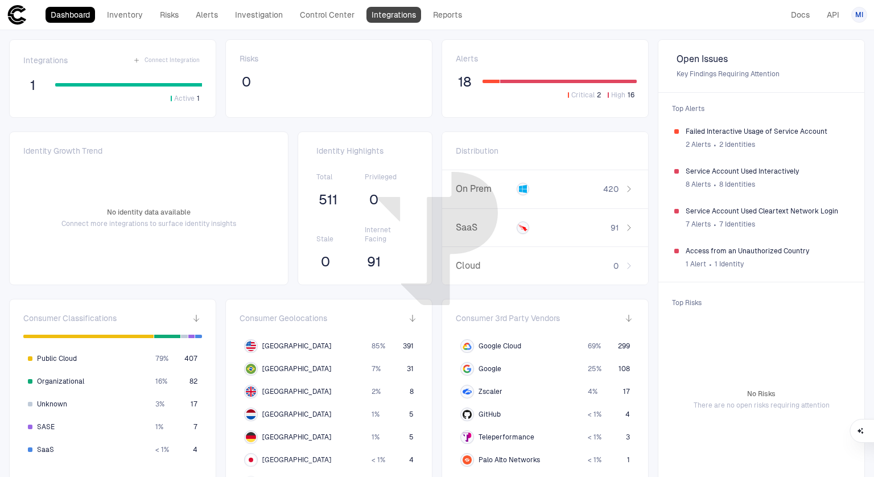
click at [398, 13] on link "Integrations" at bounding box center [394, 15] width 55 height 16
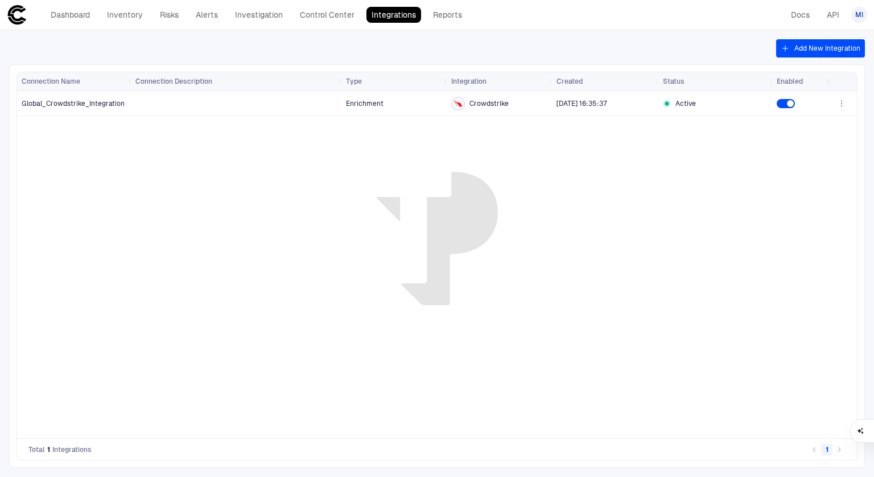
click at [75, 6] on div "Dashboard Inventory Risks Alerts Investigation Control Center Integrations Repo…" at bounding box center [237, 15] width 460 height 20
click at [61, 9] on link "Dashboard" at bounding box center [71, 15] width 50 height 16
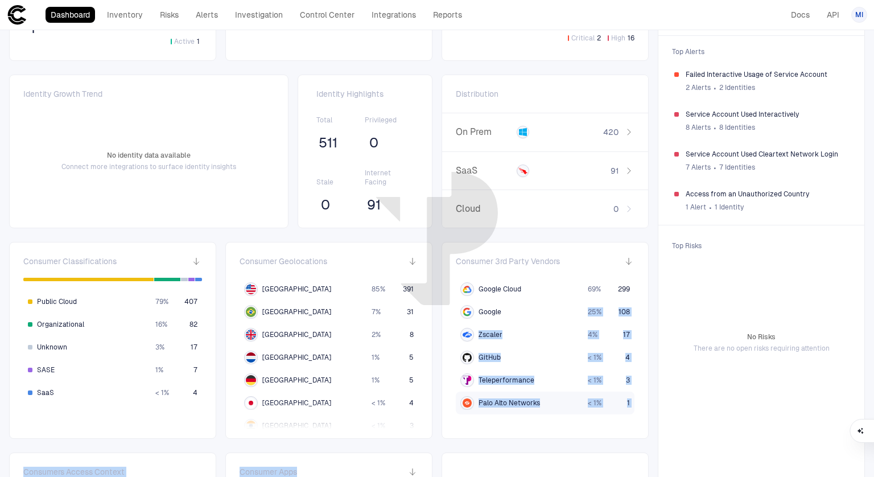
scroll to position [77, 0]
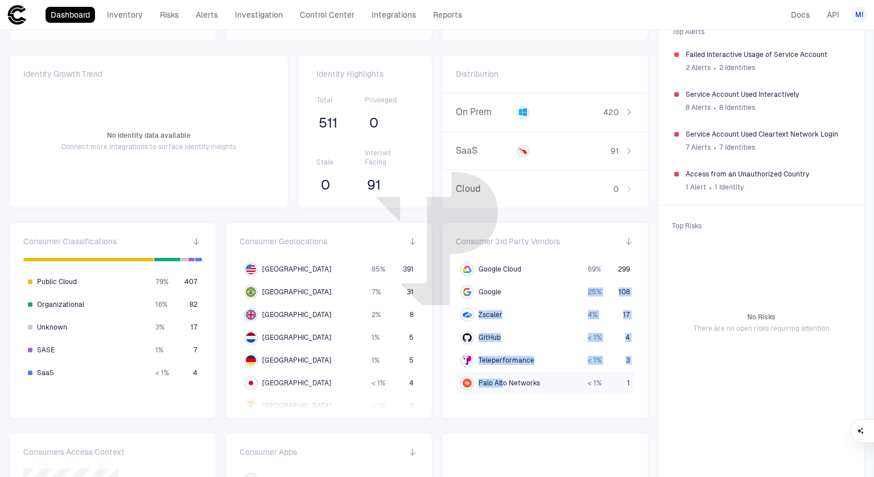
drag, startPoint x: 517, startPoint y: 314, endPoint x: 500, endPoint y: 393, distance: 81.1
click at [500, 393] on div "Google Cloud 69 % 299 Google 25 % 108 Zscaler 4 % 17 GitHub < 1 % 4 Teleperform…" at bounding box center [545, 326] width 179 height 137
click at [712, 382] on div "No Risks There are no open risks requiring attention" at bounding box center [761, 322] width 192 height 171
click at [708, 179] on div "1 Alert ∙ 1 Identity" at bounding box center [767, 187] width 163 height 17
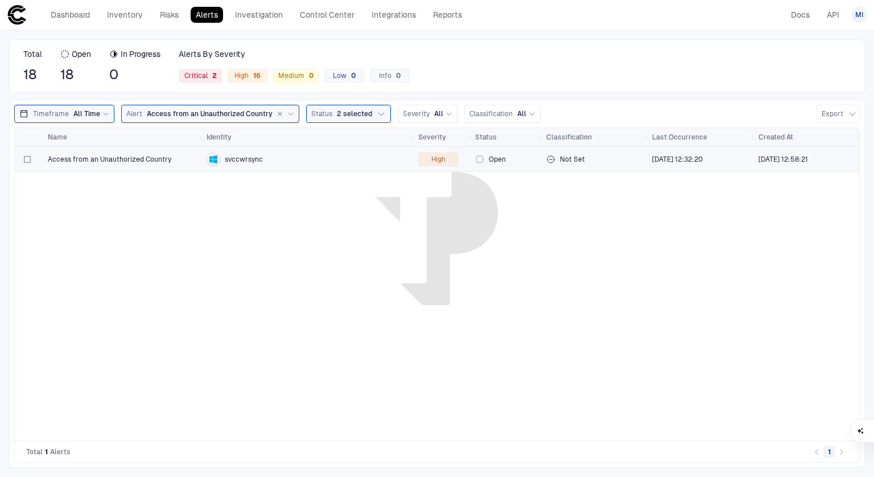
click at [283, 156] on div "svccwrsync" at bounding box center [308, 160] width 203 height 14
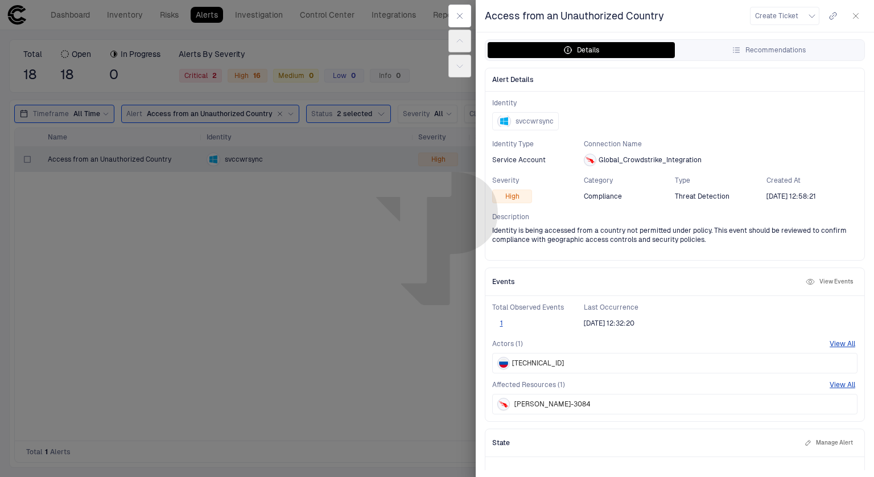
scroll to position [40, 0]
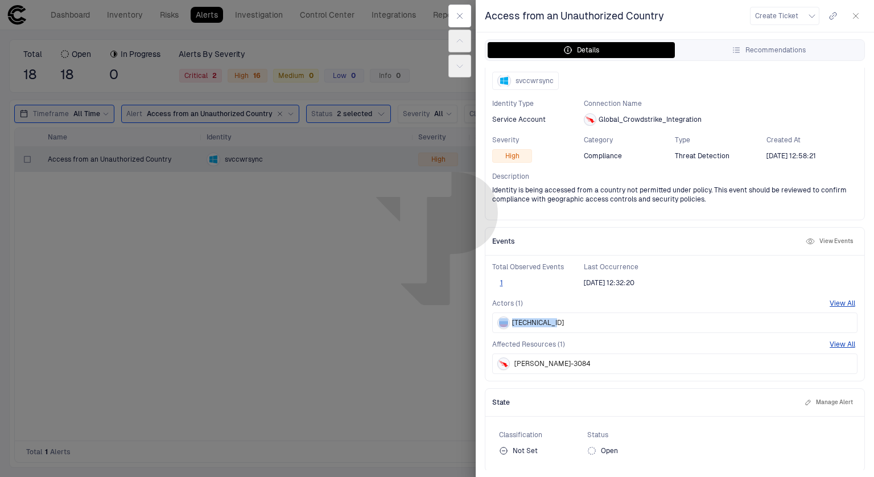
drag, startPoint x: 509, startPoint y: 320, endPoint x: 577, endPoint y: 316, distance: 67.3
click at [577, 316] on div "[TECHNICAL_ID]" at bounding box center [674, 322] width 365 height 20
drag, startPoint x: 576, startPoint y: 368, endPoint x: 509, endPoint y: 360, distance: 67.6
click at [509, 360] on div "[PERSON_NAME]-3084" at bounding box center [674, 363] width 365 height 20
click at [568, 357] on div "[PERSON_NAME]-3084" at bounding box center [674, 363] width 365 height 20
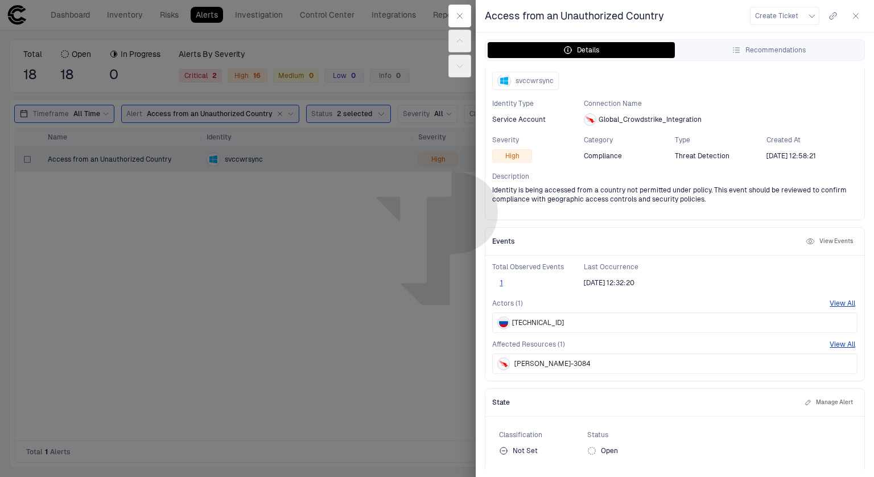
click at [809, 241] on icon "button" at bounding box center [810, 241] width 3 height 3
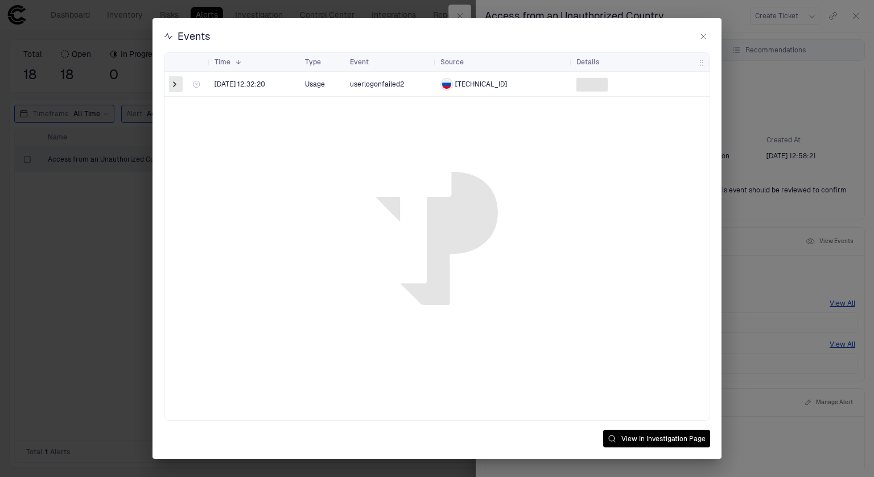
click at [169, 88] on span at bounding box center [174, 84] width 11 height 11
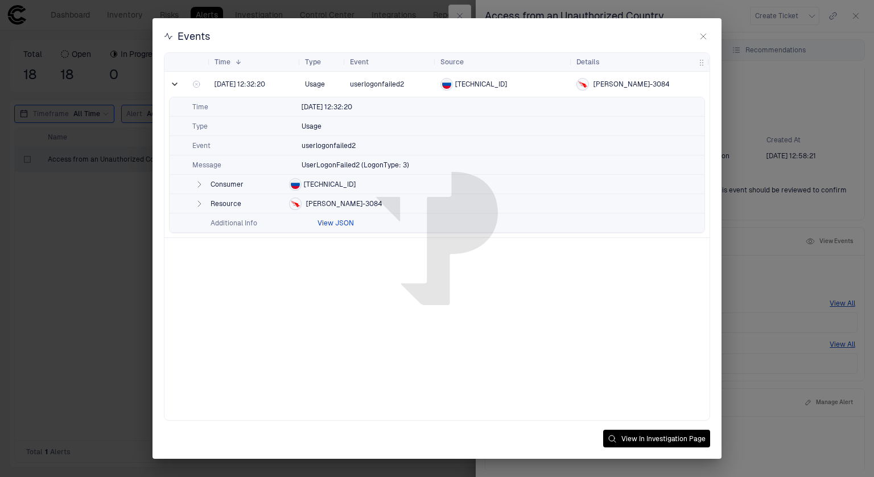
click at [344, 223] on button "View JSON" at bounding box center [336, 223] width 36 height 9
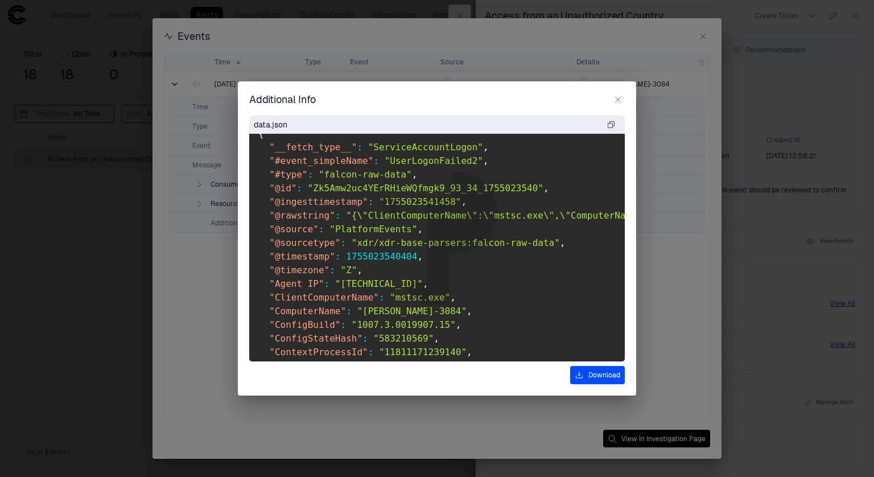
scroll to position [0, 0]
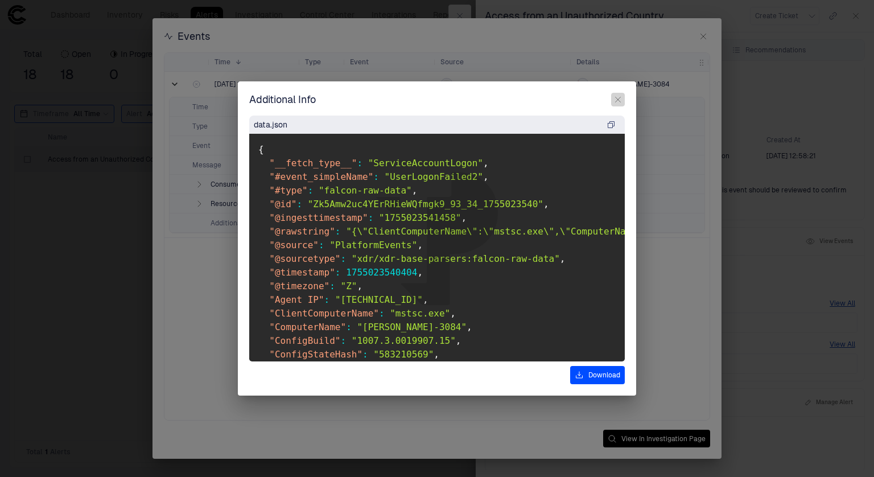
click at [619, 98] on icon "button" at bounding box center [618, 99] width 5 height 5
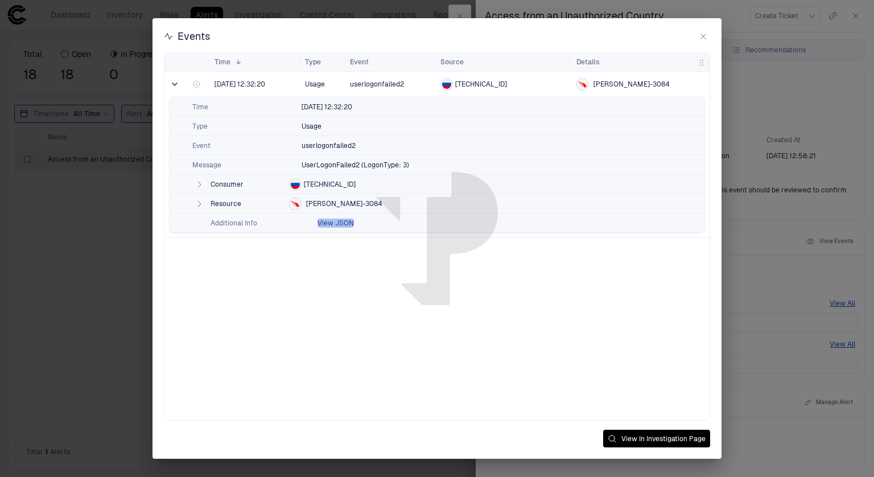
click at [340, 219] on button "View JSON" at bounding box center [336, 223] width 36 height 9
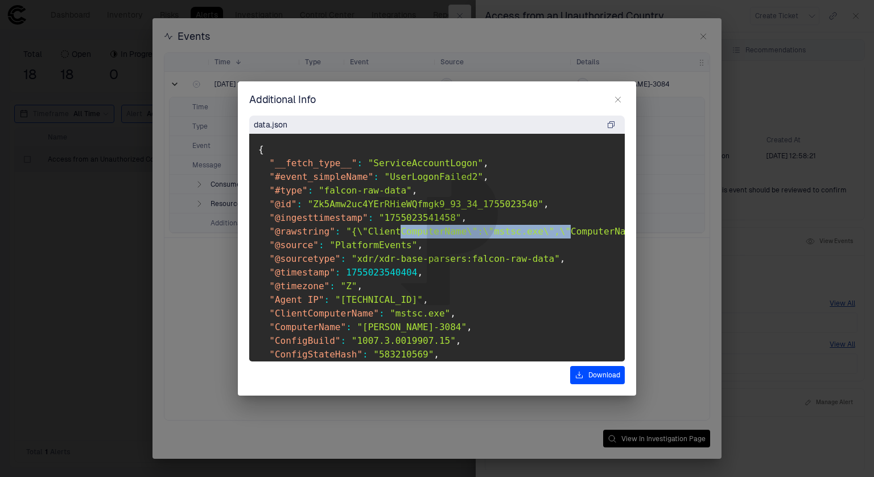
drag, startPoint x: 388, startPoint y: 229, endPoint x: 543, endPoint y: 236, distance: 155.6
click at [561, 203] on pre "{ "__fetch_type__" : "ServiceAccountLogon" , "#event_simpleName" : "UserLogonFa…" at bounding box center [437, 248] width 376 height 228
click at [616, 95] on icon "button" at bounding box center [618, 99] width 9 height 9
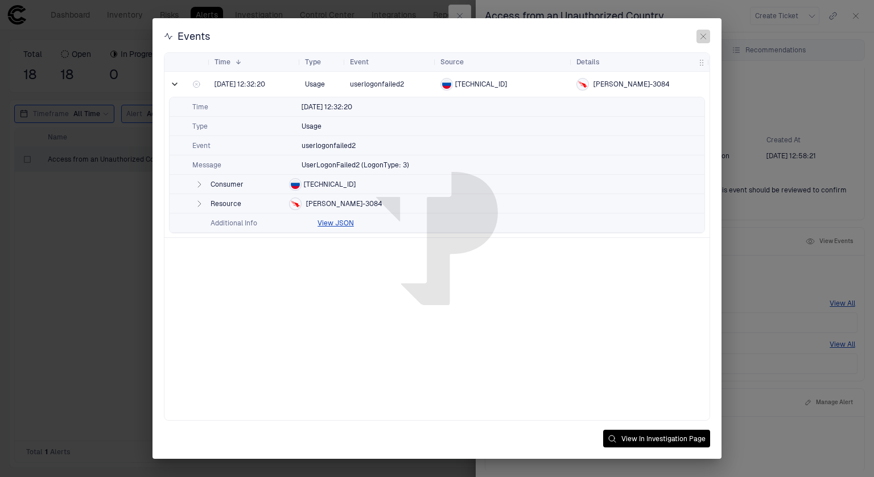
click at [705, 32] on icon "button" at bounding box center [703, 36] width 9 height 9
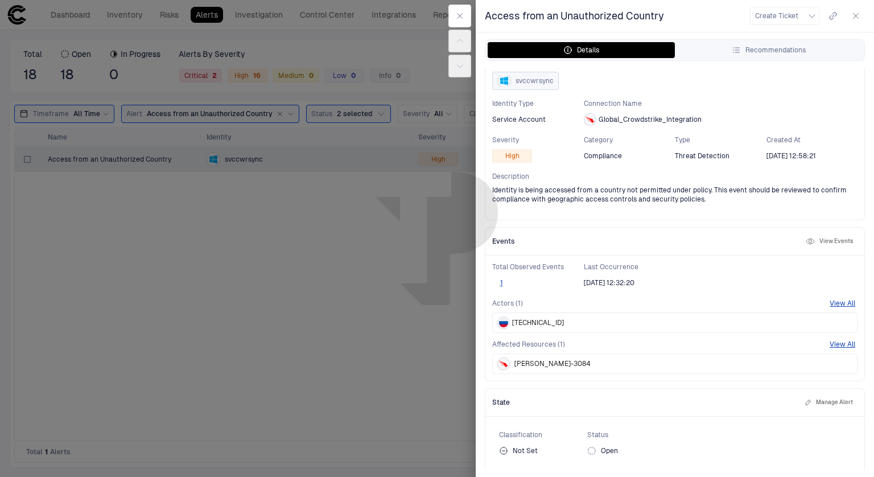
click at [525, 77] on span "svccwrsync" at bounding box center [535, 80] width 38 height 9
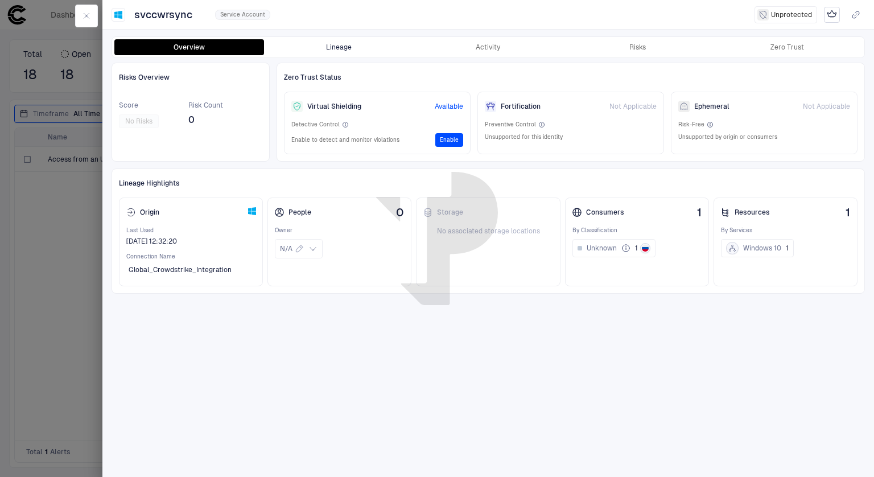
click at [339, 49] on button "Lineage" at bounding box center [339, 47] width 150 height 16
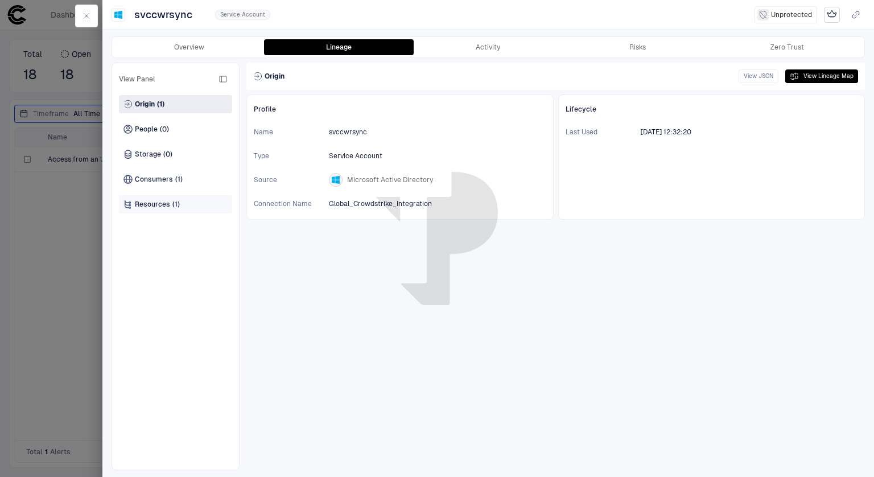
click at [176, 211] on div "Resources (1)" at bounding box center [175, 204] width 113 height 18
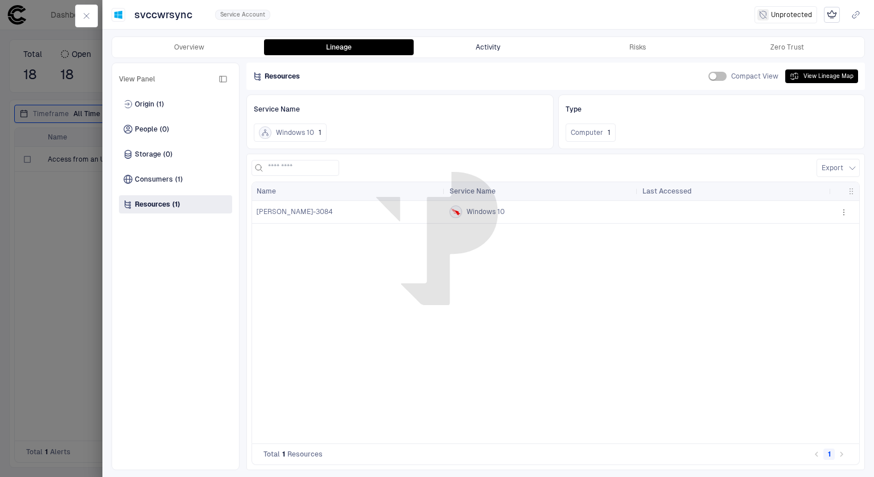
click at [482, 42] on button "Activity" at bounding box center [489, 47] width 150 height 16
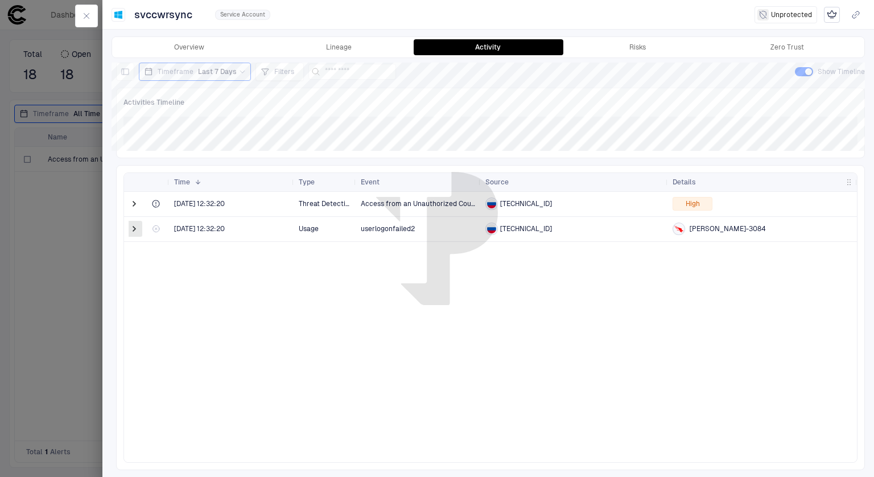
click at [134, 225] on span at bounding box center [134, 228] width 11 height 11
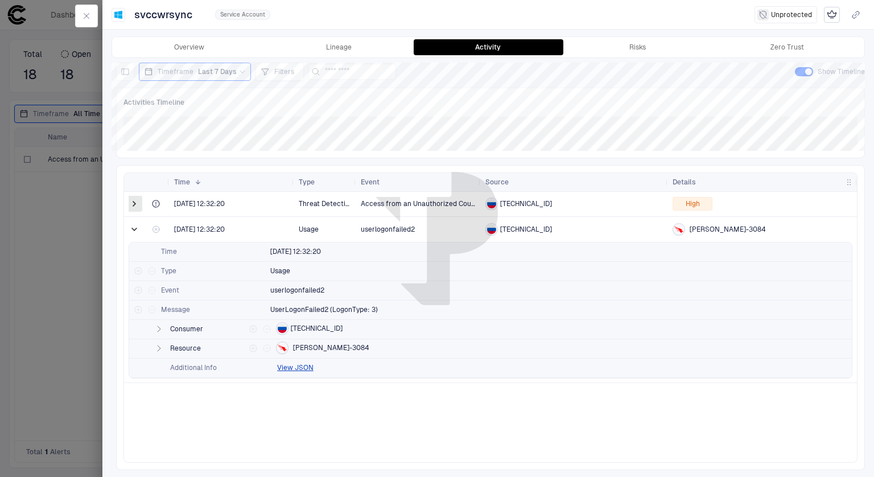
click at [131, 201] on span at bounding box center [134, 203] width 11 height 11
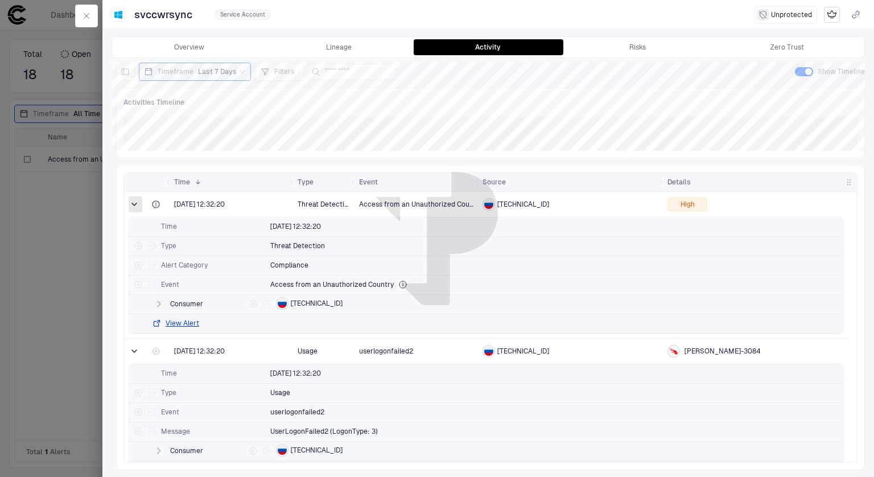
click at [134, 202] on span at bounding box center [134, 204] width 11 height 11
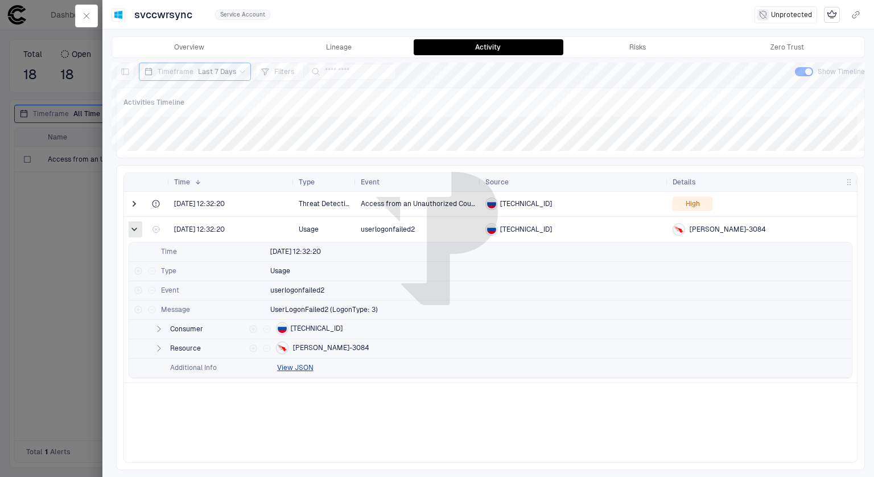
click at [131, 226] on span at bounding box center [134, 229] width 11 height 11
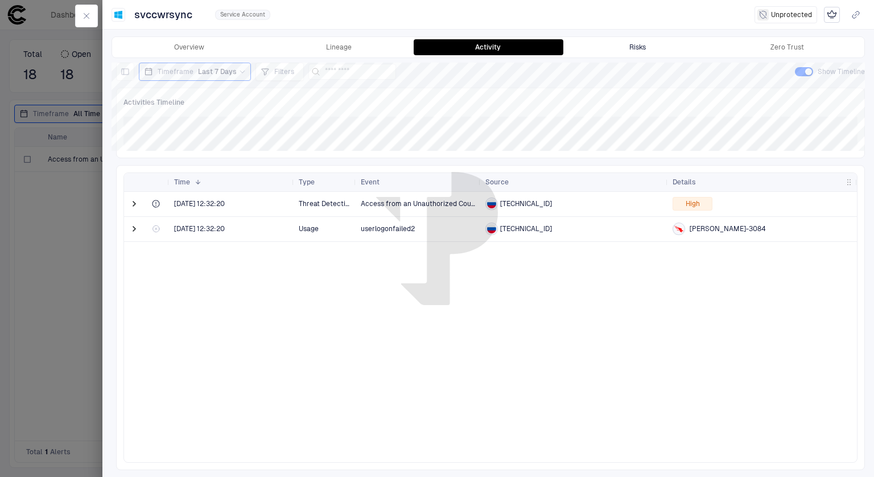
click at [635, 46] on div "Risks" at bounding box center [637, 47] width 17 height 9
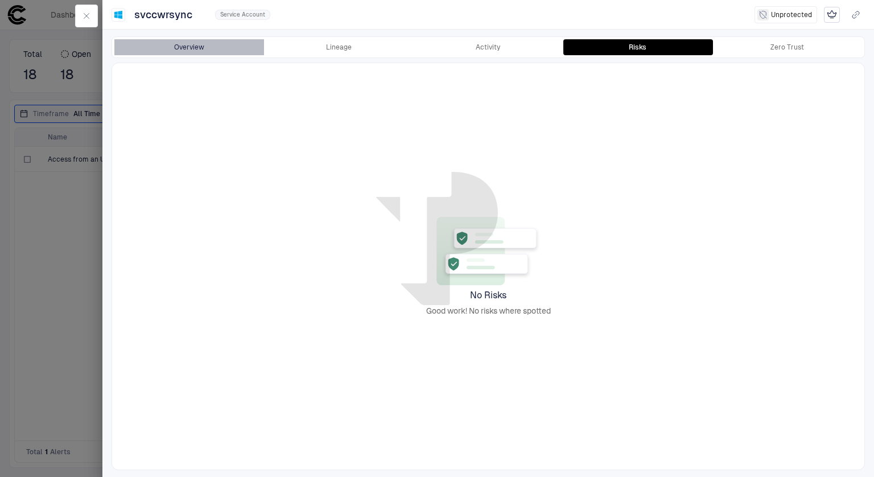
click at [180, 42] on button "Overview" at bounding box center [189, 47] width 150 height 16
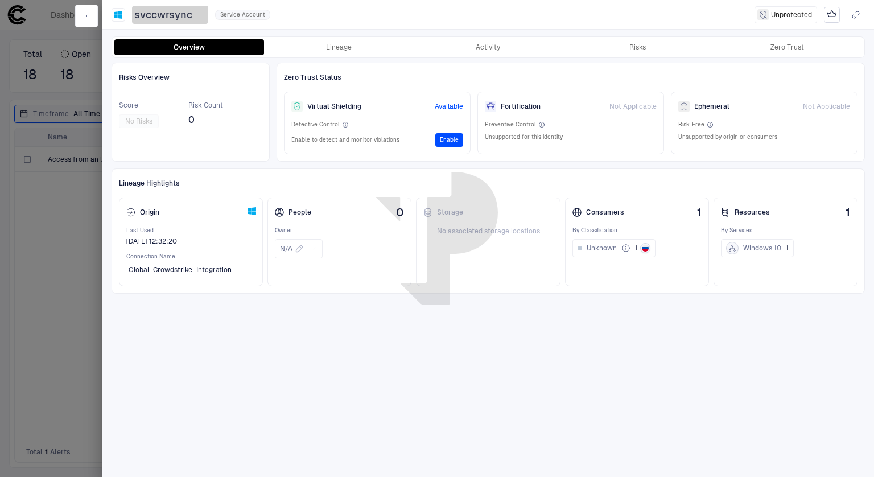
drag, startPoint x: 135, startPoint y: 14, endPoint x: 192, endPoint y: 23, distance: 57.7
click at [192, 23] on button "svccwrsync" at bounding box center [170, 15] width 76 height 18
click at [87, 18] on icon "button" at bounding box center [86, 15] width 9 height 9
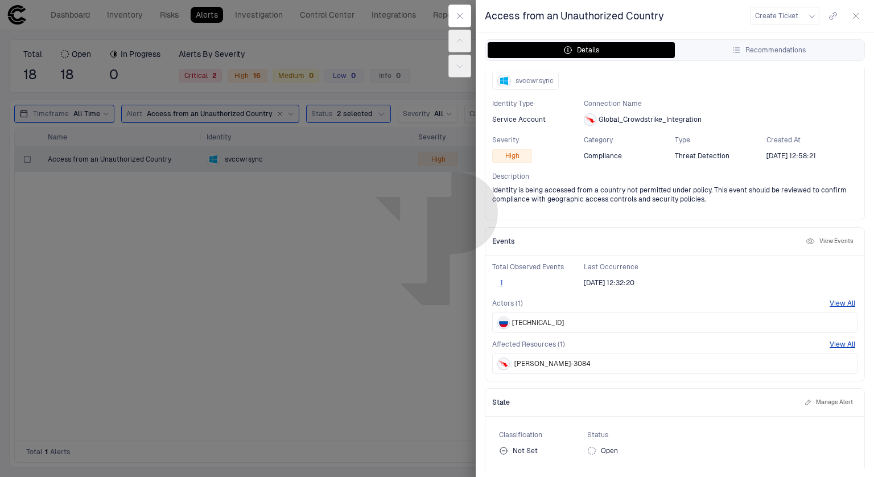
scroll to position [40, 0]
click at [455, 13] on icon "button" at bounding box center [459, 15] width 9 height 9
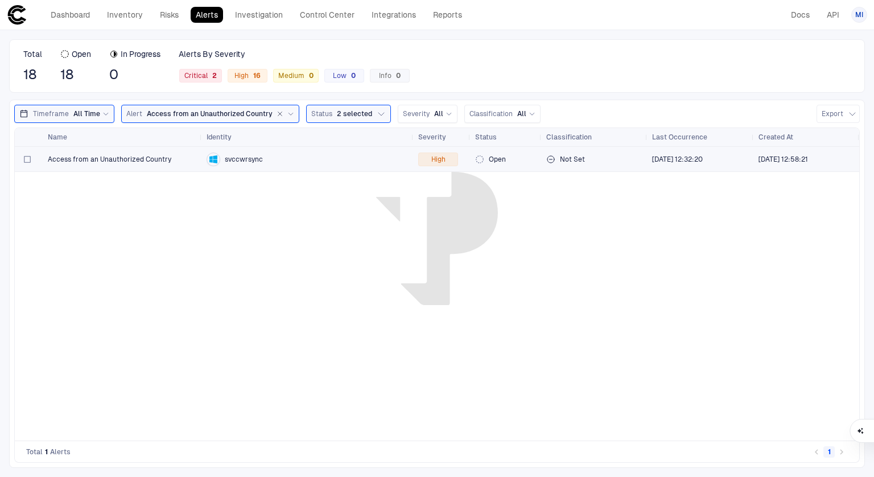
click at [204, 165] on div "svccwrsync" at bounding box center [308, 159] width 212 height 24
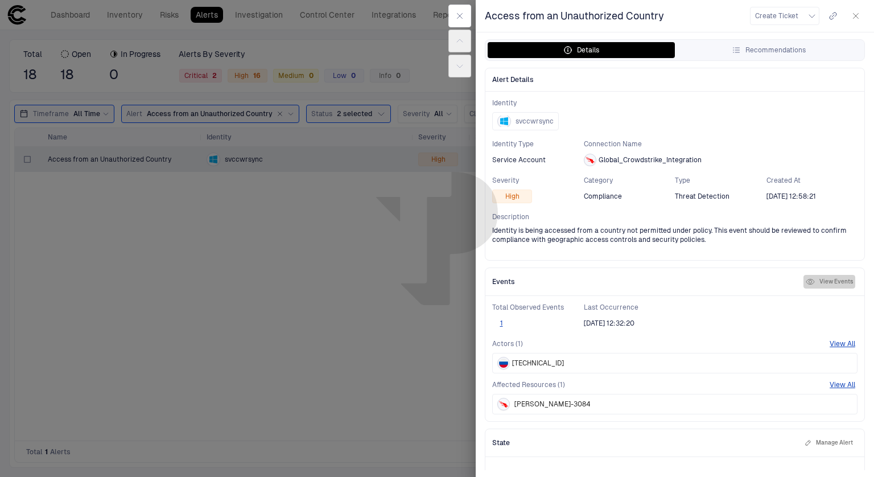
click at [816, 283] on button "View Events" at bounding box center [830, 282] width 52 height 14
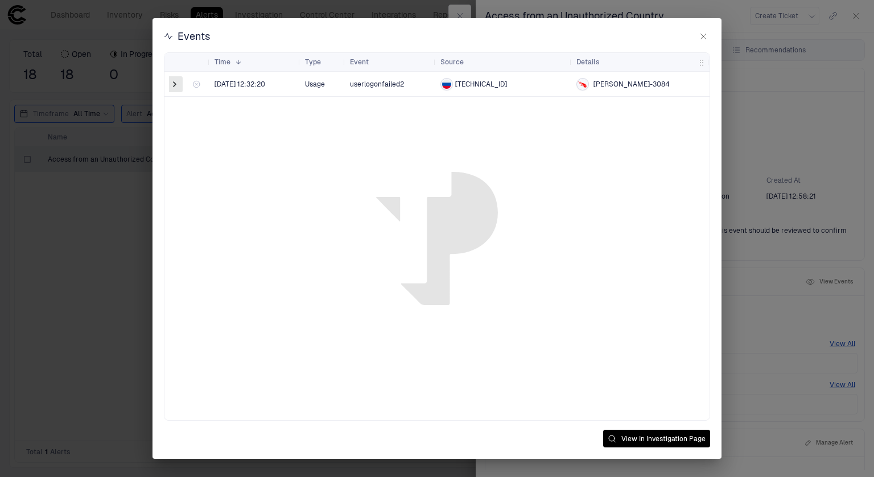
click at [171, 84] on span at bounding box center [174, 84] width 11 height 11
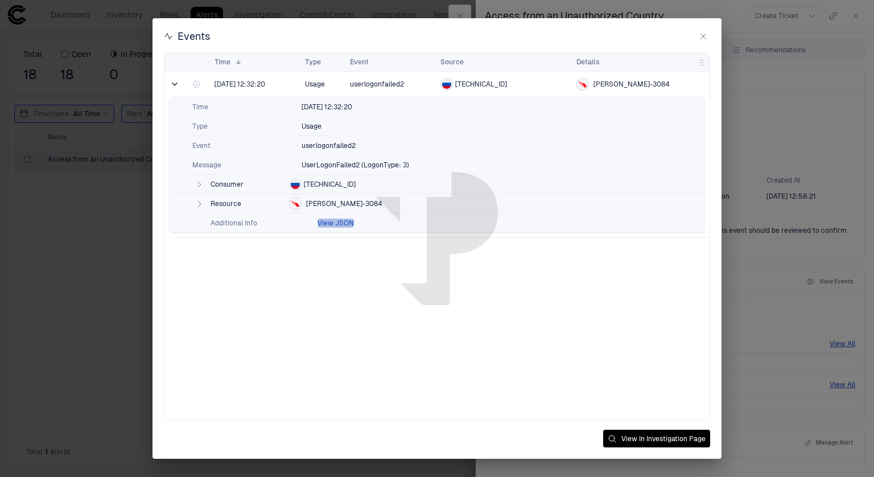
click at [330, 219] on button "View JSON" at bounding box center [336, 223] width 36 height 9
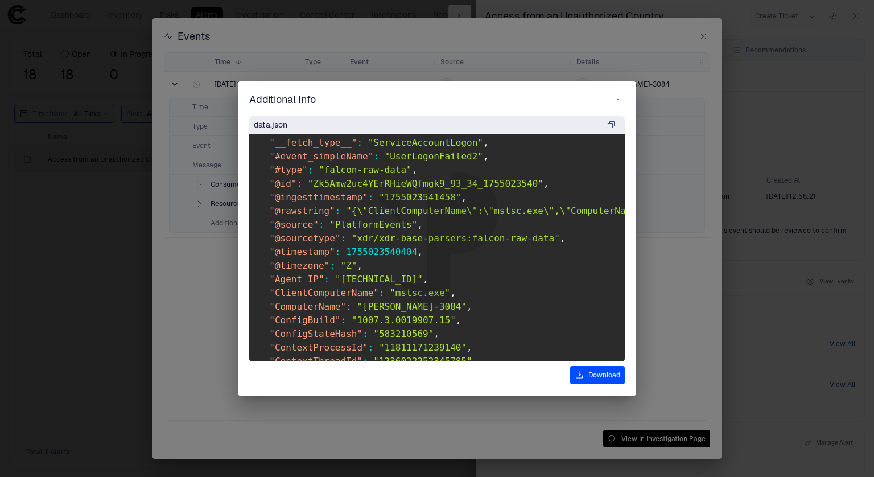
scroll to position [18, 0]
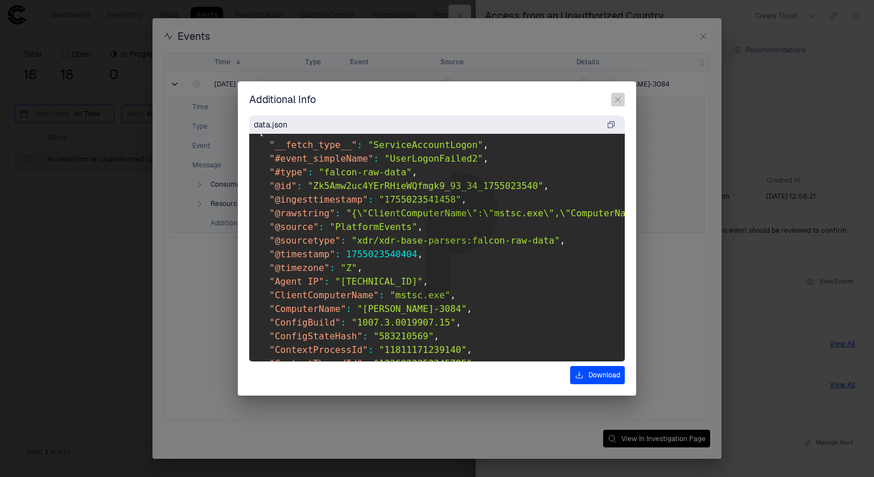
click at [618, 102] on icon "button" at bounding box center [618, 99] width 9 height 9
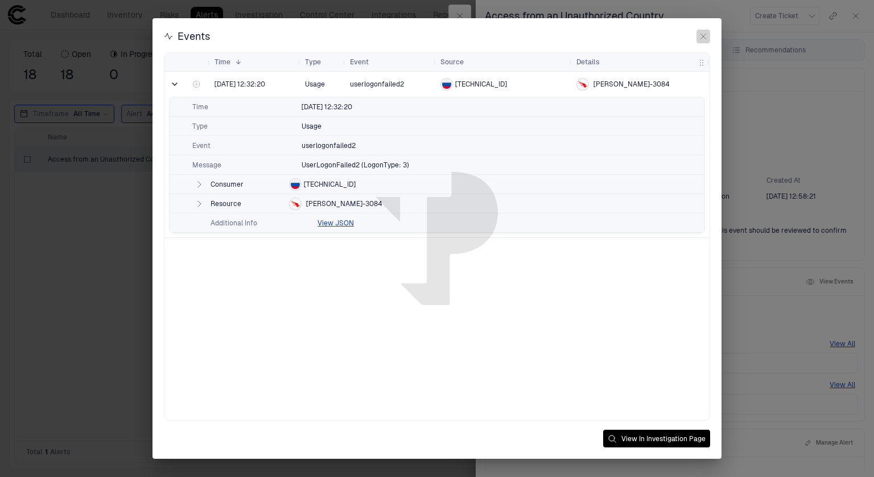
click at [703, 36] on icon "button" at bounding box center [703, 36] width 9 height 9
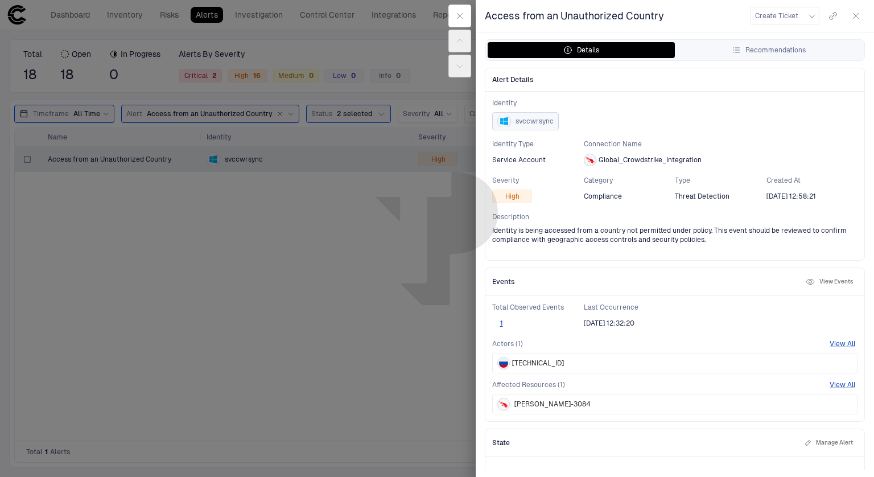
drag, startPoint x: 560, startPoint y: 120, endPoint x: 505, endPoint y: 125, distance: 54.9
click at [505, 125] on div "svccwrsync" at bounding box center [674, 121] width 365 height 18
click at [505, 125] on div "button" at bounding box center [504, 121] width 14 height 14
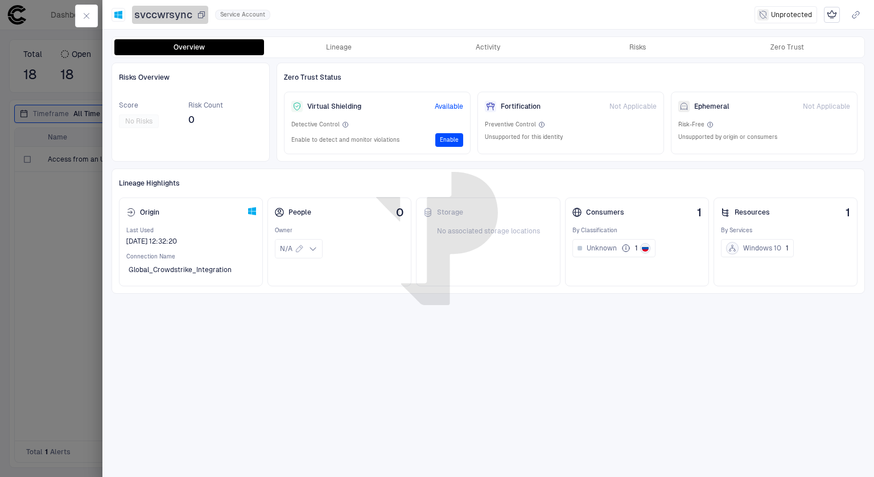
click at [198, 13] on icon "button" at bounding box center [201, 14] width 9 height 9
click at [88, 13] on icon "button" at bounding box center [86, 15] width 9 height 9
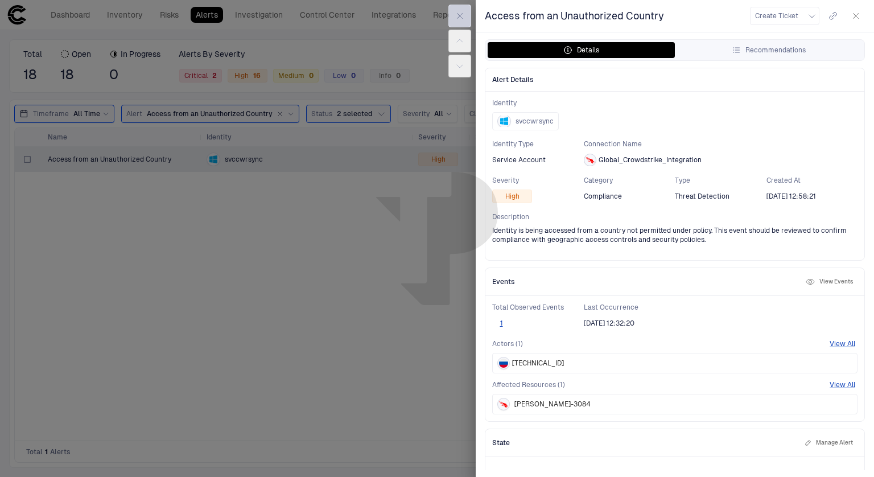
click at [466, 18] on button "button" at bounding box center [459, 16] width 23 height 23
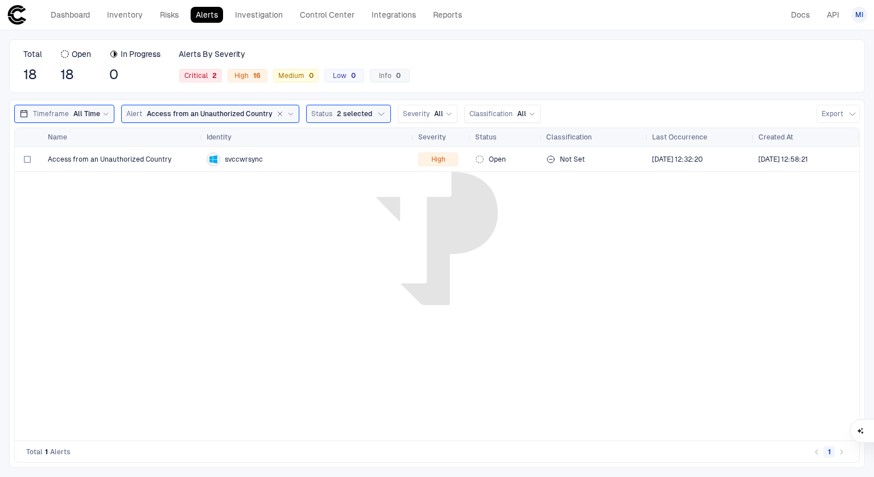
click at [124, 23] on div "Dashboard Inventory Risks Alerts Investigation Control Center Integrations Repo…" at bounding box center [237, 15] width 460 height 20
click at [125, 11] on link "Inventory" at bounding box center [125, 15] width 46 height 16
click at [246, 159] on span "svccwrsync" at bounding box center [244, 159] width 38 height 9
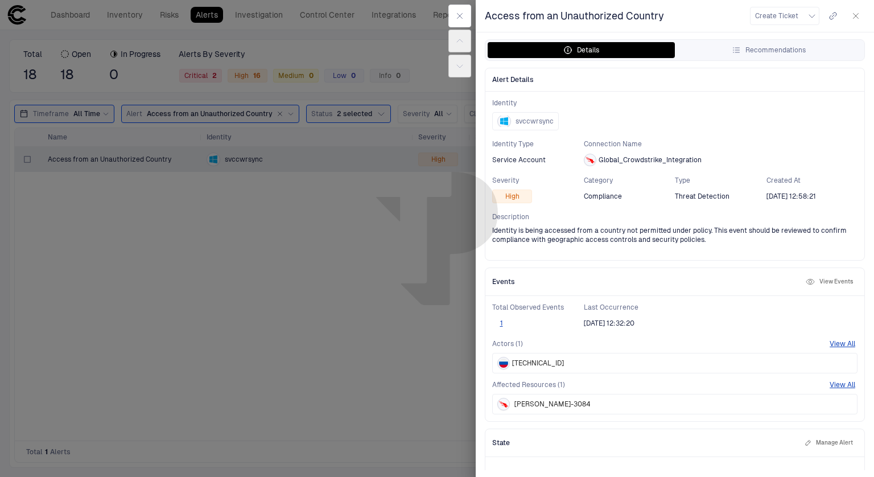
drag, startPoint x: 576, startPoint y: 323, endPoint x: 650, endPoint y: 325, distance: 74.0
click at [650, 325] on div "Total Observed Events 1 Last Occurrence [DATE] 12:32:20" at bounding box center [674, 316] width 365 height 27
click at [386, 269] on div at bounding box center [437, 238] width 874 height 477
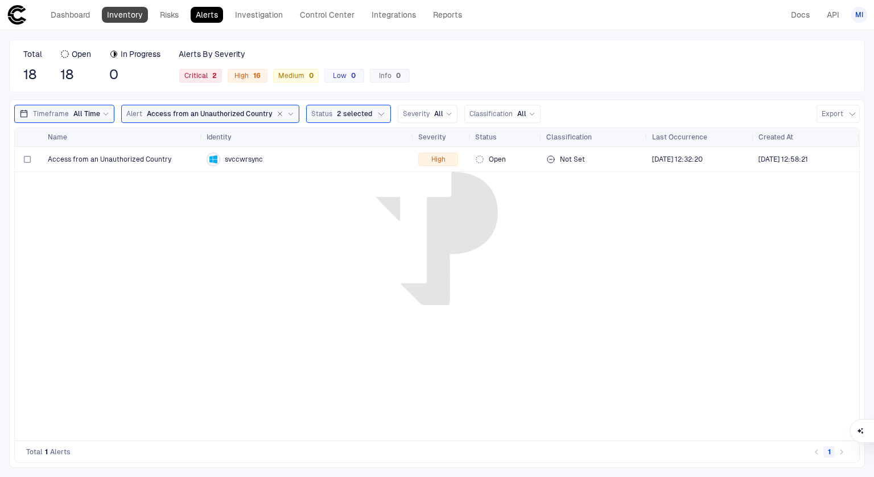
click at [120, 19] on link "Inventory" at bounding box center [125, 15] width 46 height 16
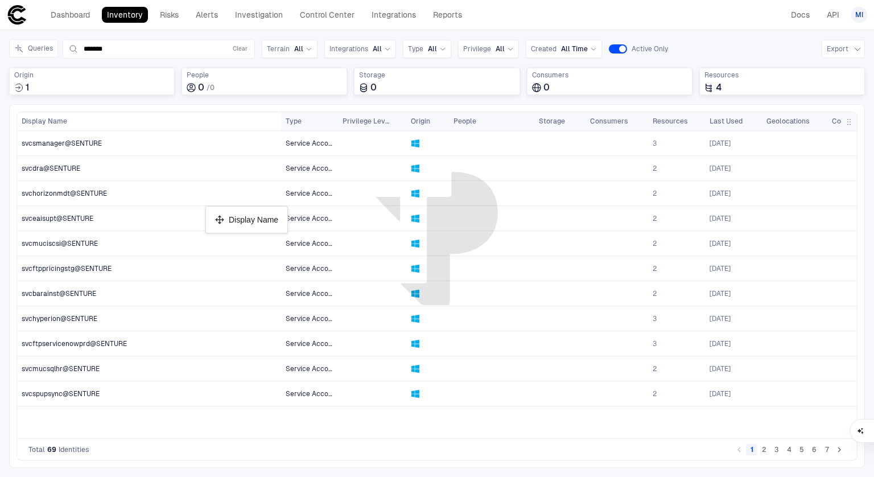
drag, startPoint x: 176, startPoint y: 127, endPoint x: 211, endPoint y: 210, distance: 89.5
click at [826, 450] on button "7" at bounding box center [826, 449] width 11 height 11
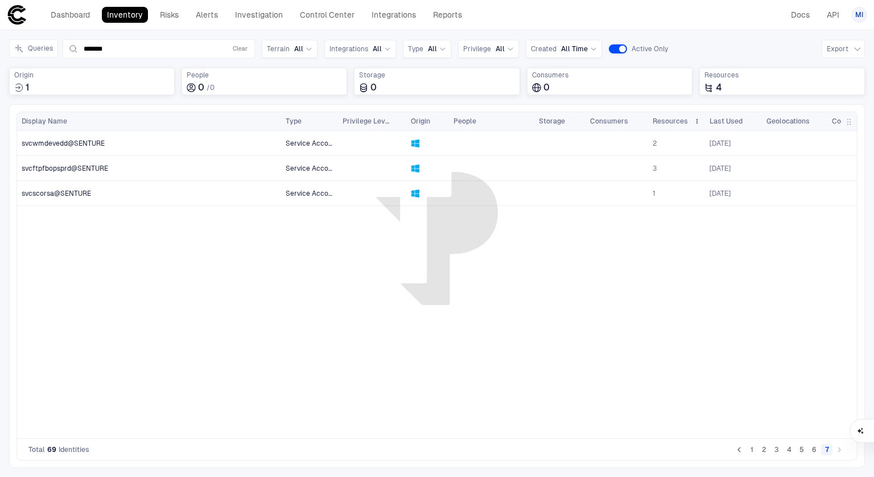
click at [678, 118] on span "Resources" at bounding box center [670, 121] width 35 height 9
click at [751, 447] on button "1" at bounding box center [751, 449] width 11 height 11
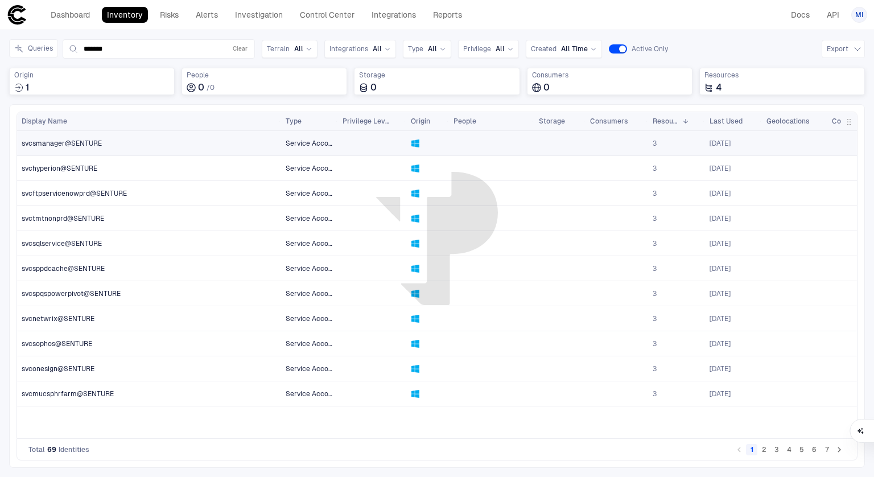
click at [118, 136] on div "svcsmanager@SENTURE" at bounding box center [150, 142] width 256 height 23
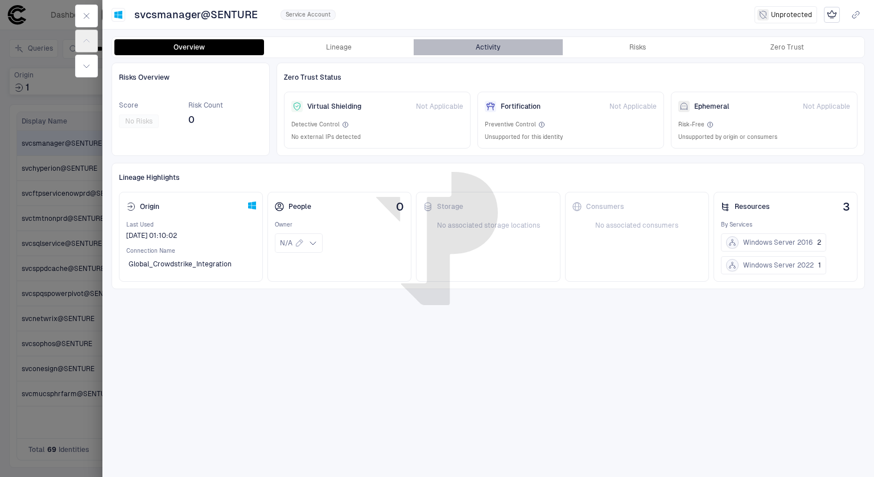
click at [493, 47] on button "Activity" at bounding box center [489, 47] width 150 height 16
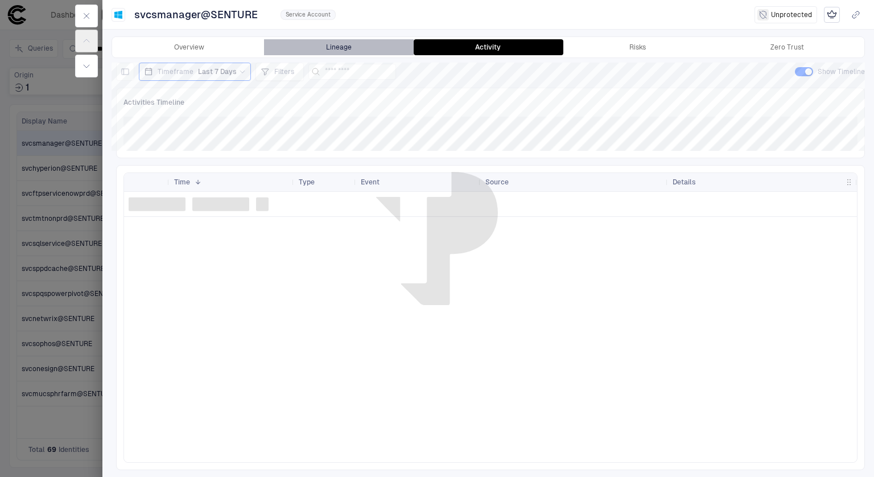
click at [337, 45] on button "Lineage" at bounding box center [339, 47] width 150 height 16
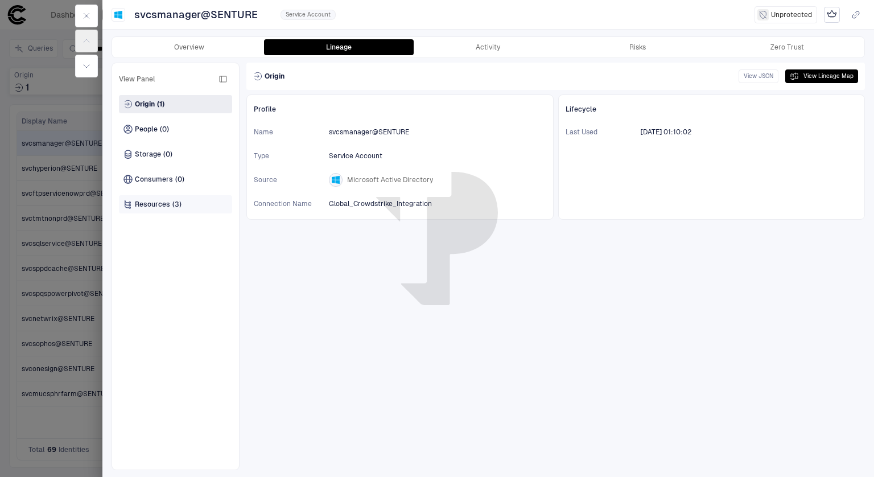
click at [166, 201] on span "Resources" at bounding box center [152, 204] width 35 height 9
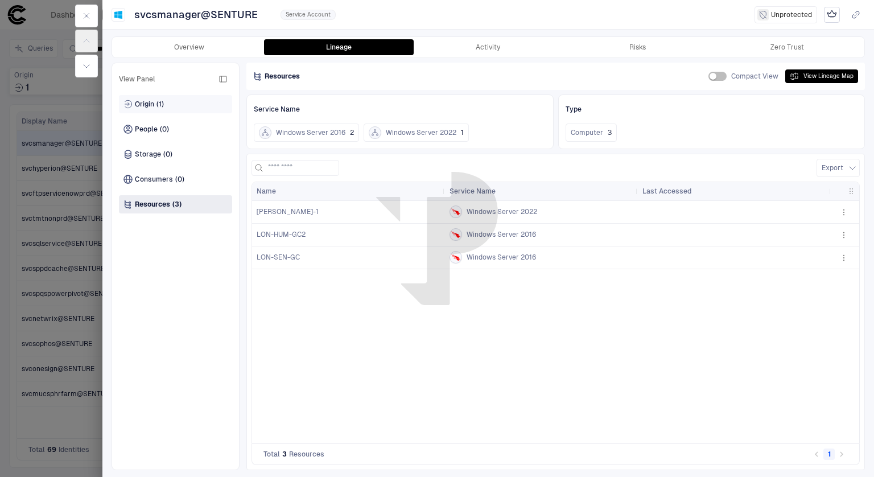
click at [163, 104] on span "(1)" at bounding box center [160, 104] width 7 height 9
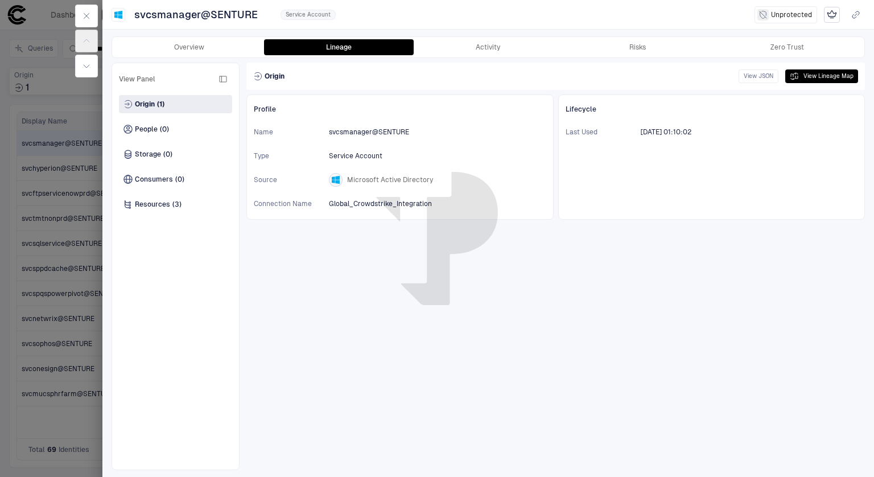
drag, startPoint x: 434, startPoint y: 201, endPoint x: 310, endPoint y: 102, distance: 159.1
click at [310, 102] on div "Profile Name svcsmanager@SENTURE Type Service Account Source Microsoft Active D…" at bounding box center [399, 156] width 307 height 125
click at [166, 42] on button "Overview" at bounding box center [189, 47] width 150 height 16
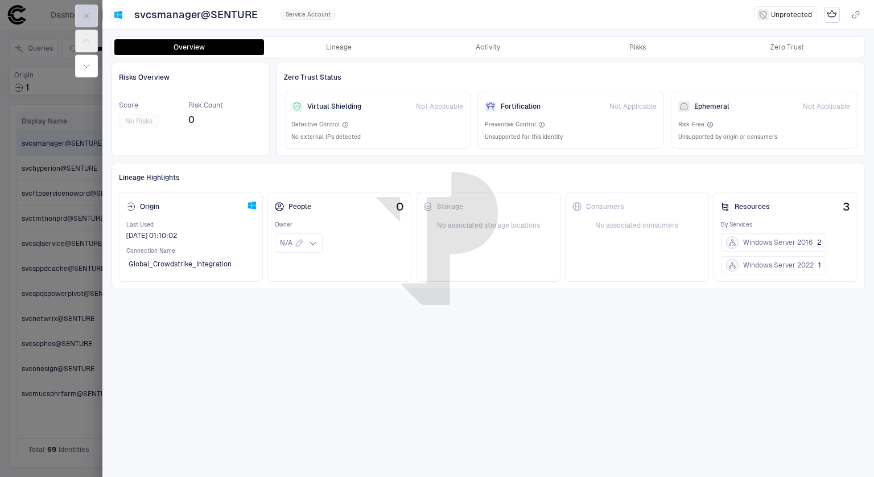
click at [83, 11] on icon "button" at bounding box center [86, 15] width 9 height 9
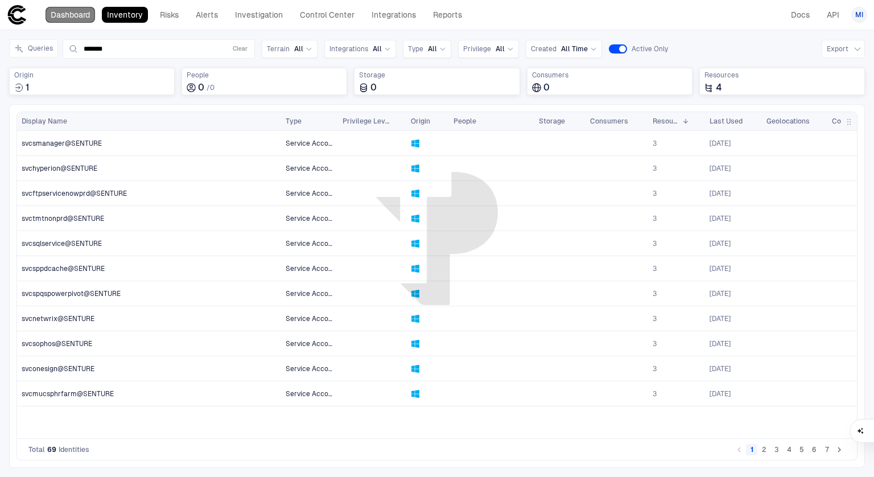
click at [89, 13] on link "Dashboard" at bounding box center [71, 15] width 50 height 16
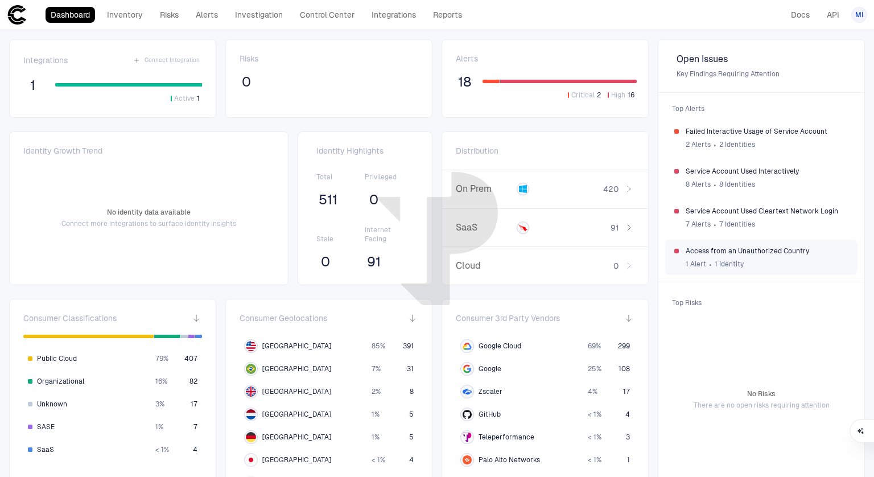
click at [715, 260] on span "1 Identity" at bounding box center [729, 264] width 29 height 9
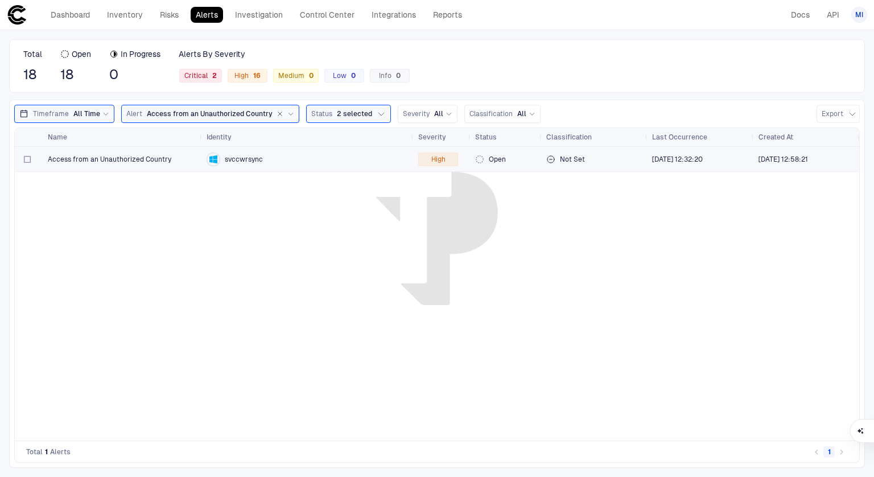
click at [253, 157] on span "svccwrsync" at bounding box center [244, 159] width 38 height 9
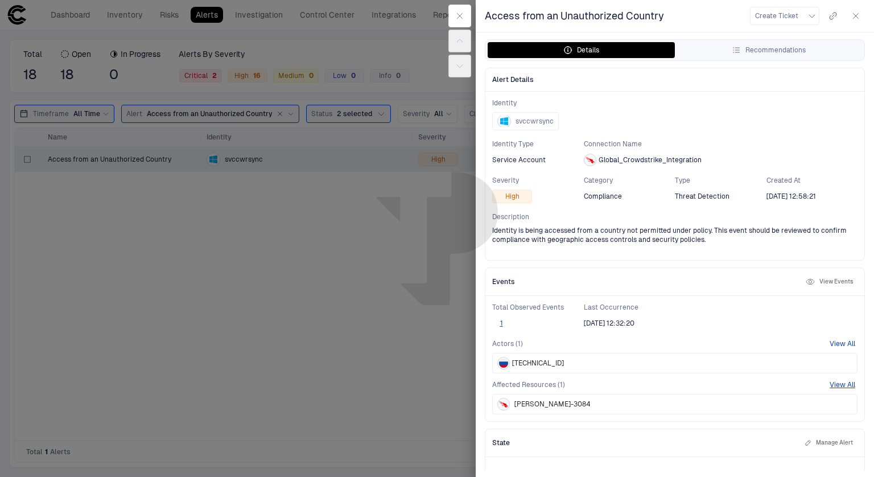
click at [835, 345] on button "View All" at bounding box center [843, 343] width 26 height 9
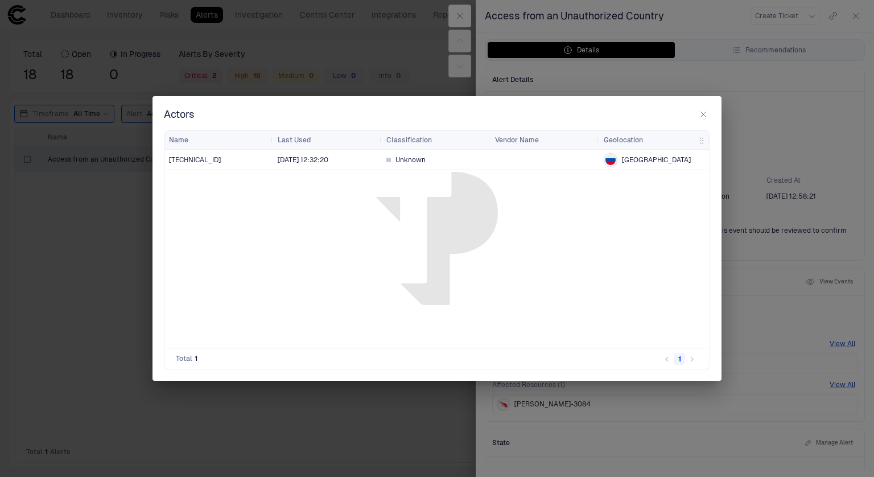
click at [711, 110] on h2 "Actors" at bounding box center [437, 119] width 569 height 23
click at [709, 111] on button "button" at bounding box center [704, 115] width 14 height 14
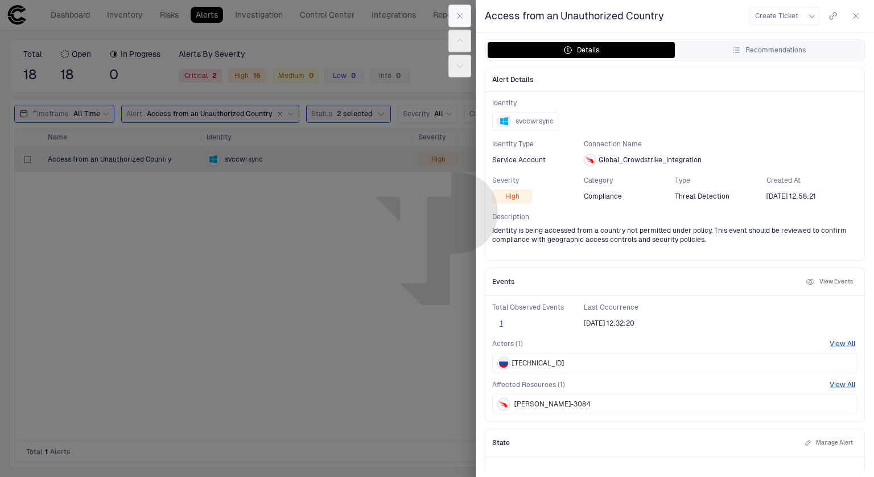
click at [459, 15] on icon "button" at bounding box center [459, 15] width 9 height 9
